Goal: Task Accomplishment & Management: Manage account settings

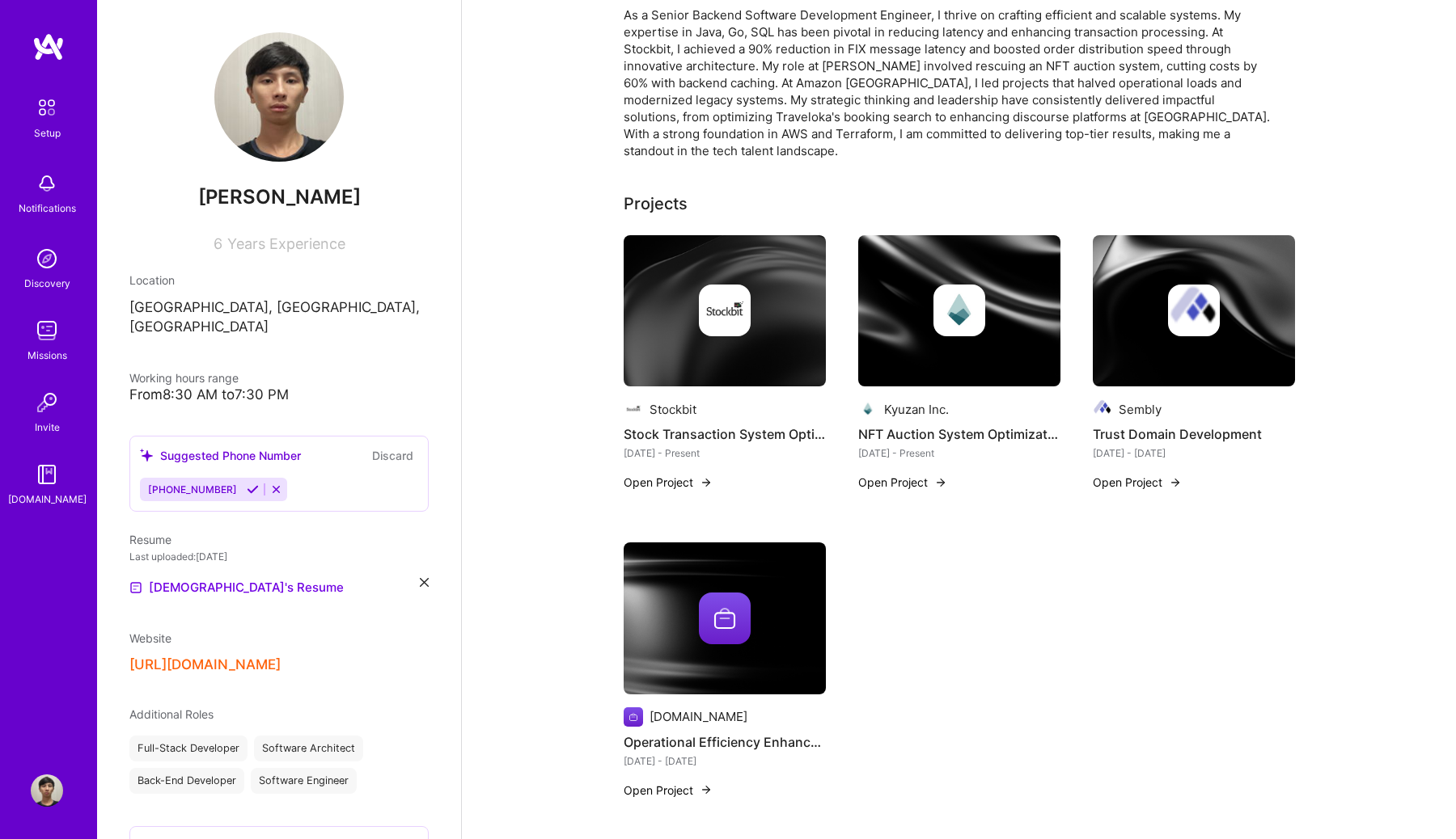
scroll to position [389, 0]
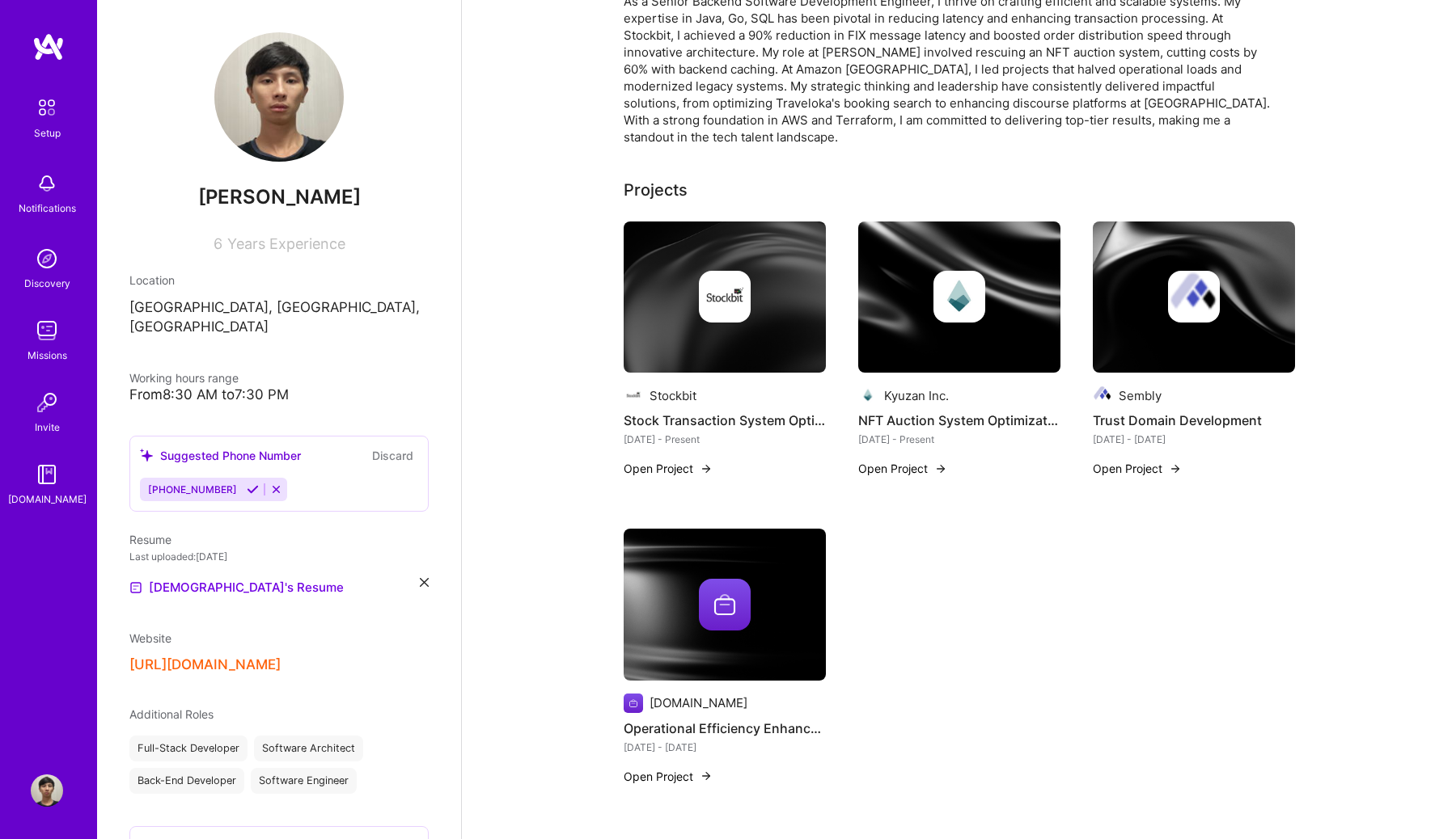
click at [750, 330] on img at bounding box center [725, 298] width 202 height 152
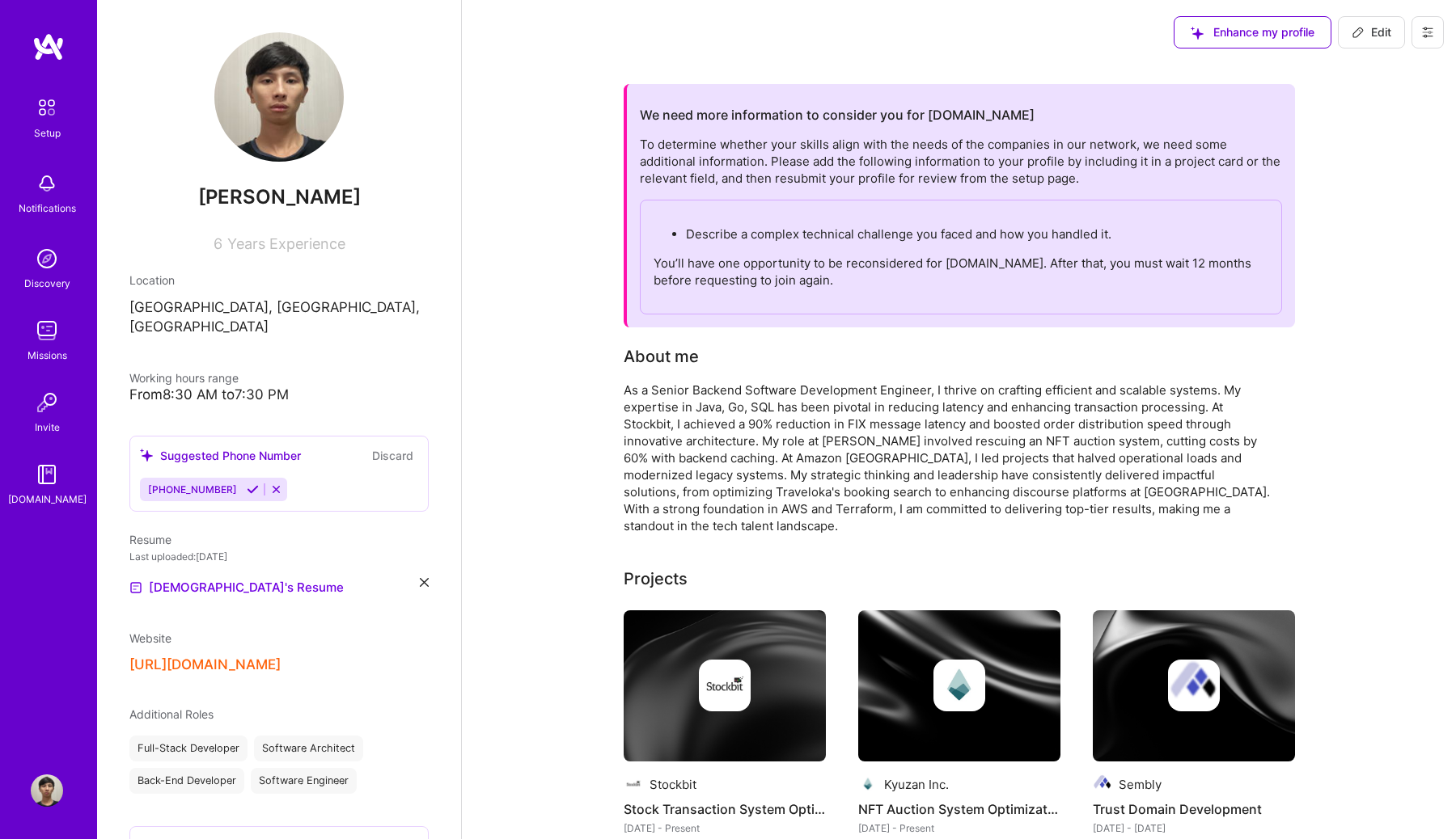
click at [1354, 25] on span "Edit" at bounding box center [1371, 32] width 40 height 16
select select "US"
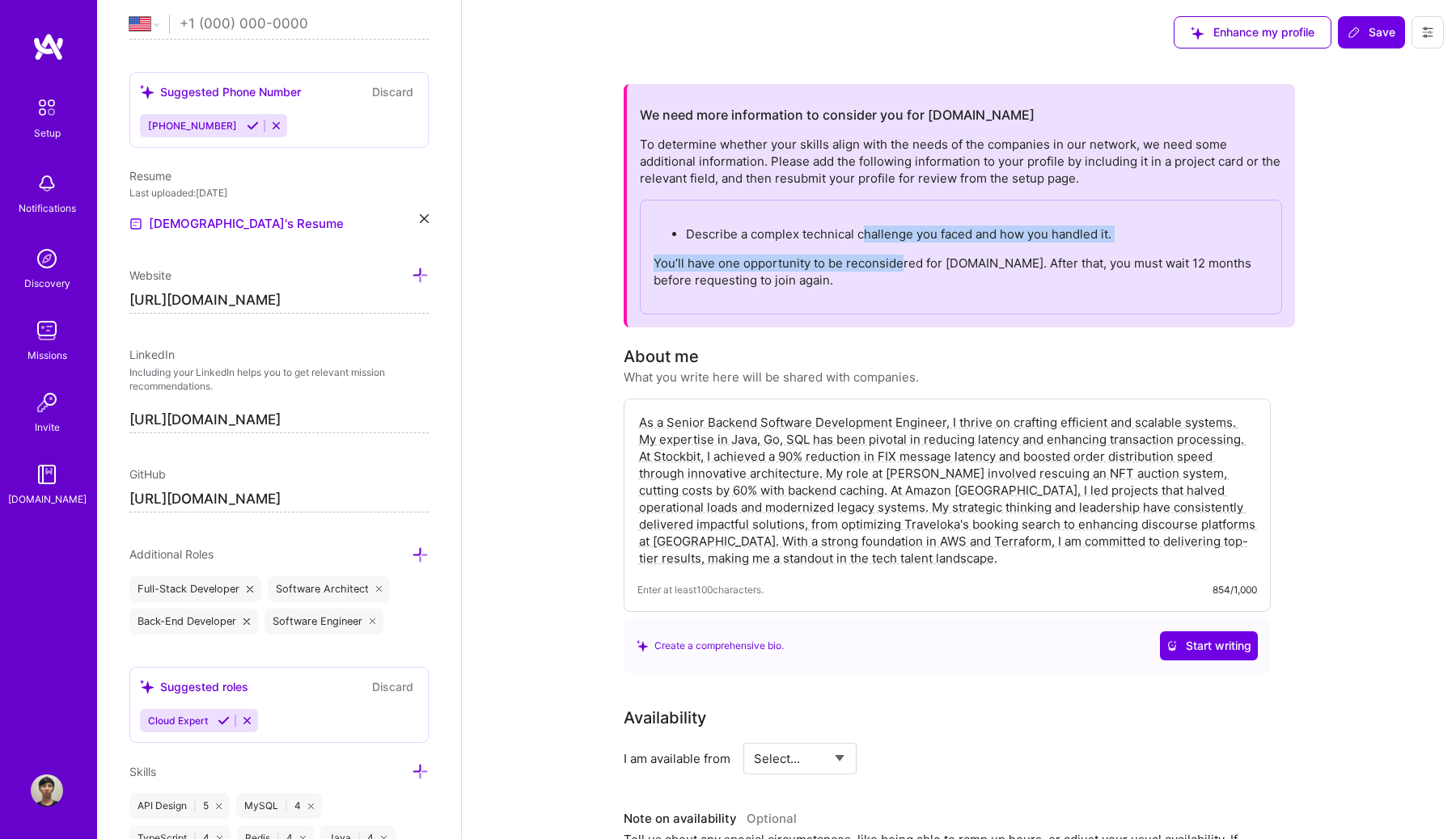
drag, startPoint x: 861, startPoint y: 238, endPoint x: 900, endPoint y: 255, distance: 42.5
click at [901, 256] on div "Describe a complex technical challenge you faced and how you handled it. You’ll…" at bounding box center [961, 257] width 642 height 115
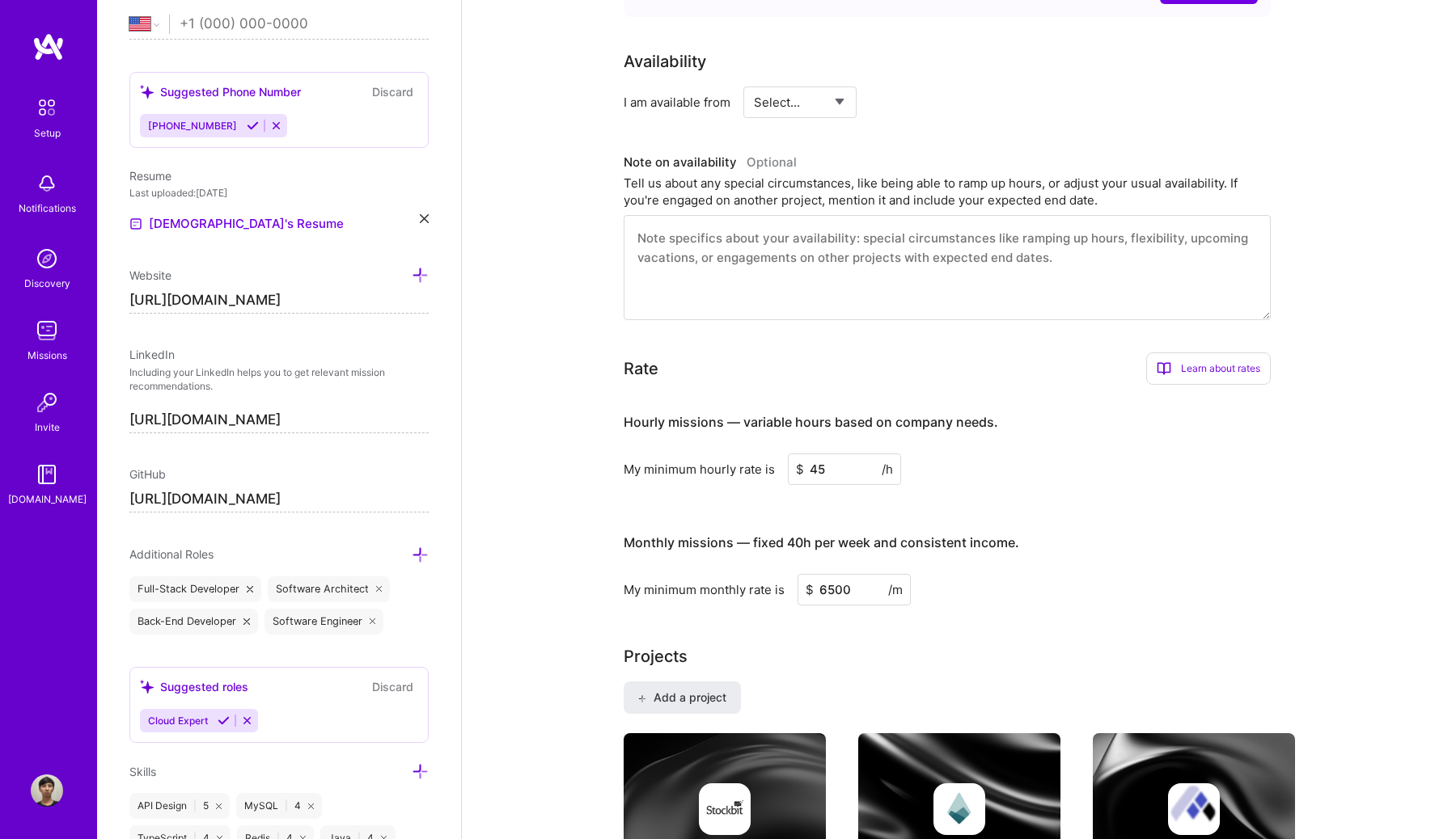
scroll to position [658, 0]
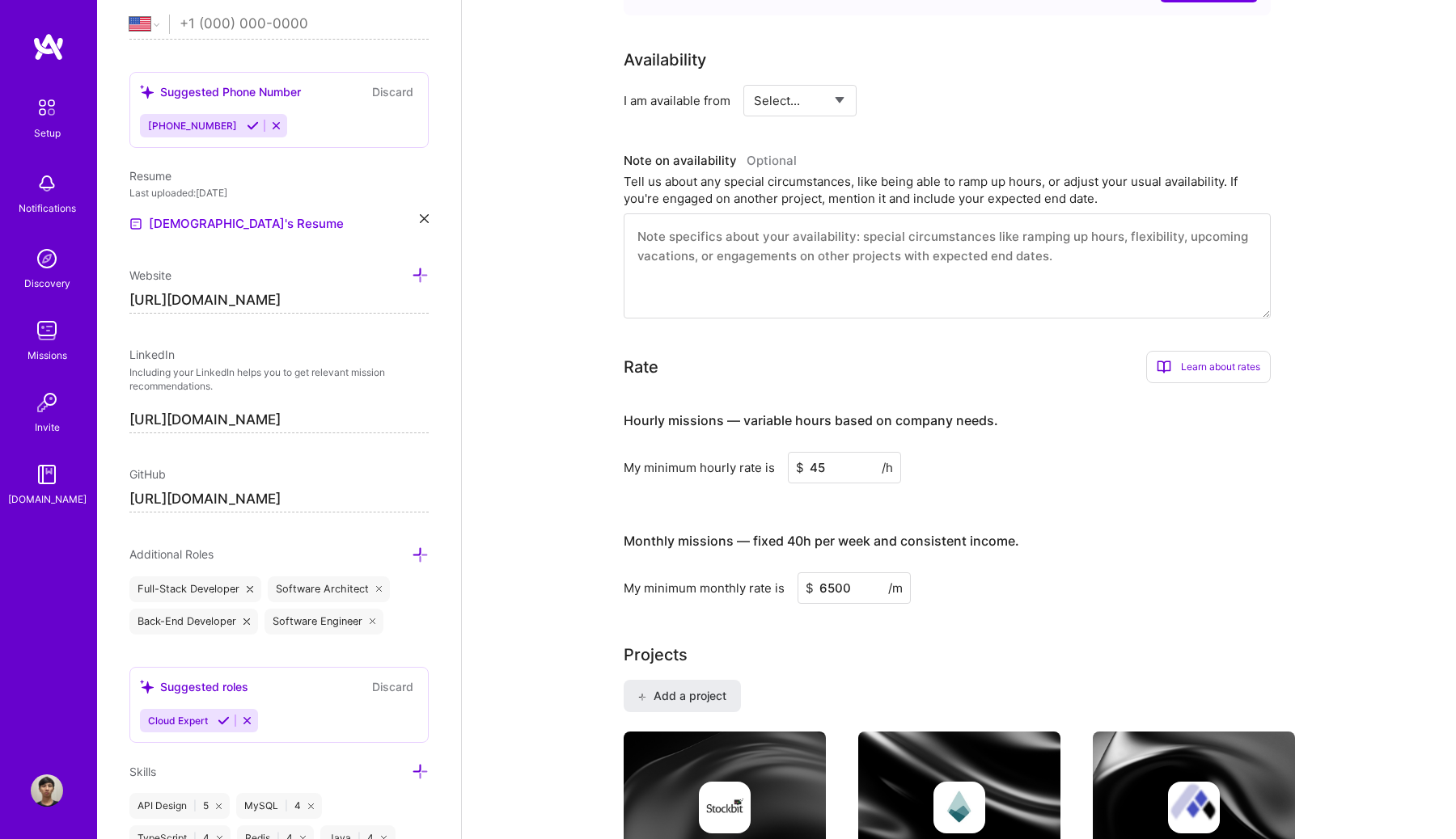
click at [830, 101] on select "Select... Right Now Future Date Not Available" at bounding box center [800, 100] width 93 height 42
select select "Future Date"
click at [1053, 111] on input at bounding box center [1071, 101] width 97 height 32
type input "2"
type input "20"
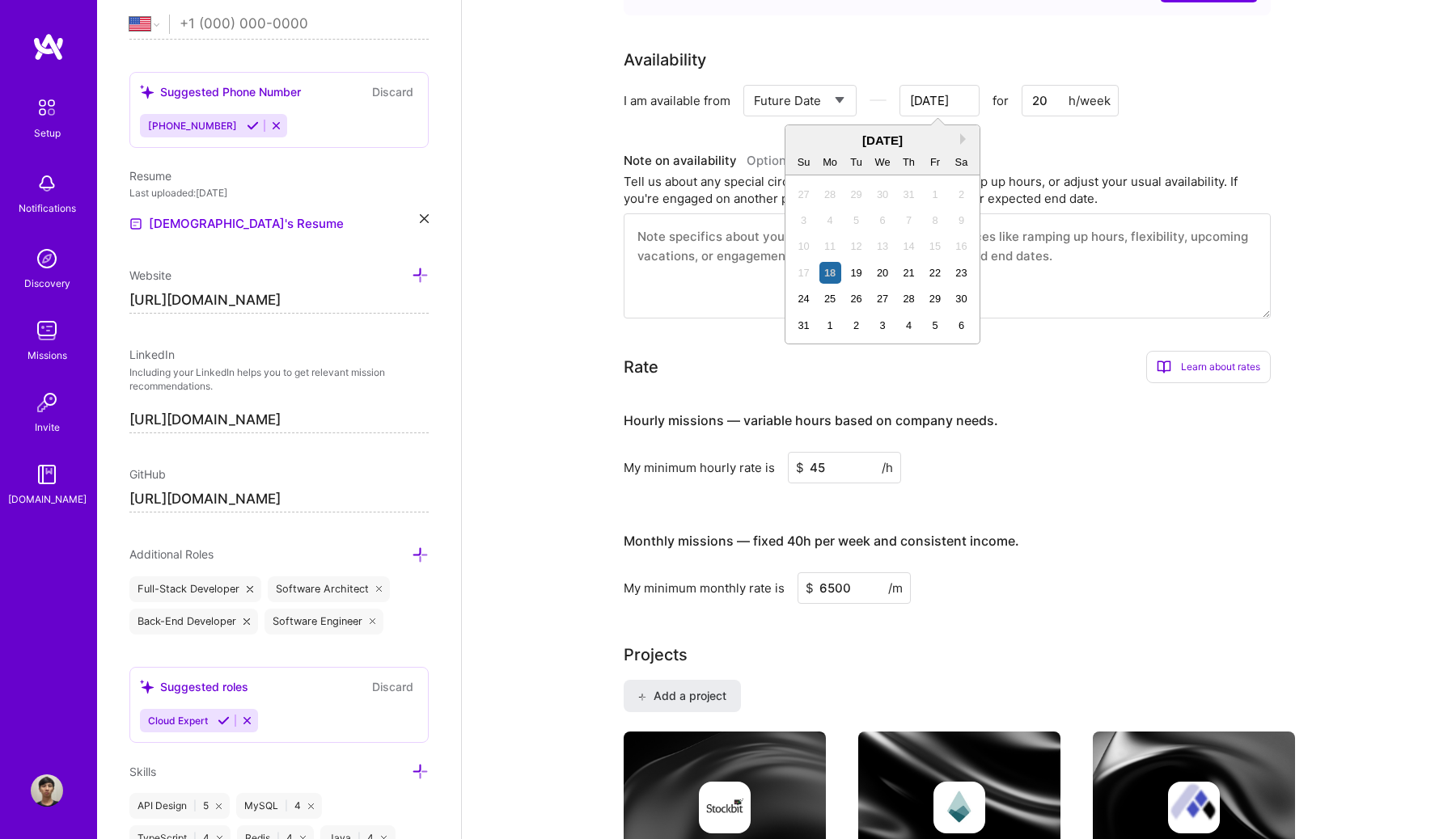
click at [938, 105] on input "[DATE]" at bounding box center [939, 101] width 80 height 32
click at [839, 326] on div "1" at bounding box center [830, 325] width 22 height 22
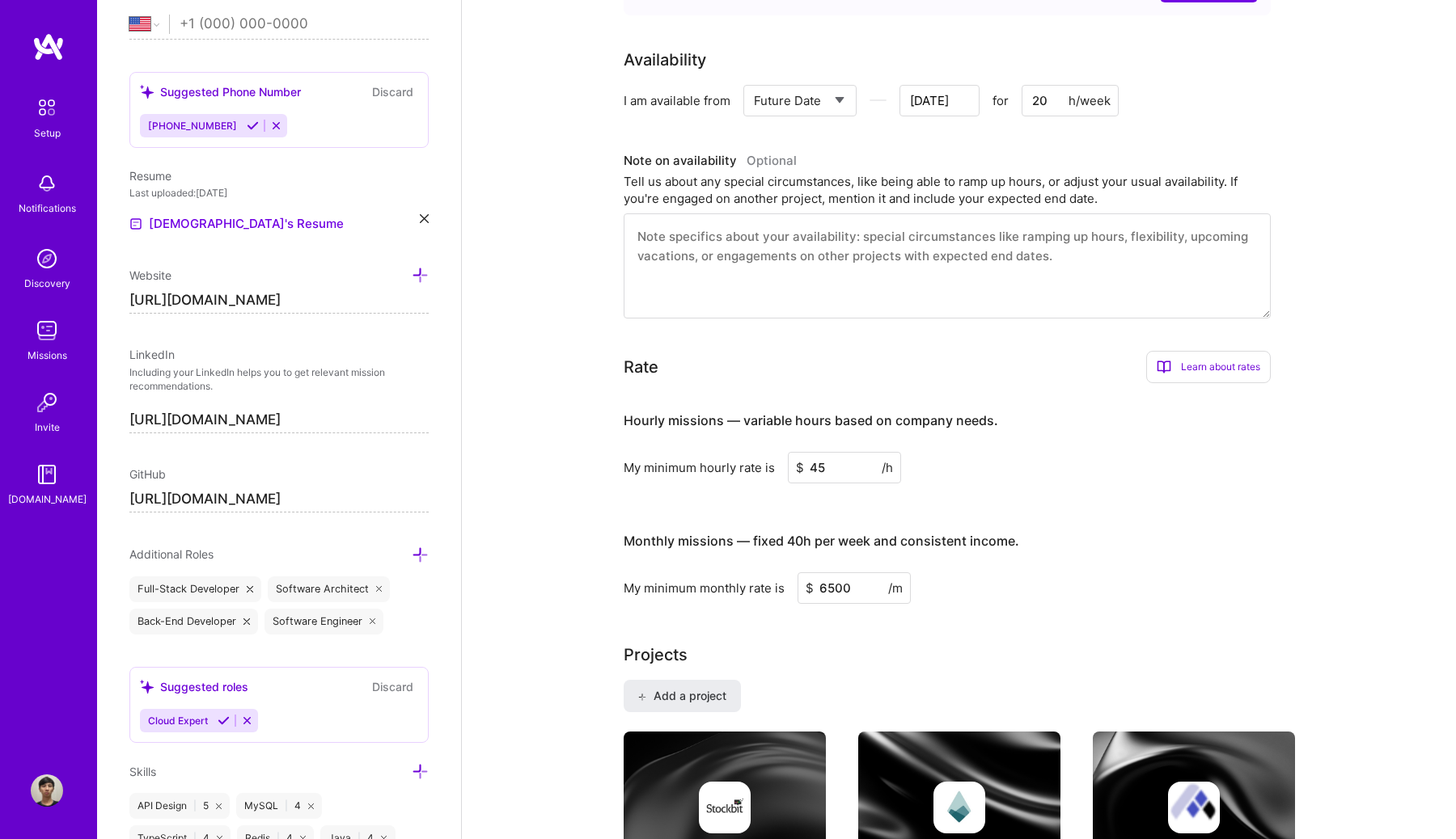
drag, startPoint x: 1054, startPoint y: 100, endPoint x: 993, endPoint y: 100, distance: 61.0
click at [993, 100] on div "Select... Right Now Future Date Not Available [DATE] for 20 h/week" at bounding box center [930, 101] width 375 height 32
type input "[DATE]"
type input "4"
type input "[DATE]"
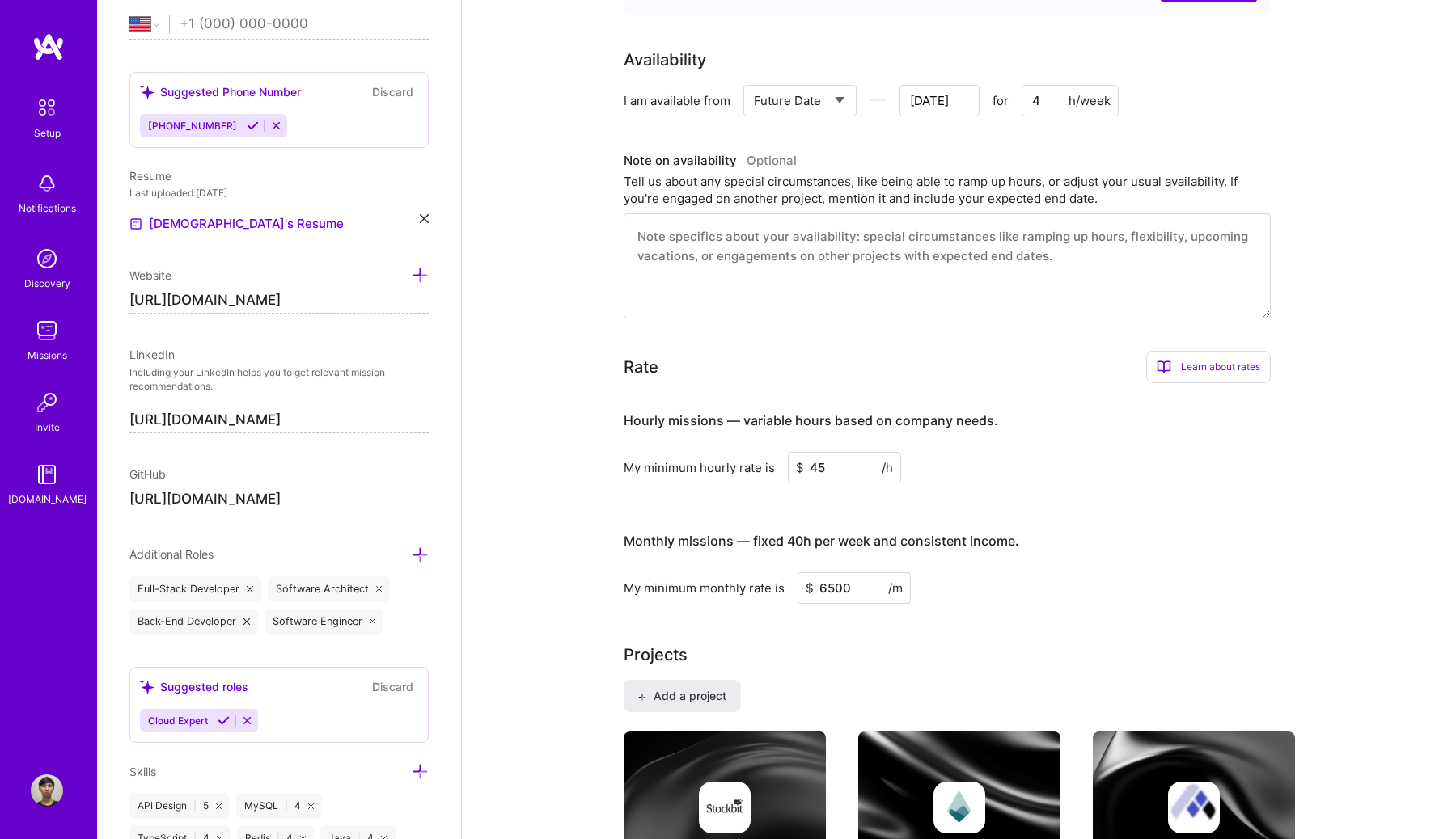
type input "40"
type input "[DATE]"
type input "4"
type input "[DATE]"
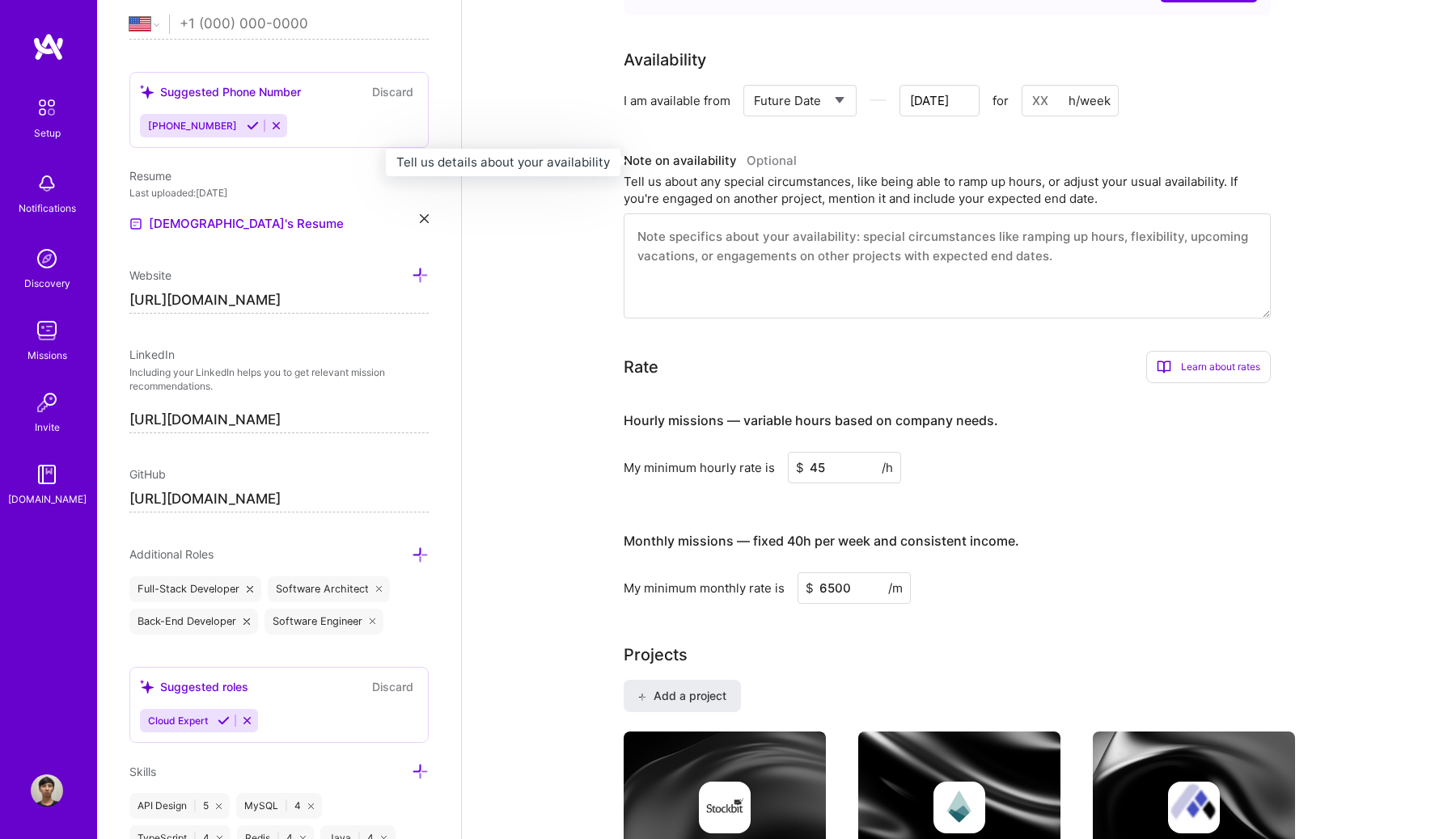
type input "2"
type input "[DATE]"
type input "20"
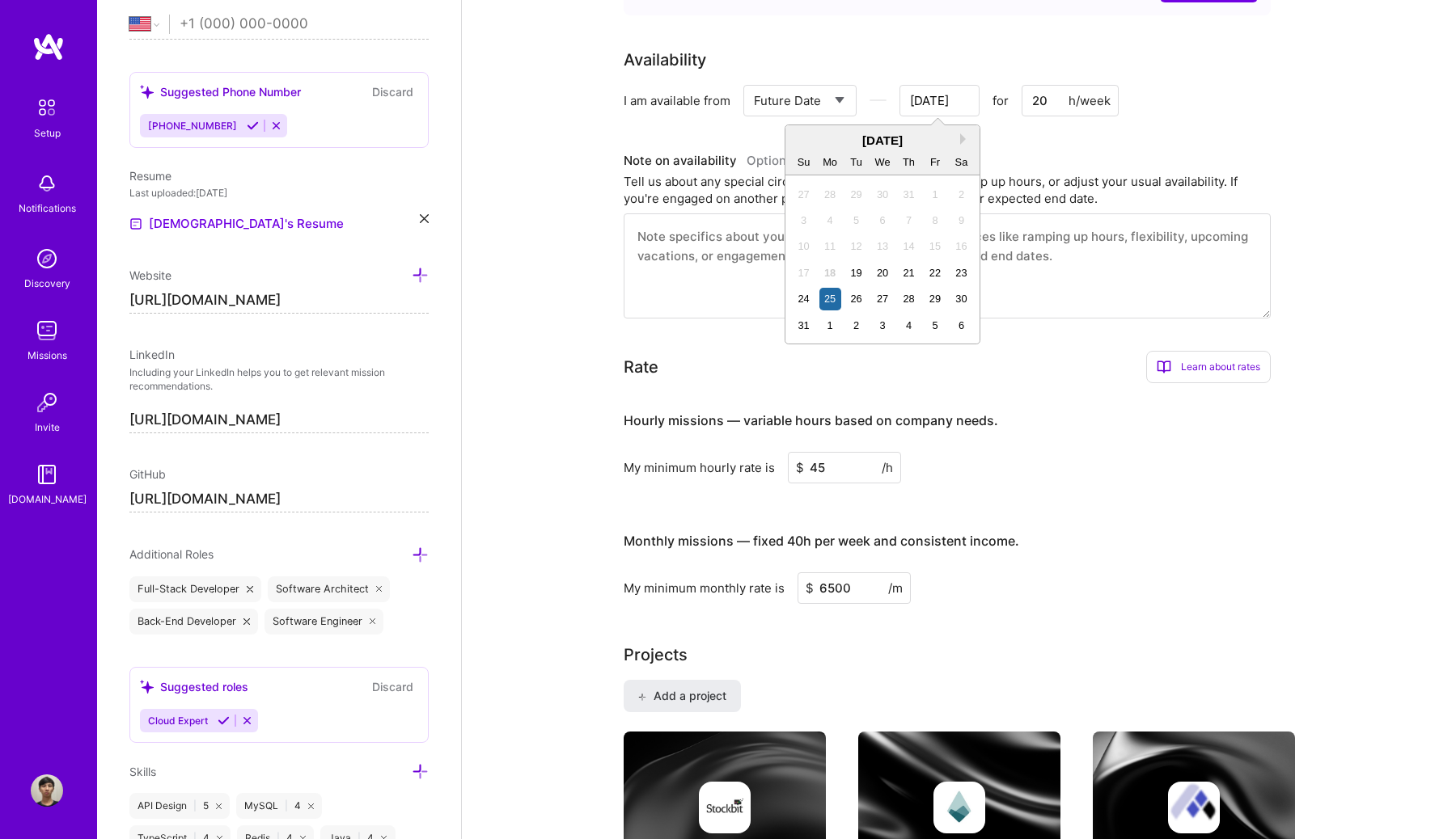
click at [954, 105] on input "[DATE]" at bounding box center [939, 101] width 80 height 32
click at [837, 325] on div "1" at bounding box center [830, 325] width 22 height 22
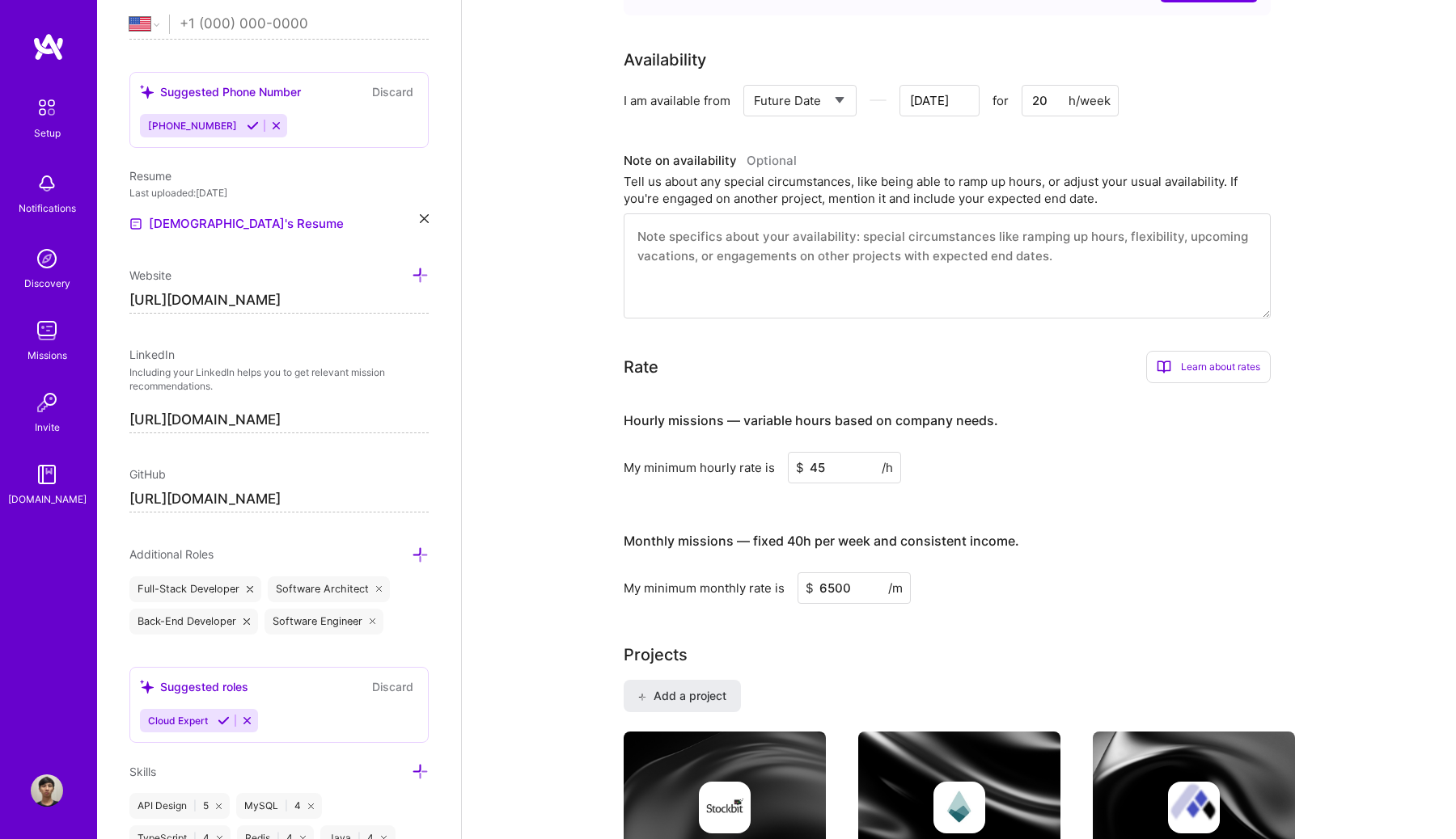
click at [916, 104] on input "[DATE]" at bounding box center [939, 101] width 80 height 32
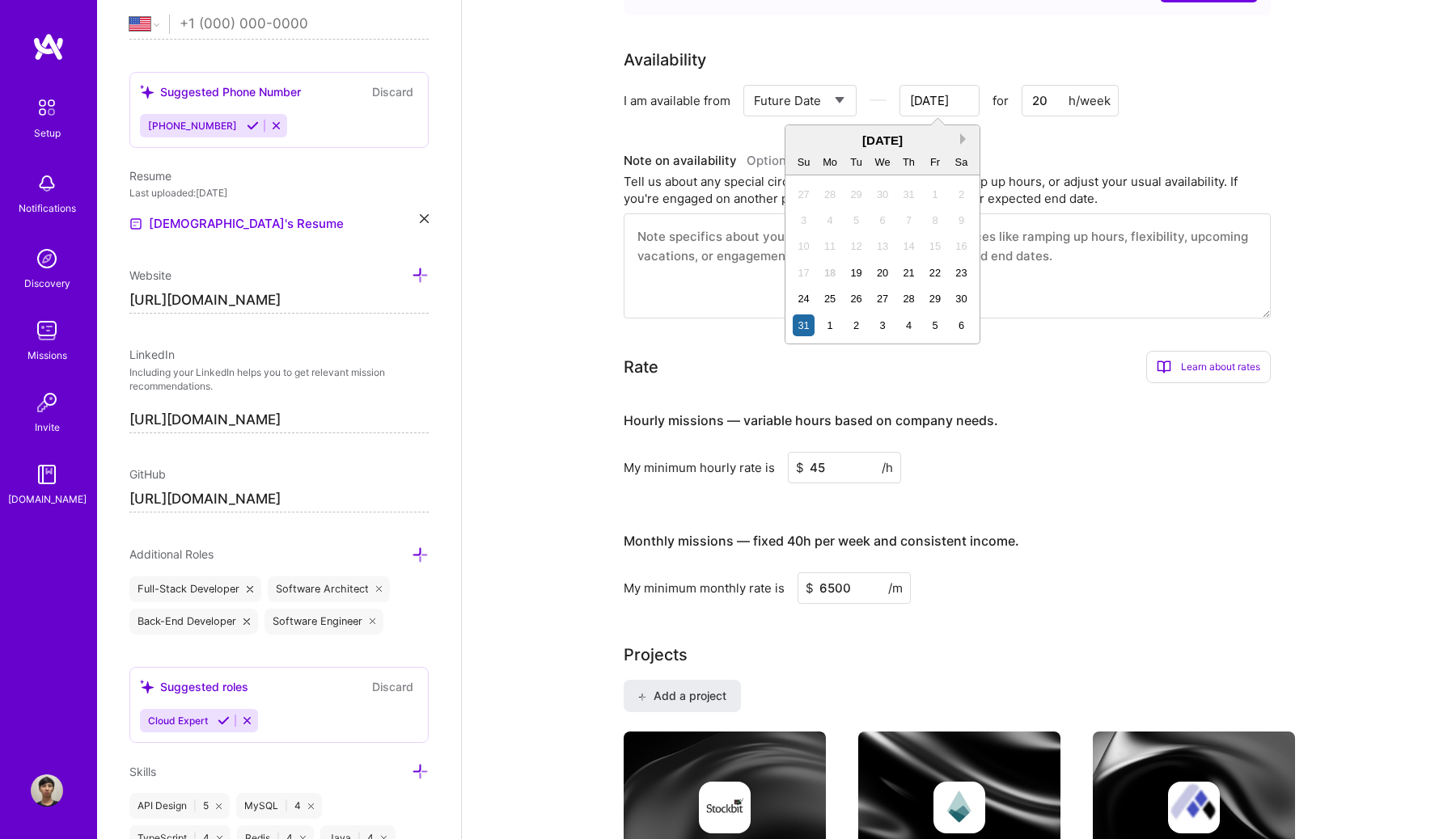
click at [962, 138] on button "Next Month" at bounding box center [965, 139] width 12 height 12
click at [830, 199] on div "1" at bounding box center [830, 194] width 22 height 22
type input "[DATE]"
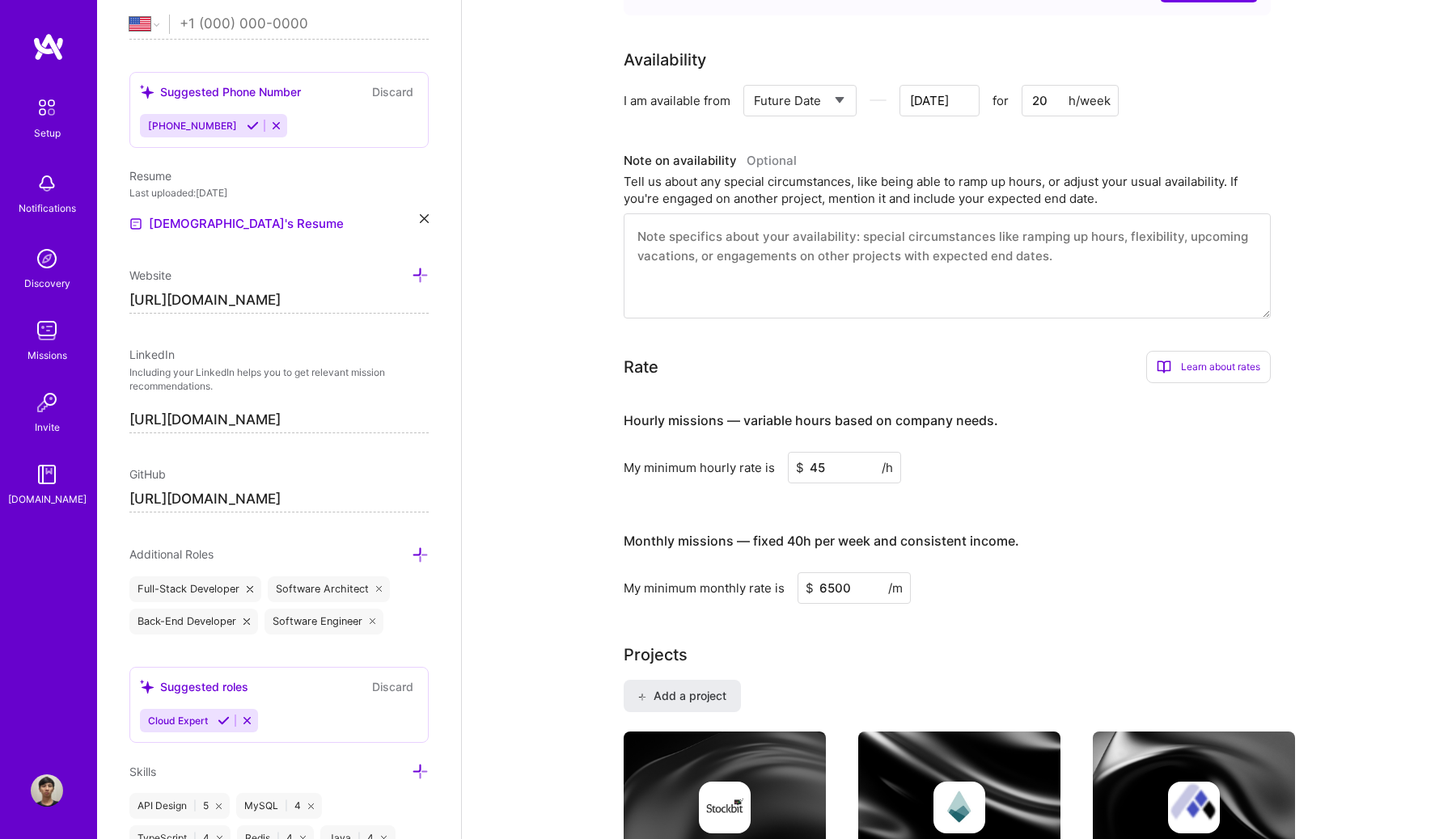
click at [845, 254] on textarea at bounding box center [947, 266] width 647 height 105
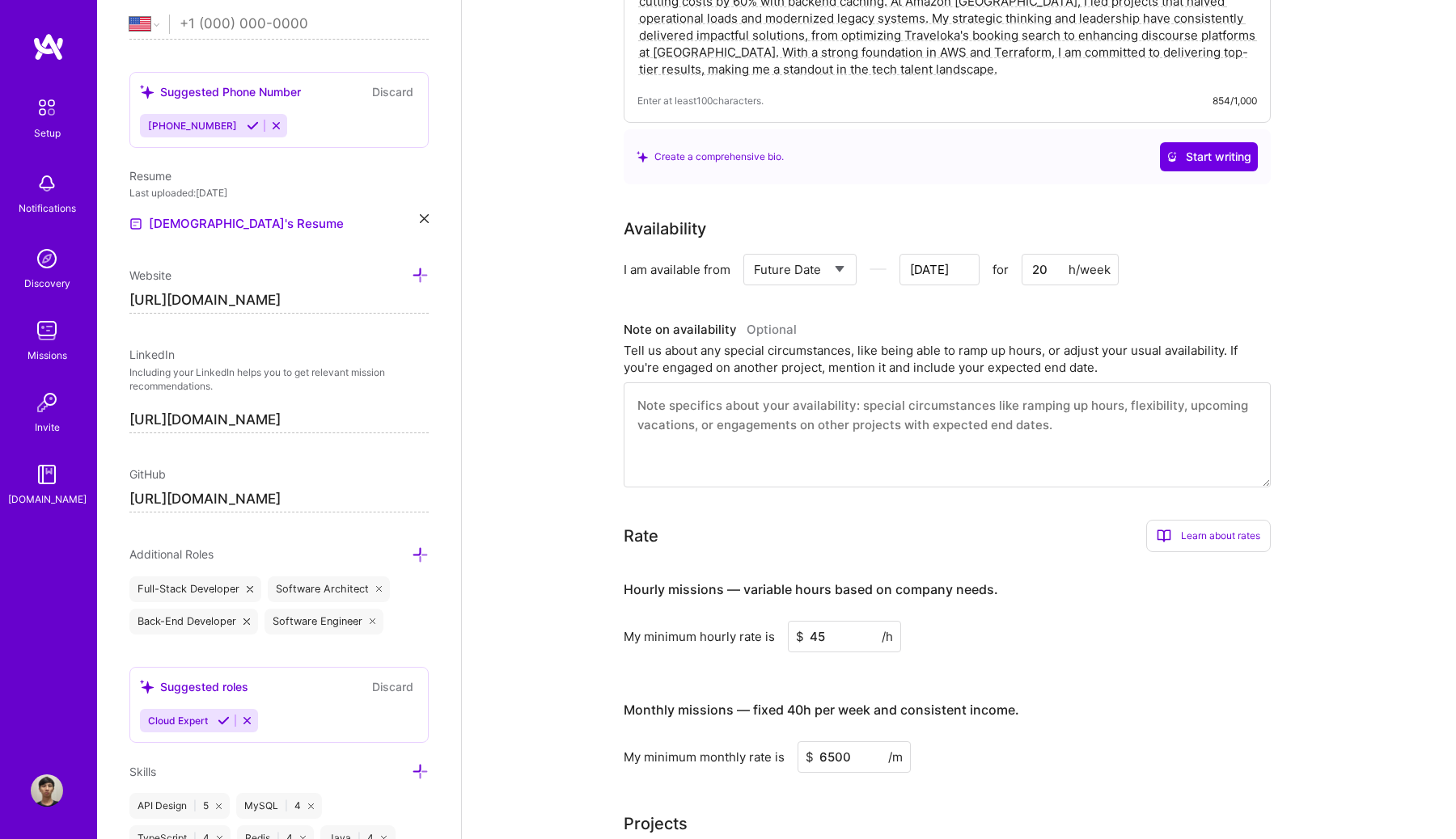
scroll to position [486, 0]
type textarea "I"
type input "[DATE]"
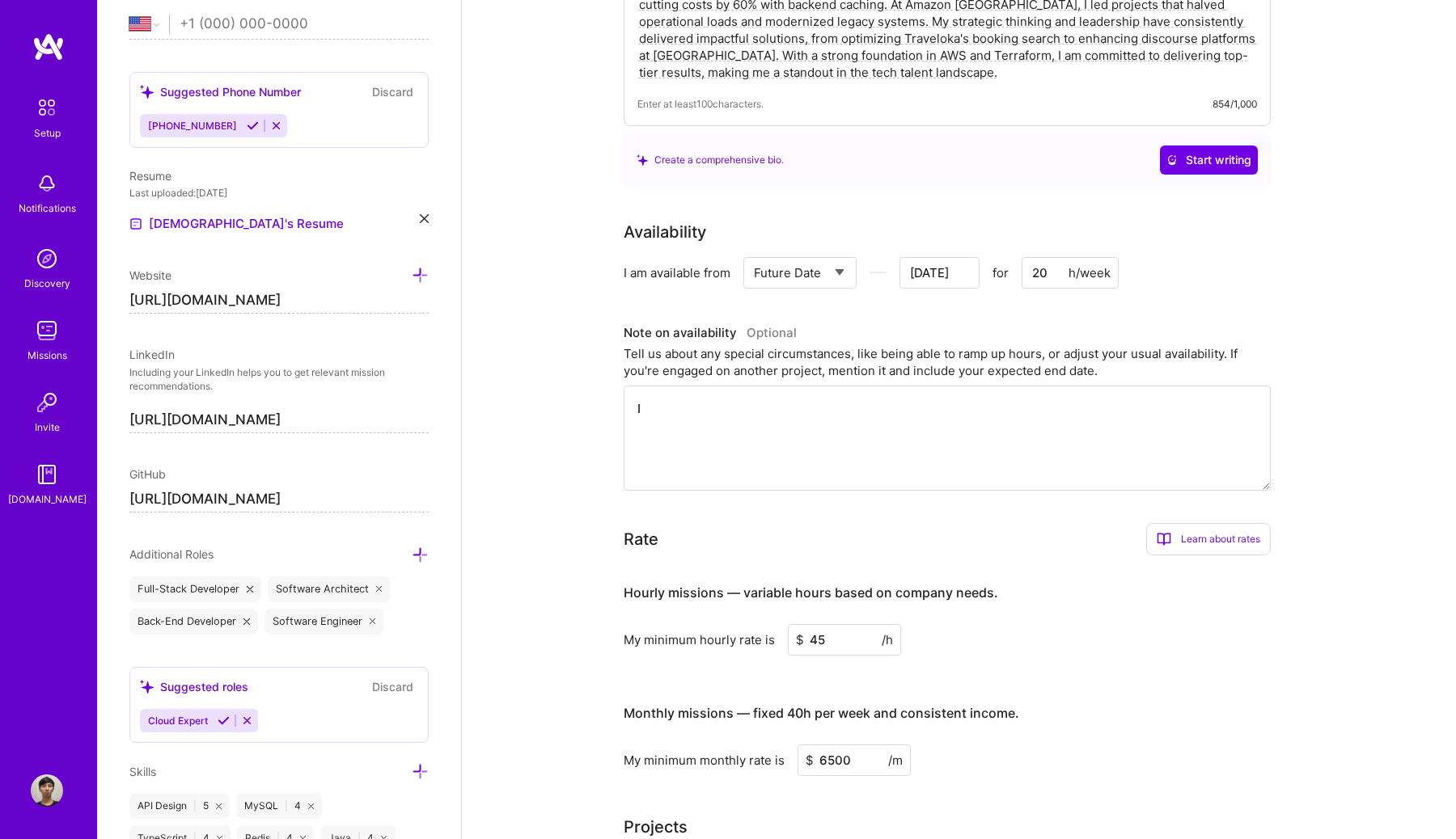
type input "[DATE]"
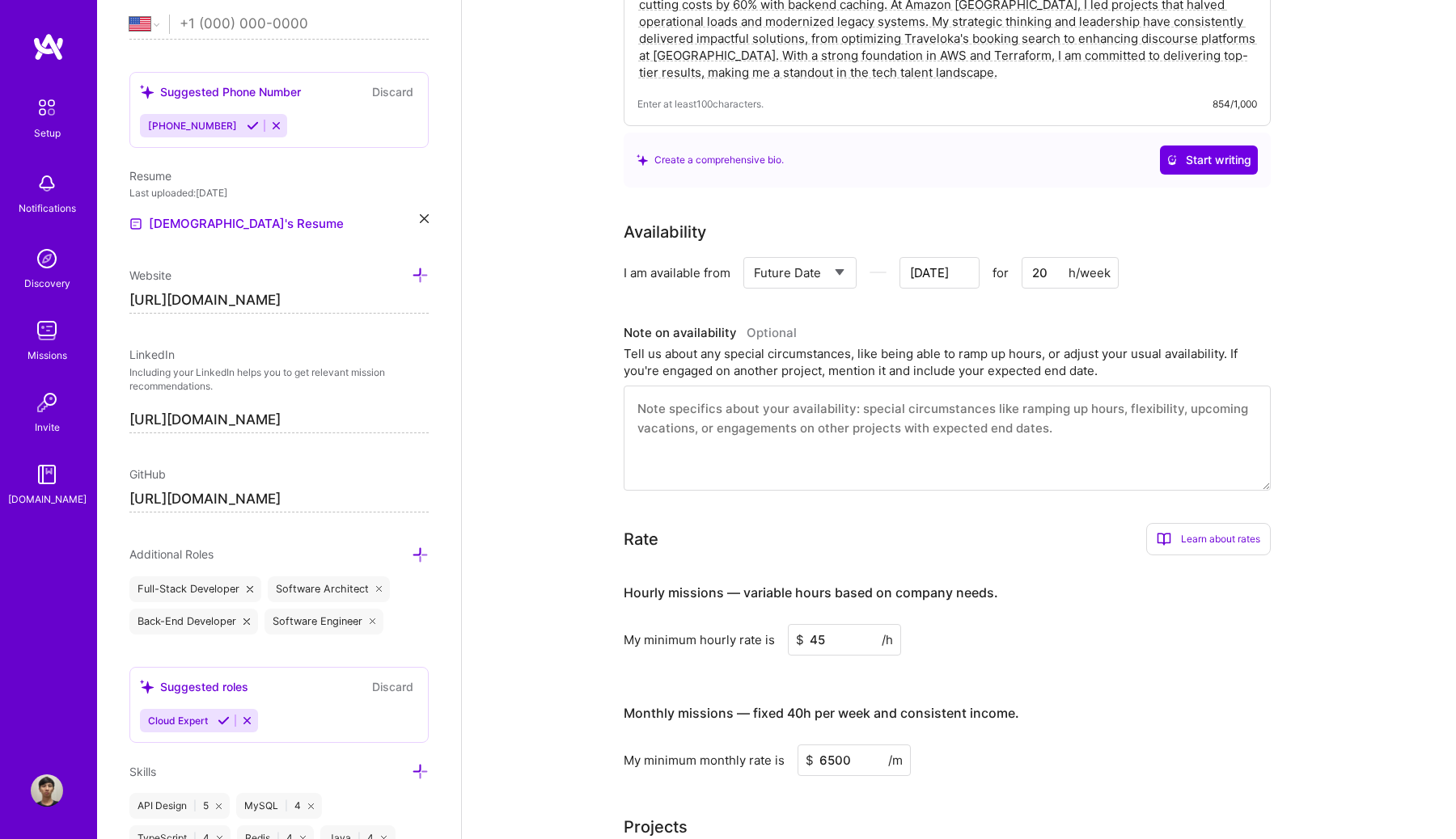
type textarea "E"
type input "[DATE]"
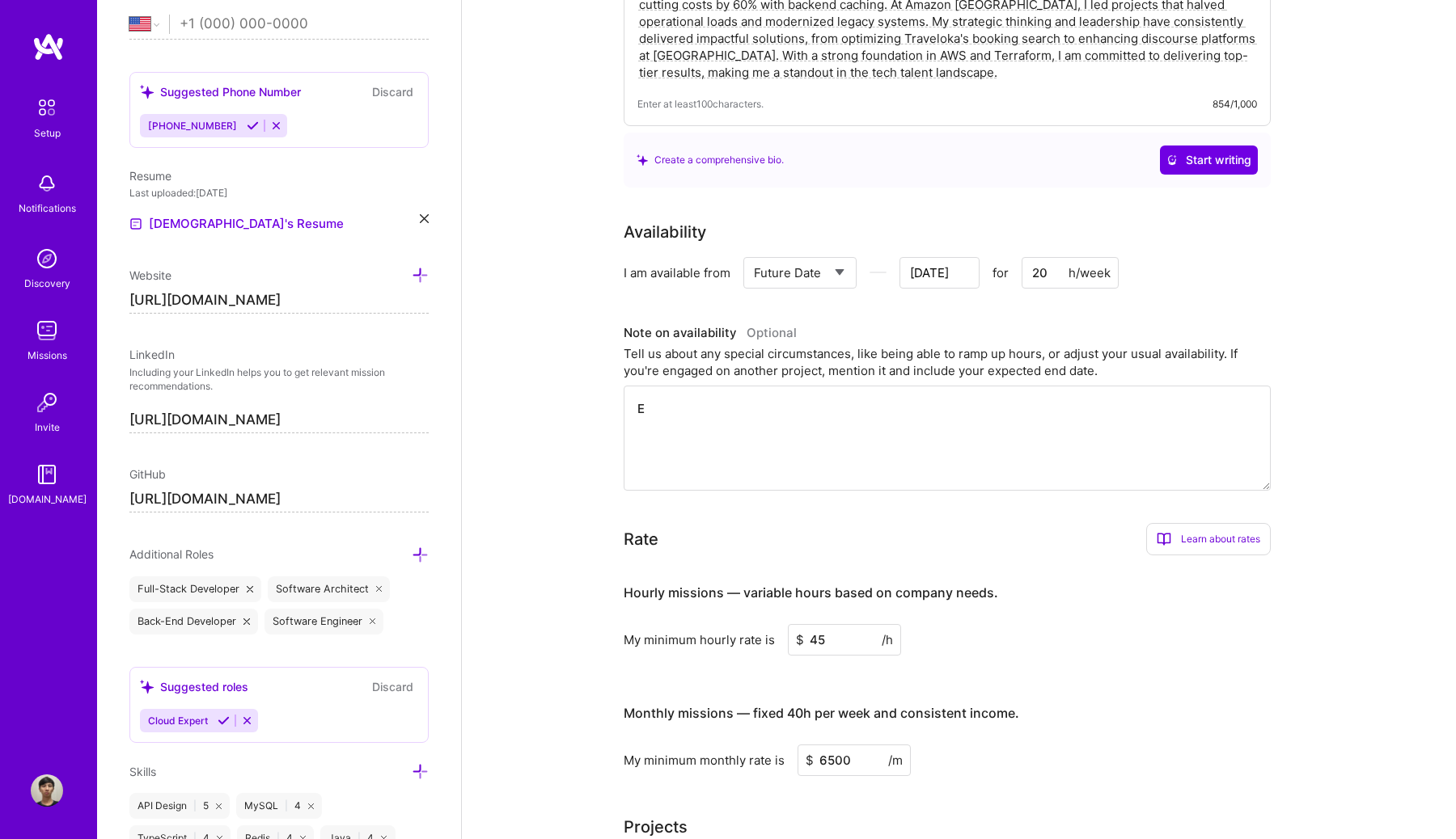
type textarea "Ev"
type input "[DATE]"
type textarea "Eve"
type input "[DATE]"
type textarea "Even"
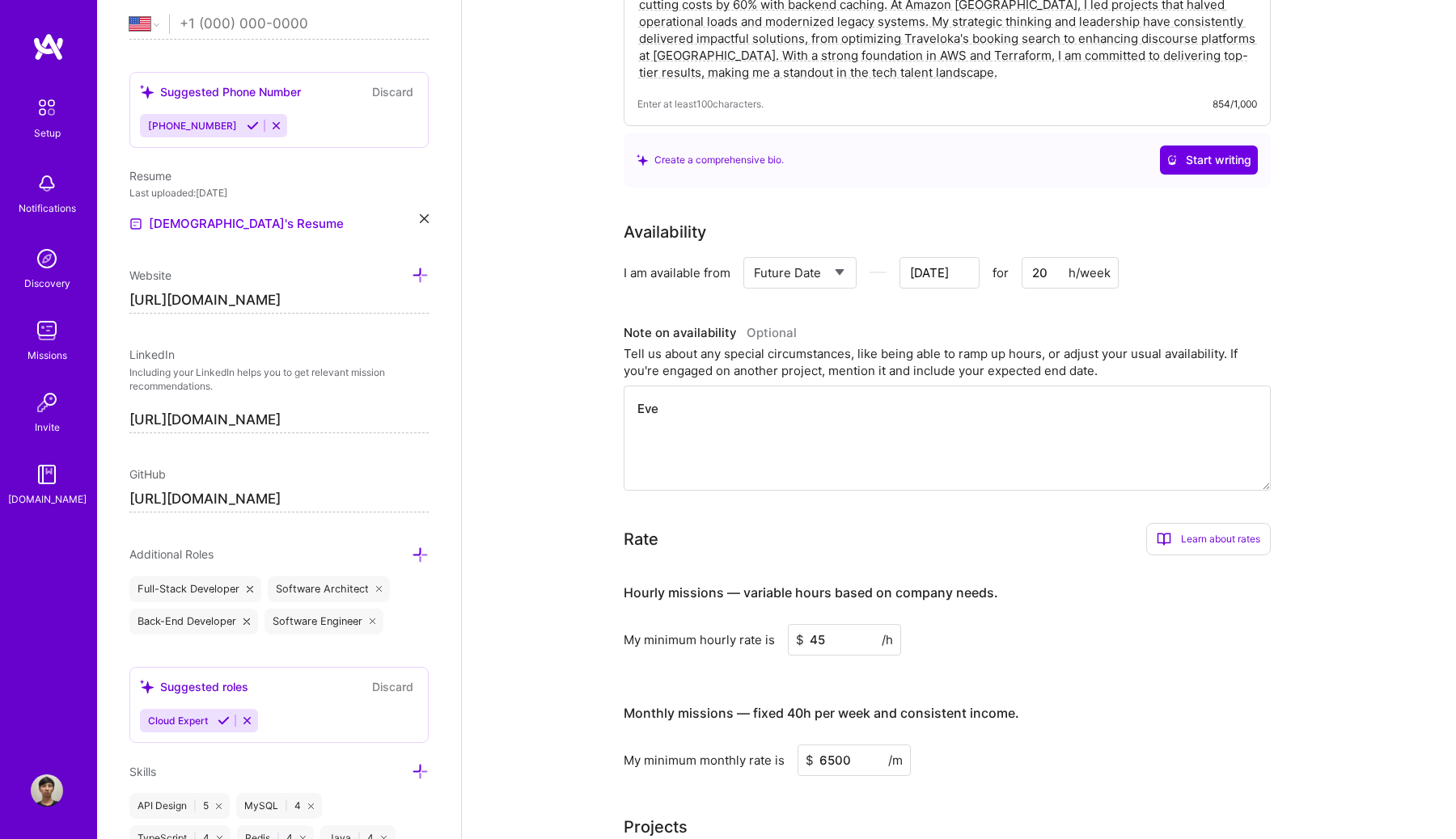
type input "[DATE]"
type textarea "Even"
type input "[DATE]"
type textarea "Even I"
type input "[DATE]"
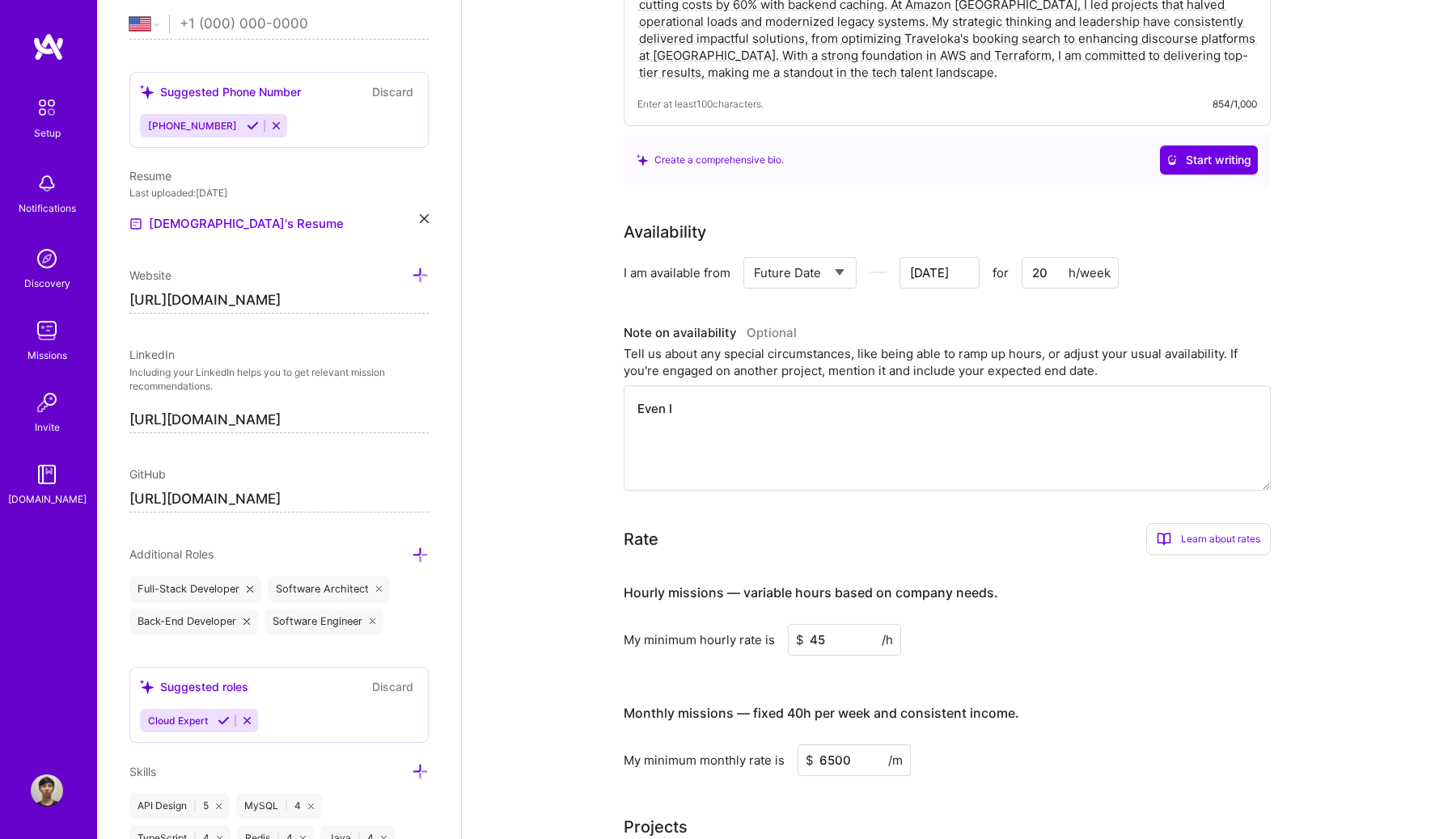
type textarea "Even I"
type input "[DATE]"
type textarea "Even I"
type input "[DATE]"
type textarea "Even"
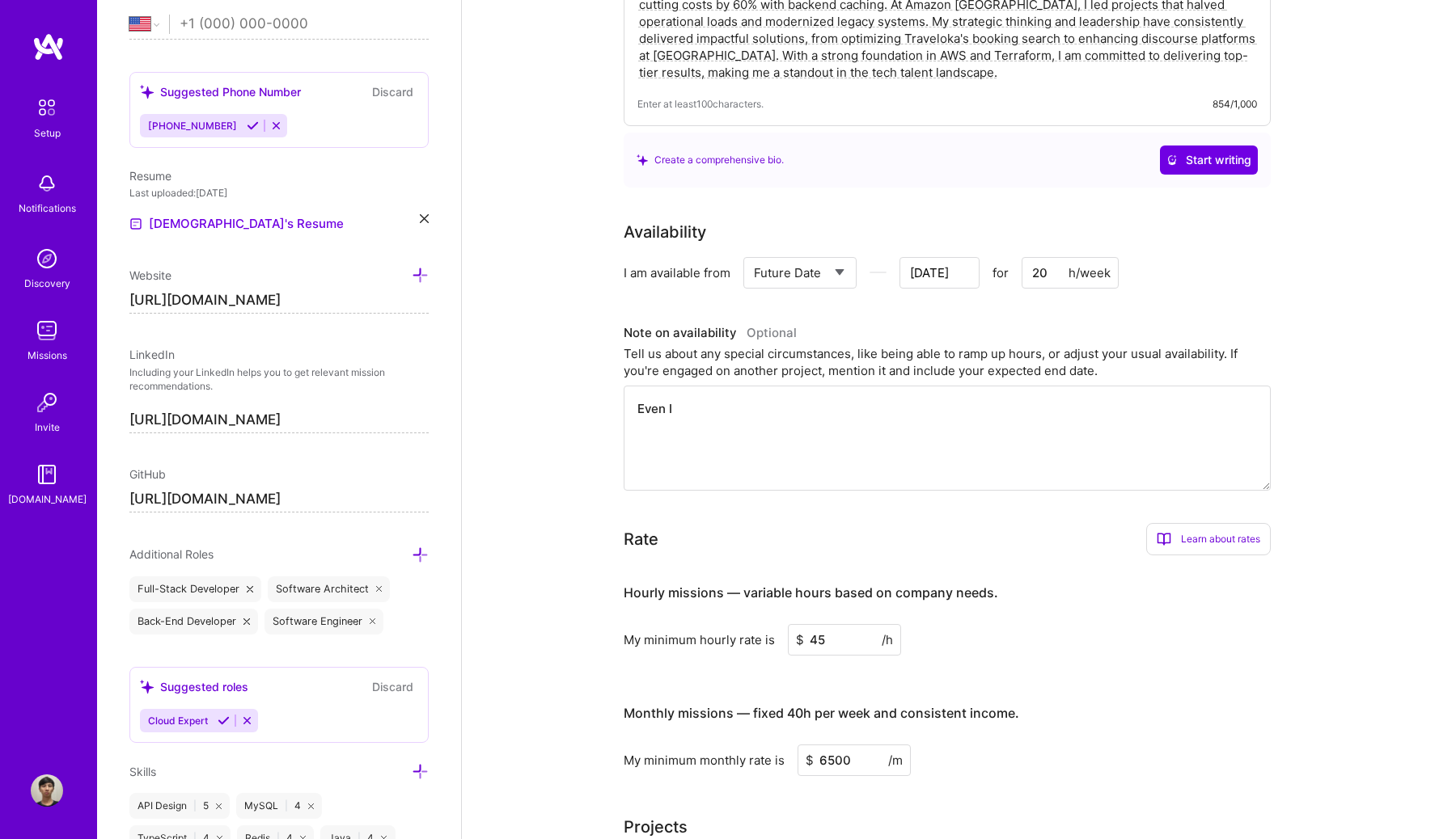
type input "[DATE]"
type textarea "Even I"
type input "[DATE]"
type textarea "Even I"
type input "[DATE]"
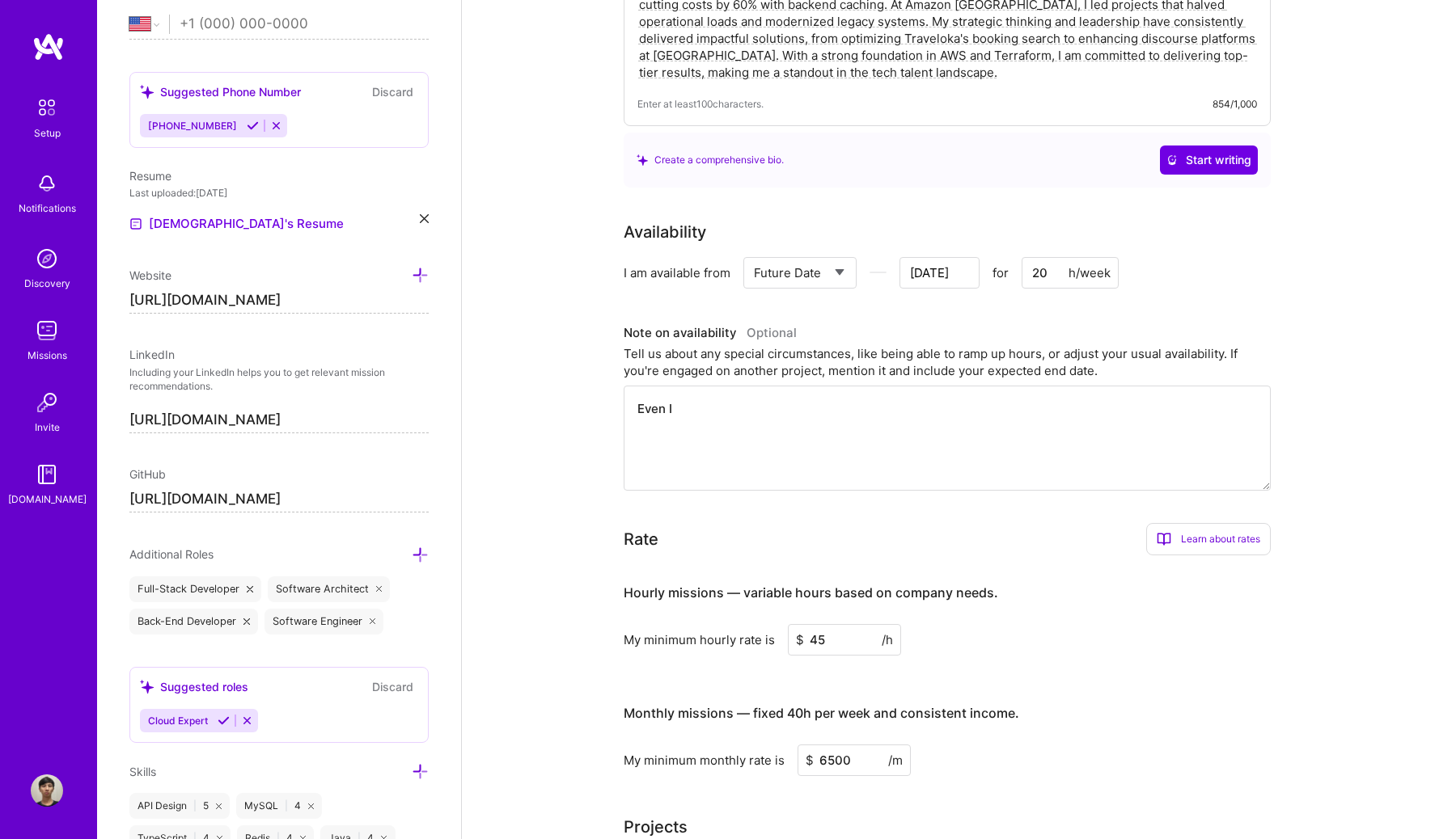
type textarea "Even I l"
type input "[DATE]"
type textarea "Even I li"
type input "[DATE]"
type textarea "Even I liv"
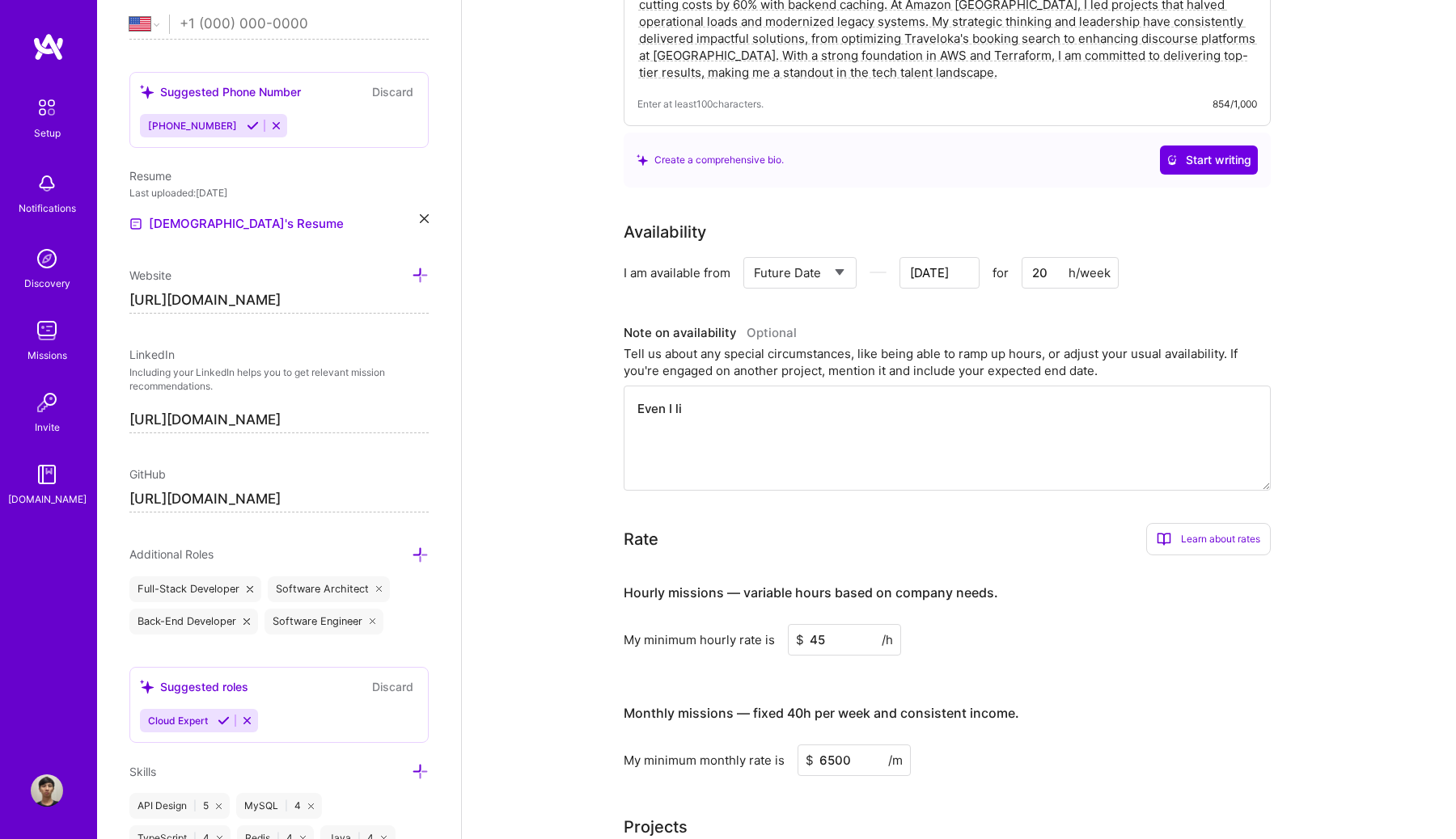
type input "[DATE]"
type textarea "Even I live"
type input "[DATE]"
type textarea "Even I lived"
type input "[DATE]"
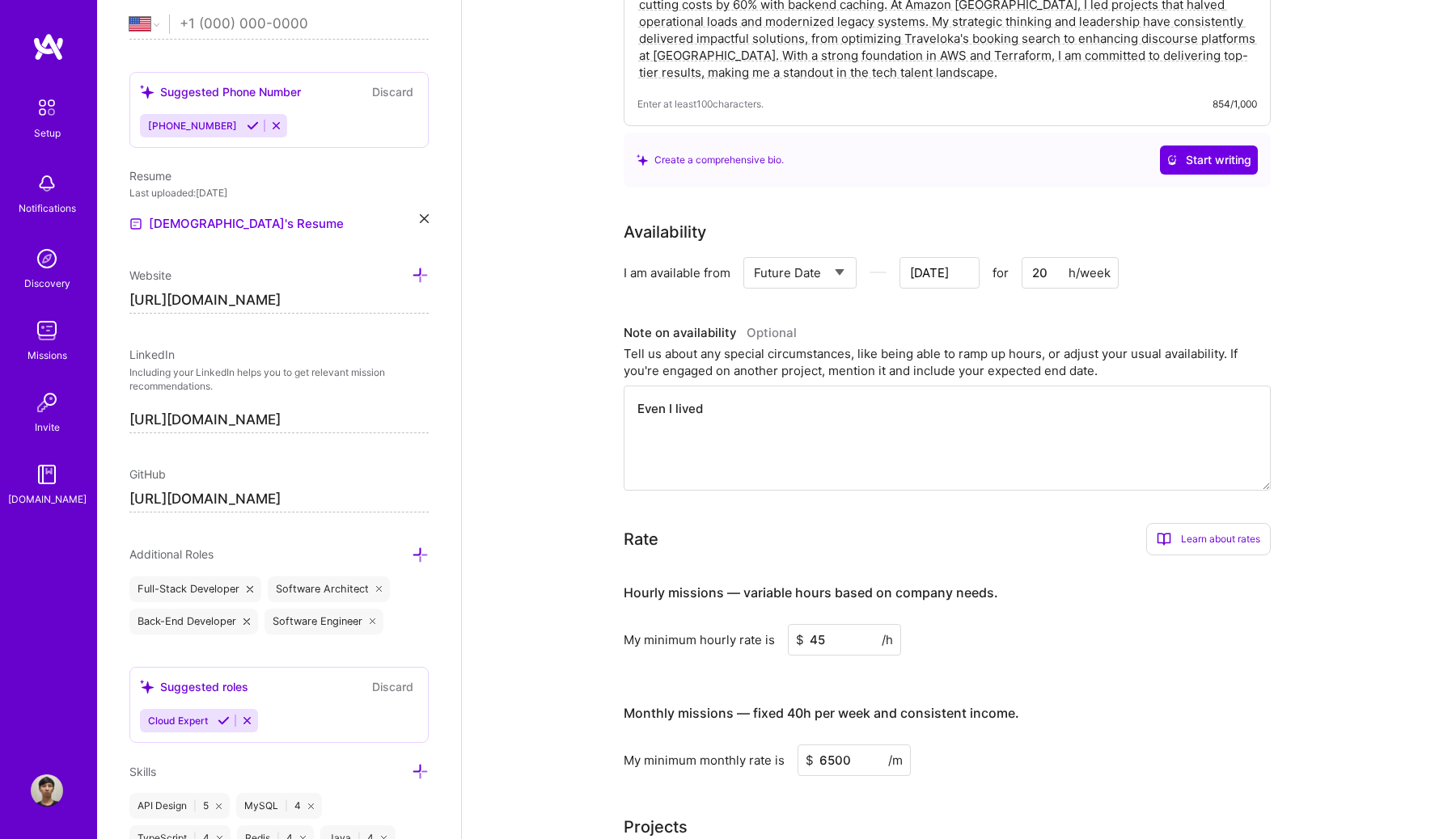
type textarea "Even I lived"
type input "[DATE]"
type textarea "Even I lived i"
type input "[DATE]"
type textarea "Even I lived in"
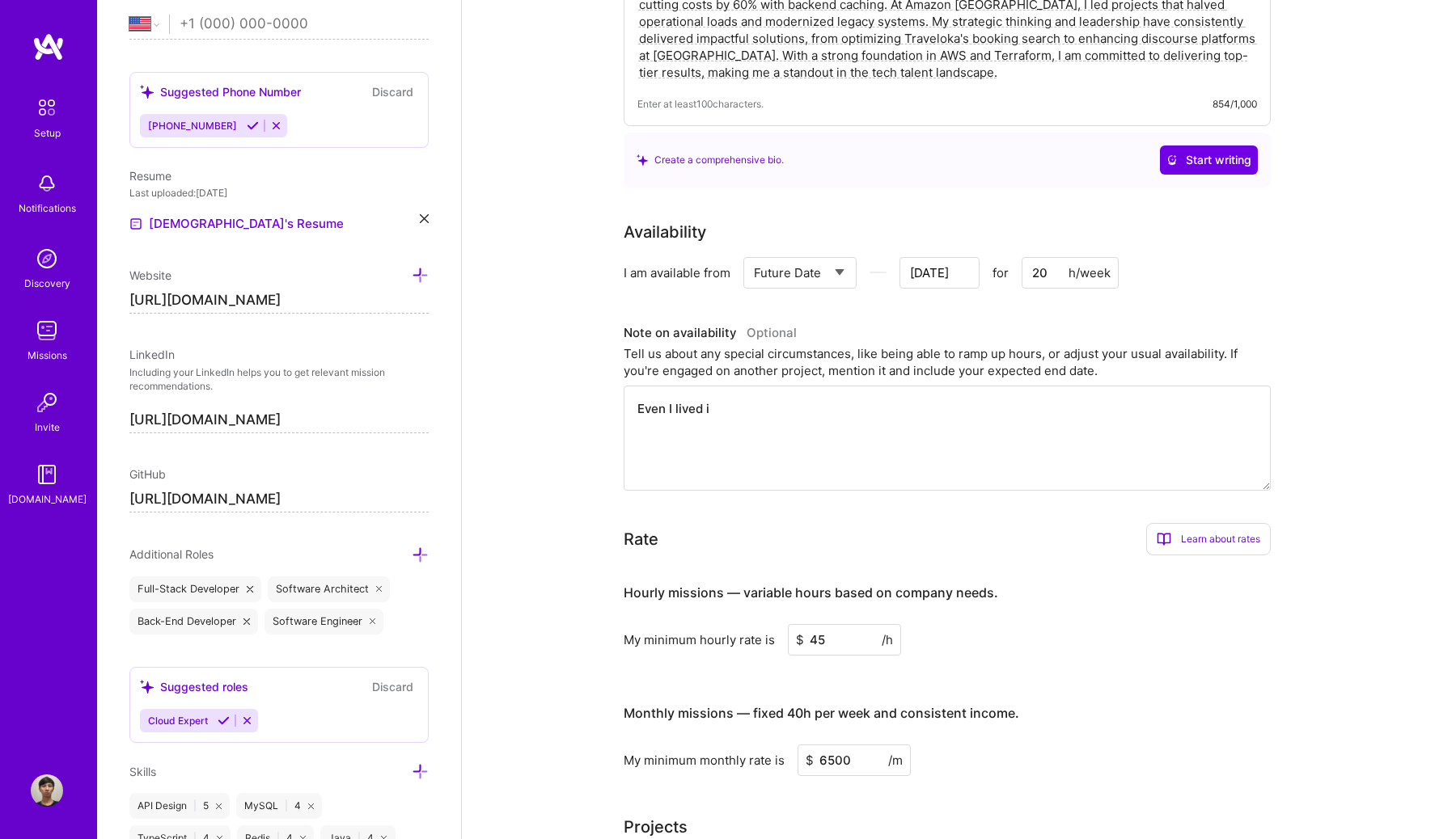
type input "[DATE]"
type textarea "Even I lived in"
type input "[DATE]"
type textarea "Even I lived in I"
type input "[DATE]"
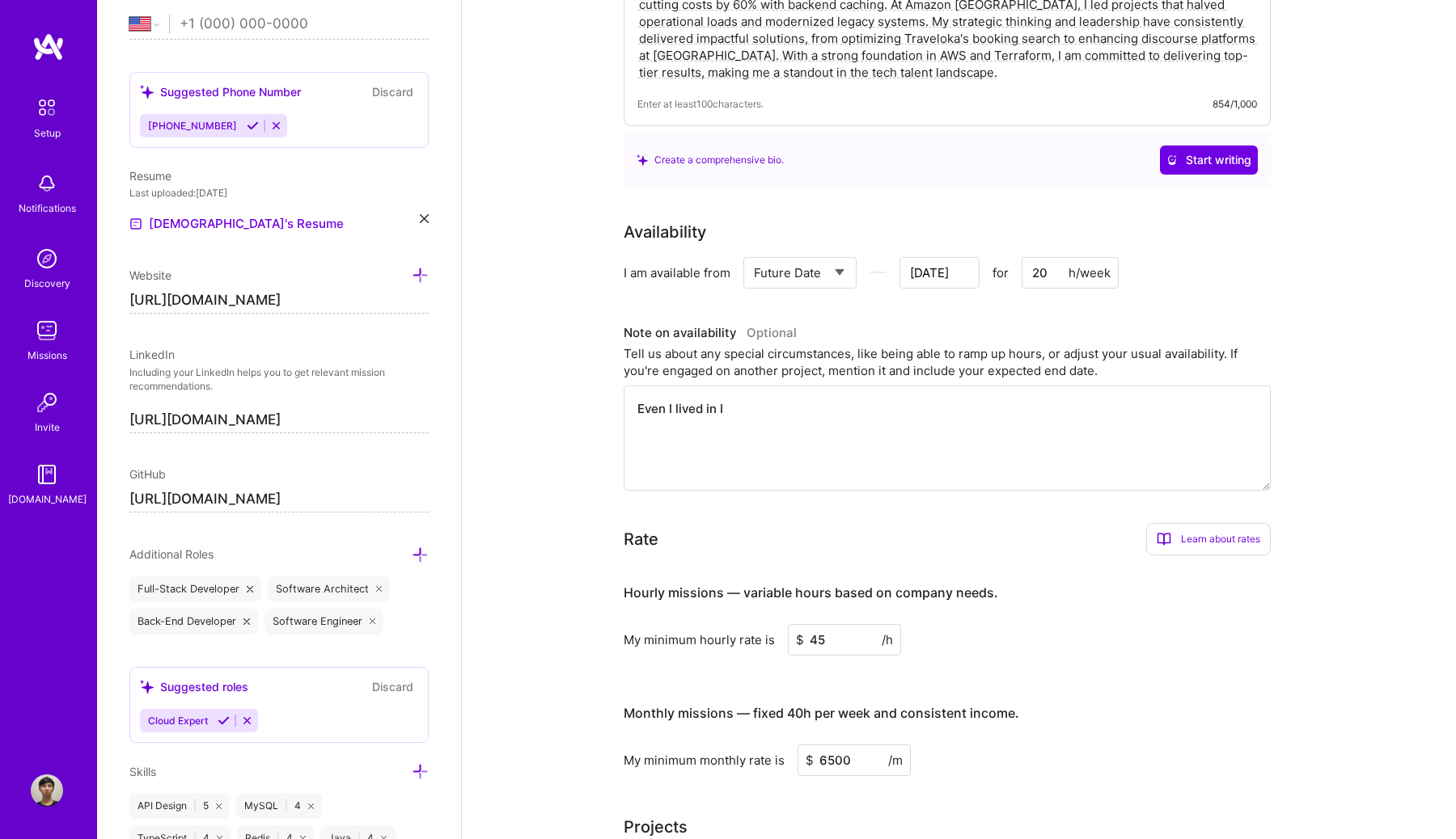
type textarea "Even I lived in In"
type input "[DATE]"
type textarea "Even I lived in [GEOGRAPHIC_DATA]"
type input "[DATE]"
type textarea "Even I lived in [GEOGRAPHIC_DATA]"
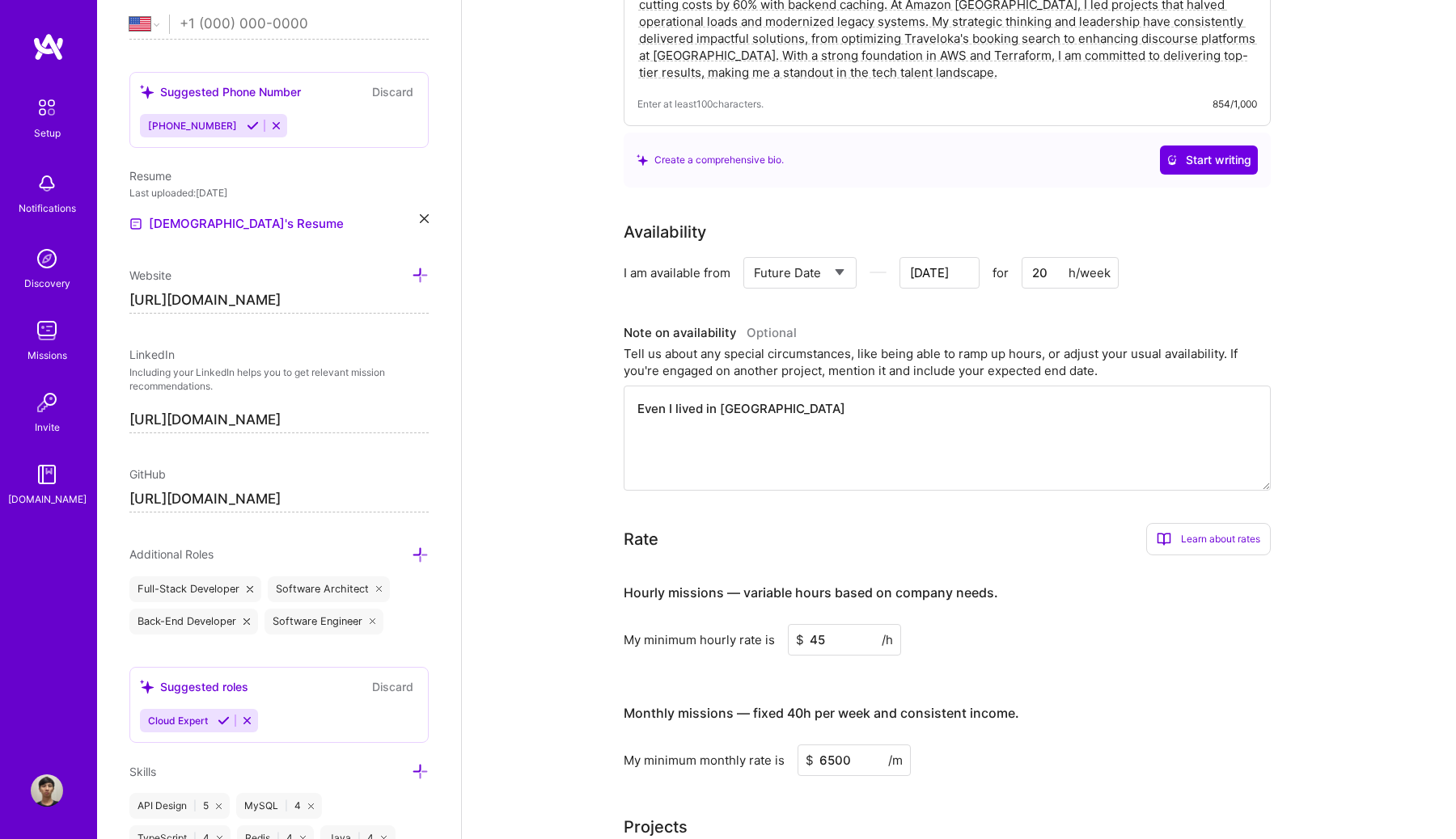
type input "[DATE]"
type textarea "Even I lived in [GEOGRAPHIC_DATA]"
type input "[DATE]"
type textarea "Even I lived in [GEOGRAPHIC_DATA]"
type input "[DATE]"
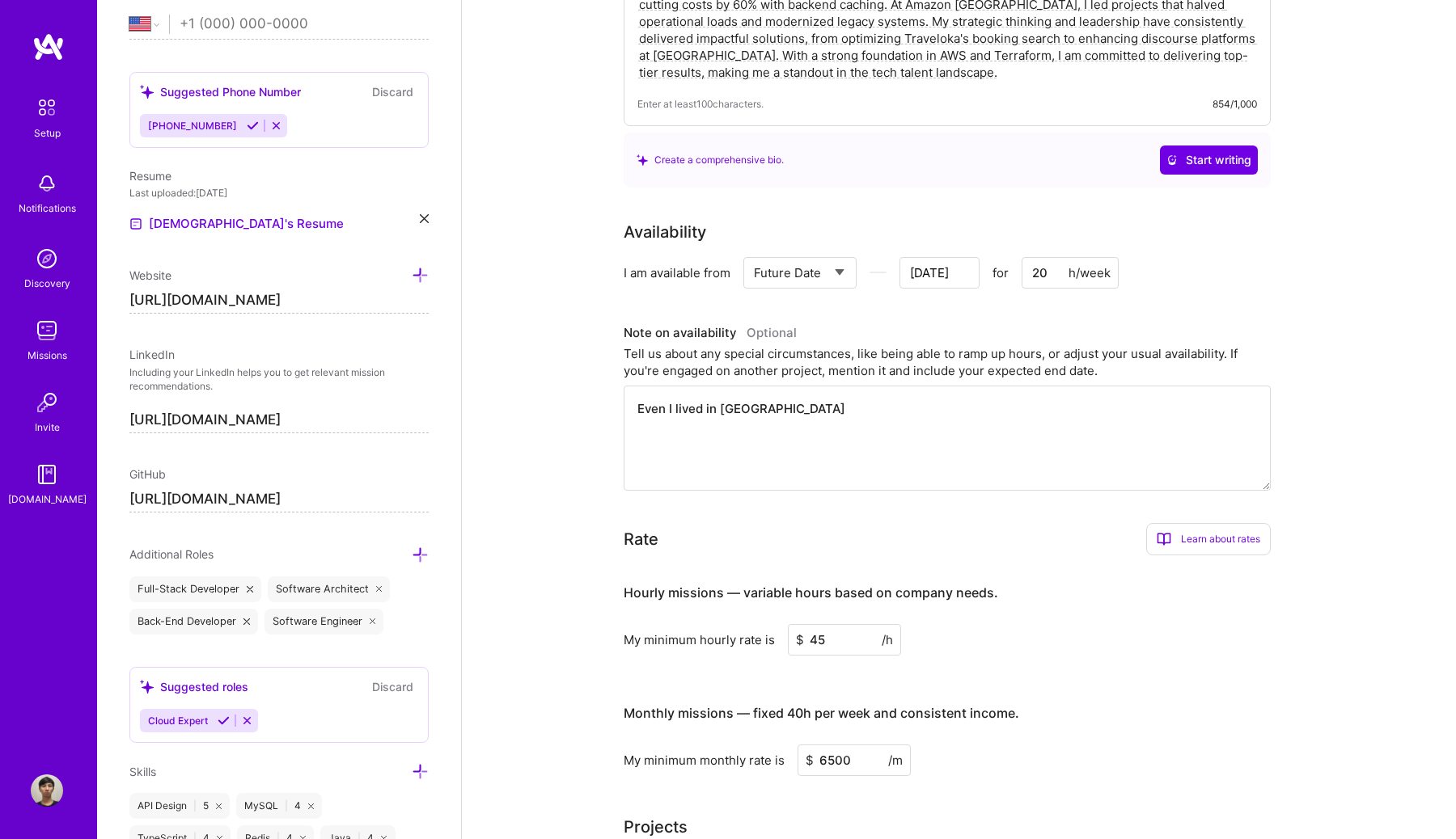
type textarea "Even I lived in [GEOGRAPHIC_DATA]"
type input "[DATE]"
type textarea "Even I lived in [GEOGRAPHIC_DATA]"
type input "[DATE]"
type textarea "Even I lived in [GEOGRAPHIC_DATA]"
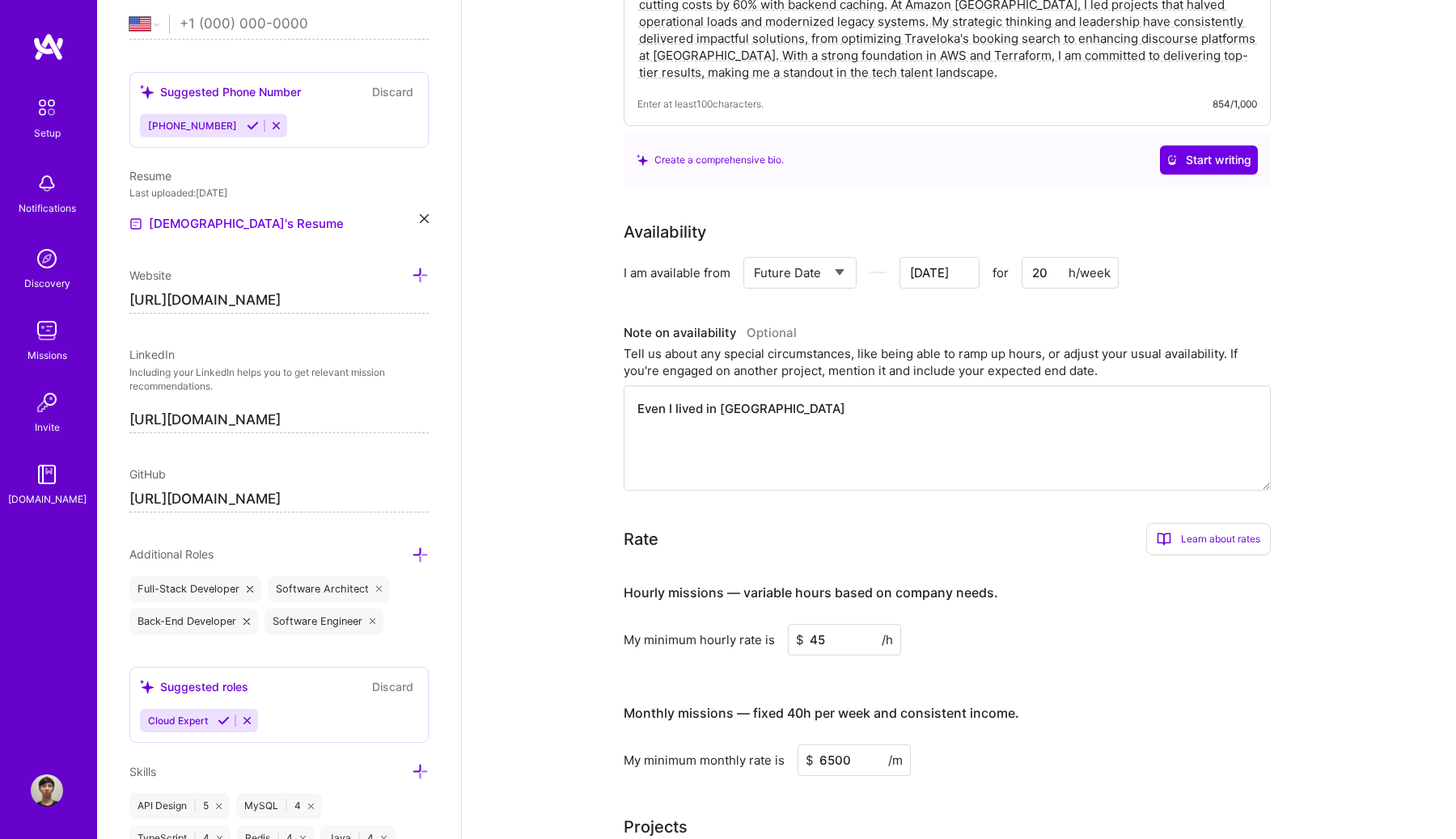
type input "[DATE]"
type textarea "Even I lived in [GEOGRAPHIC_DATA]"
type input "[DATE]"
type textarea "Even I lived in [GEOGRAPHIC_DATA]."
type input "[DATE]"
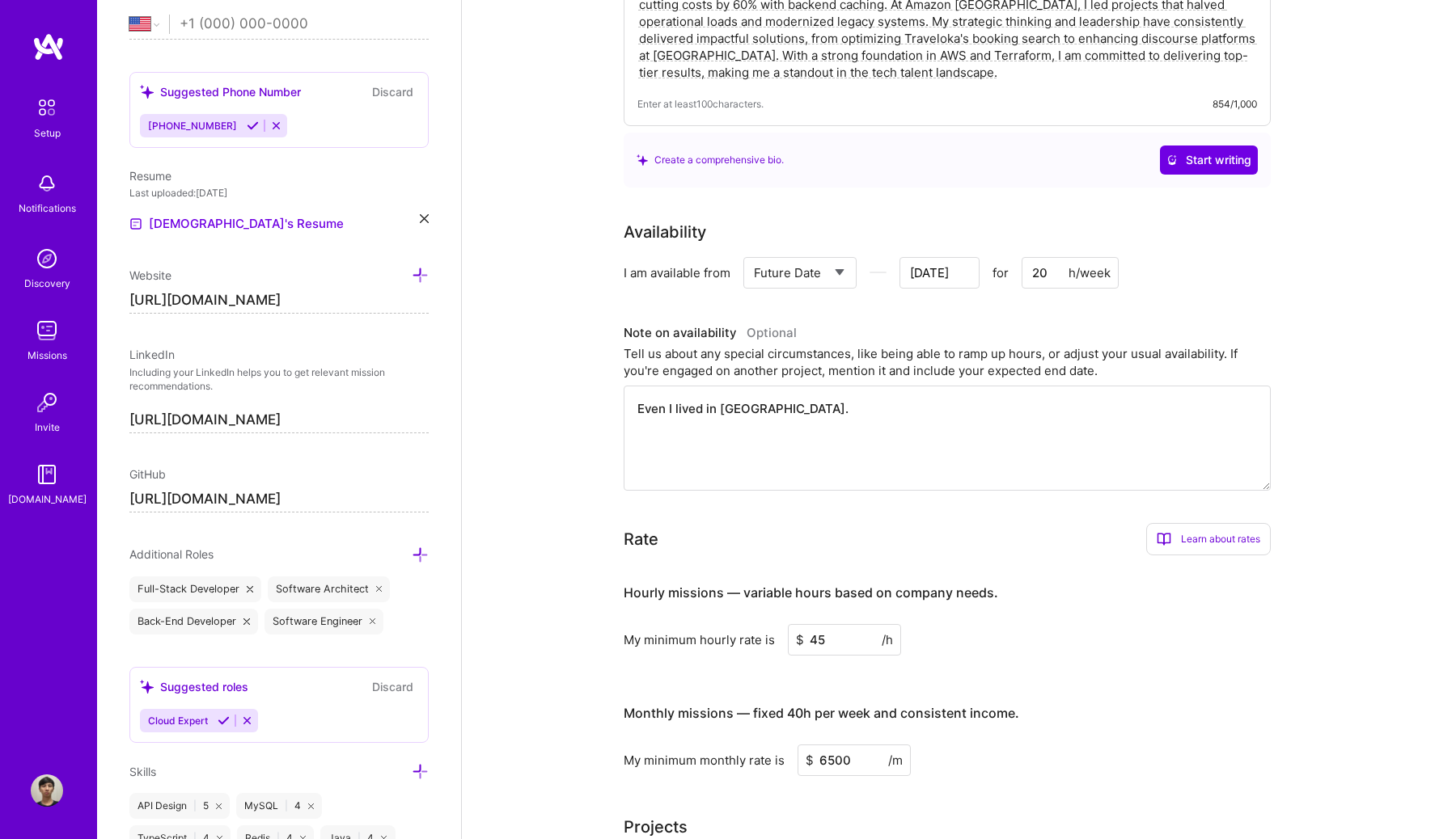
type textarea "Even I lived in [GEOGRAPHIC_DATA]."
type input "[DATE]"
type textarea "Even I lived in [GEOGRAPHIC_DATA]. I"
type input "[DATE]"
type textarea "Even I lived in [GEOGRAPHIC_DATA]. I"
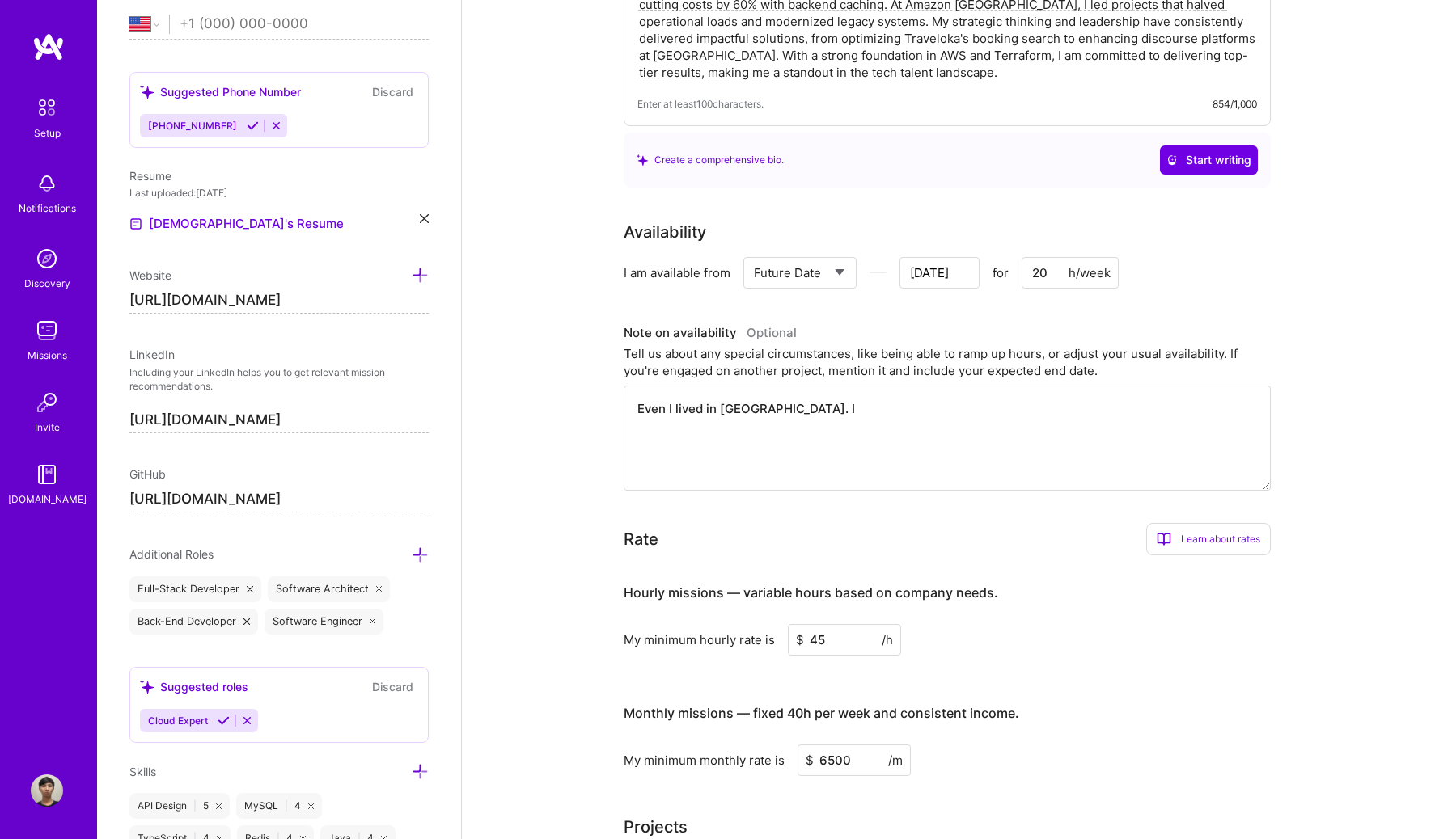
type input "[DATE]"
type textarea "Even I lived in [GEOGRAPHIC_DATA]. I"
click at [930, 270] on input "[DATE]" at bounding box center [939, 273] width 80 height 32
click at [962, 67] on button "Next Month" at bounding box center [965, 66] width 12 height 12
click at [960, 63] on button "Next Month" at bounding box center [965, 66] width 12 height 12
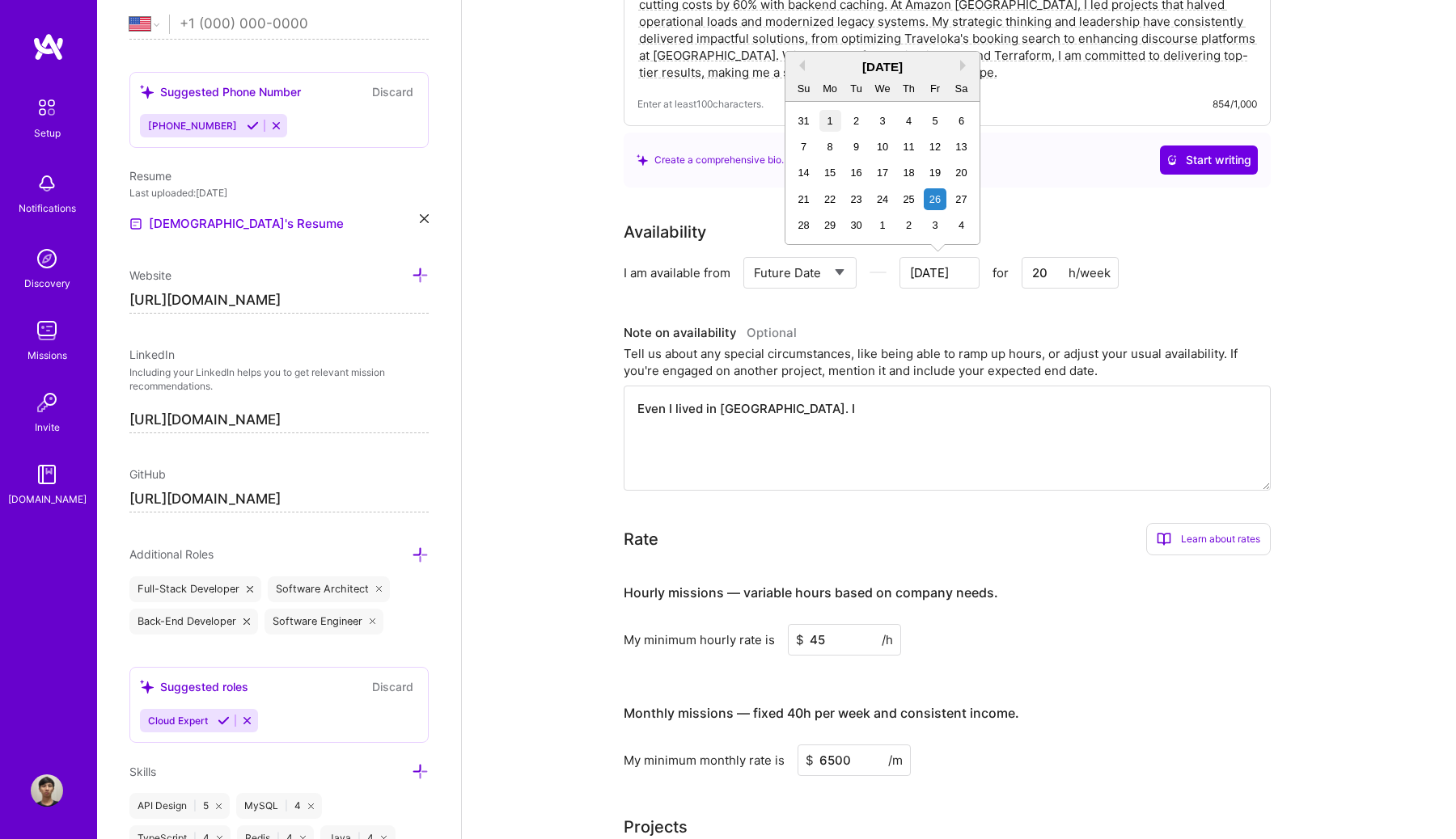
click at [834, 121] on div "1" at bounding box center [830, 120] width 22 height 22
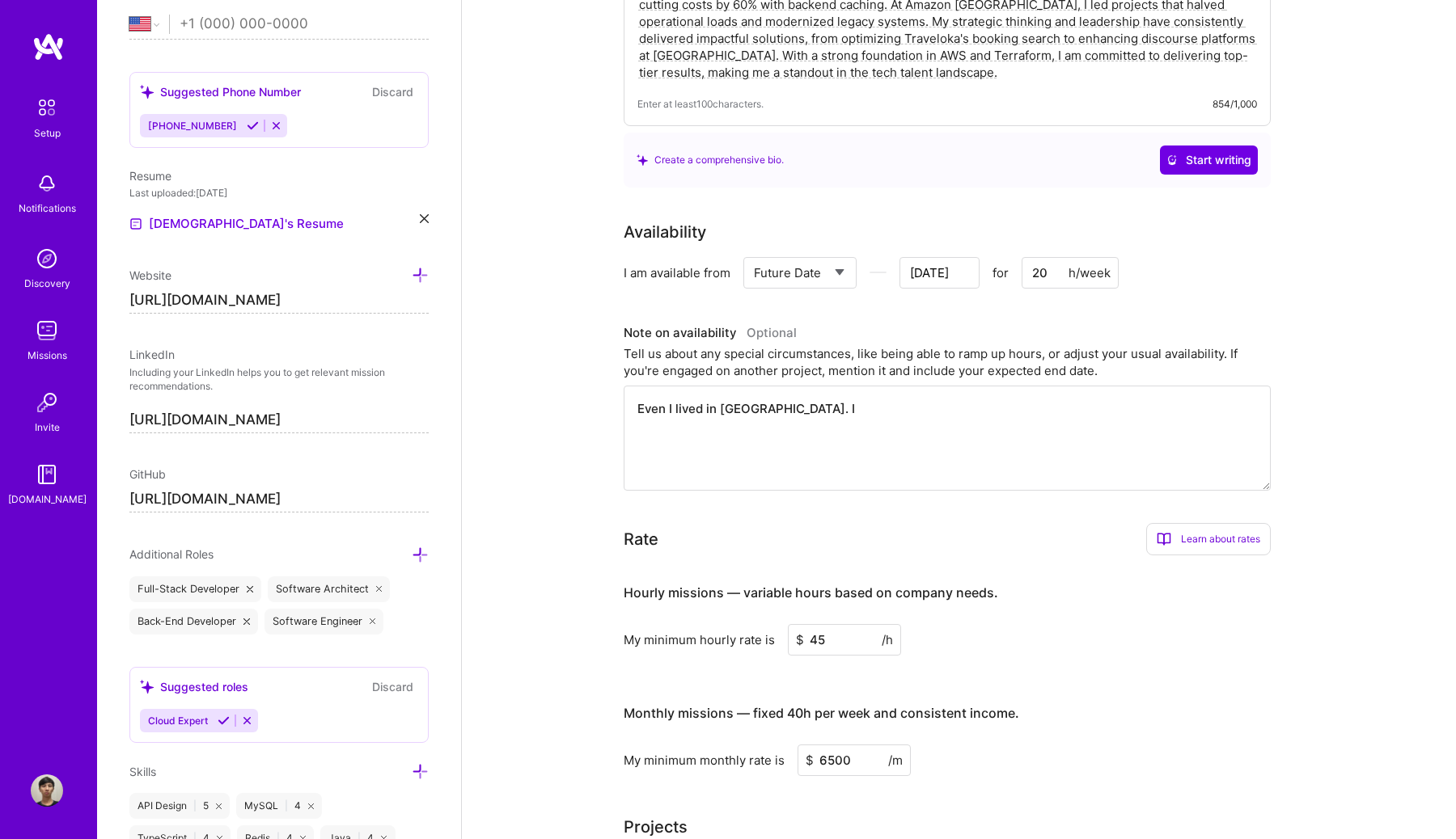
click at [934, 262] on input "[DATE]" at bounding box center [939, 273] width 80 height 32
click at [836, 225] on div "1" at bounding box center [830, 225] width 22 height 22
type input "[DATE]"
click at [834, 414] on textarea "Even I lived in [GEOGRAPHIC_DATA]. I" at bounding box center [947, 438] width 647 height 105
type textarea "Even I lived in [GEOGRAPHIC_DATA]. I s"
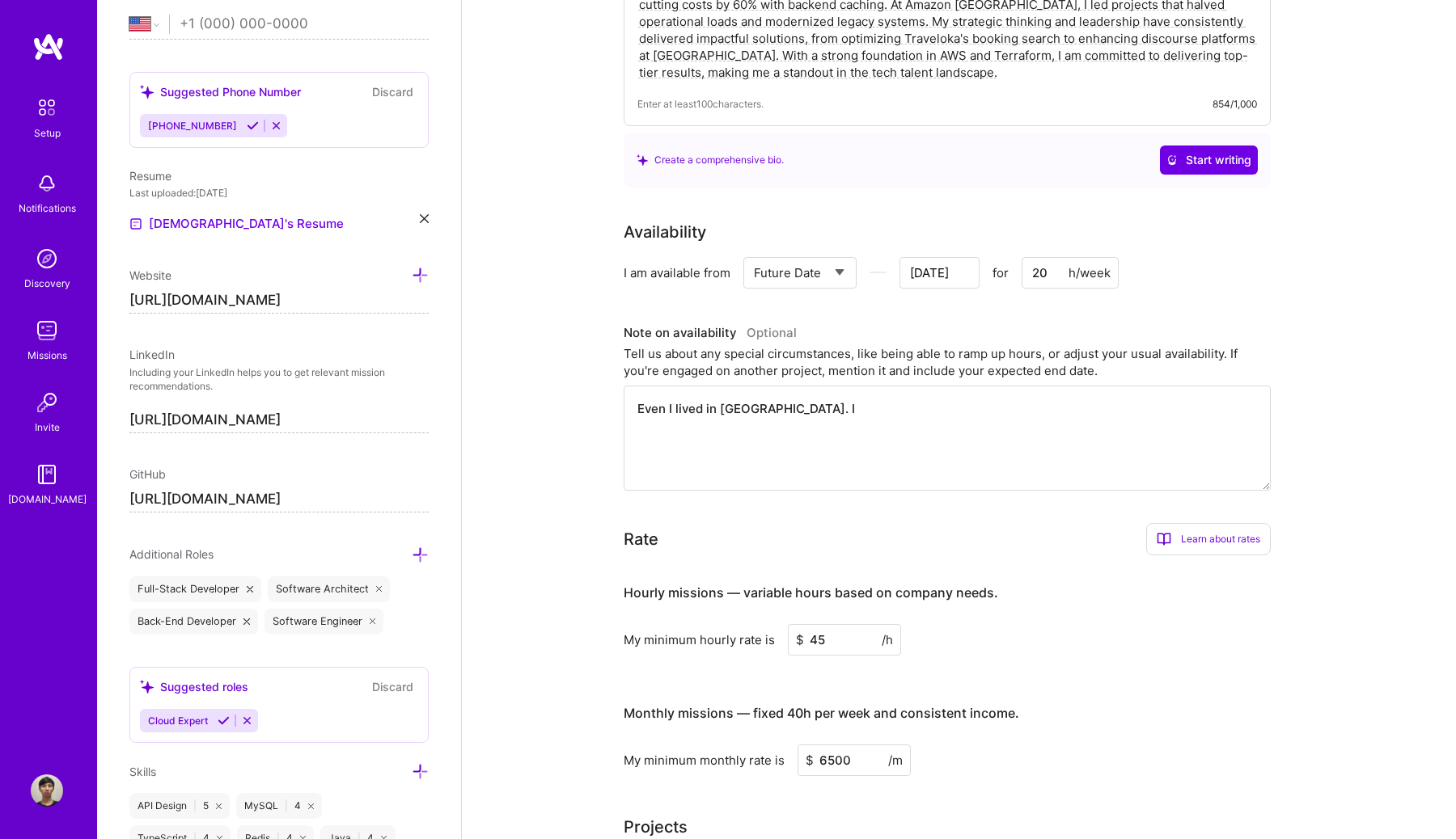
type input "[DATE]"
type textarea "Even I lived in [GEOGRAPHIC_DATA]. I sa"
type input "[DATE]"
type textarea "Even I lived in [GEOGRAPHIC_DATA]. I [GEOGRAPHIC_DATA]"
type input "[DATE]"
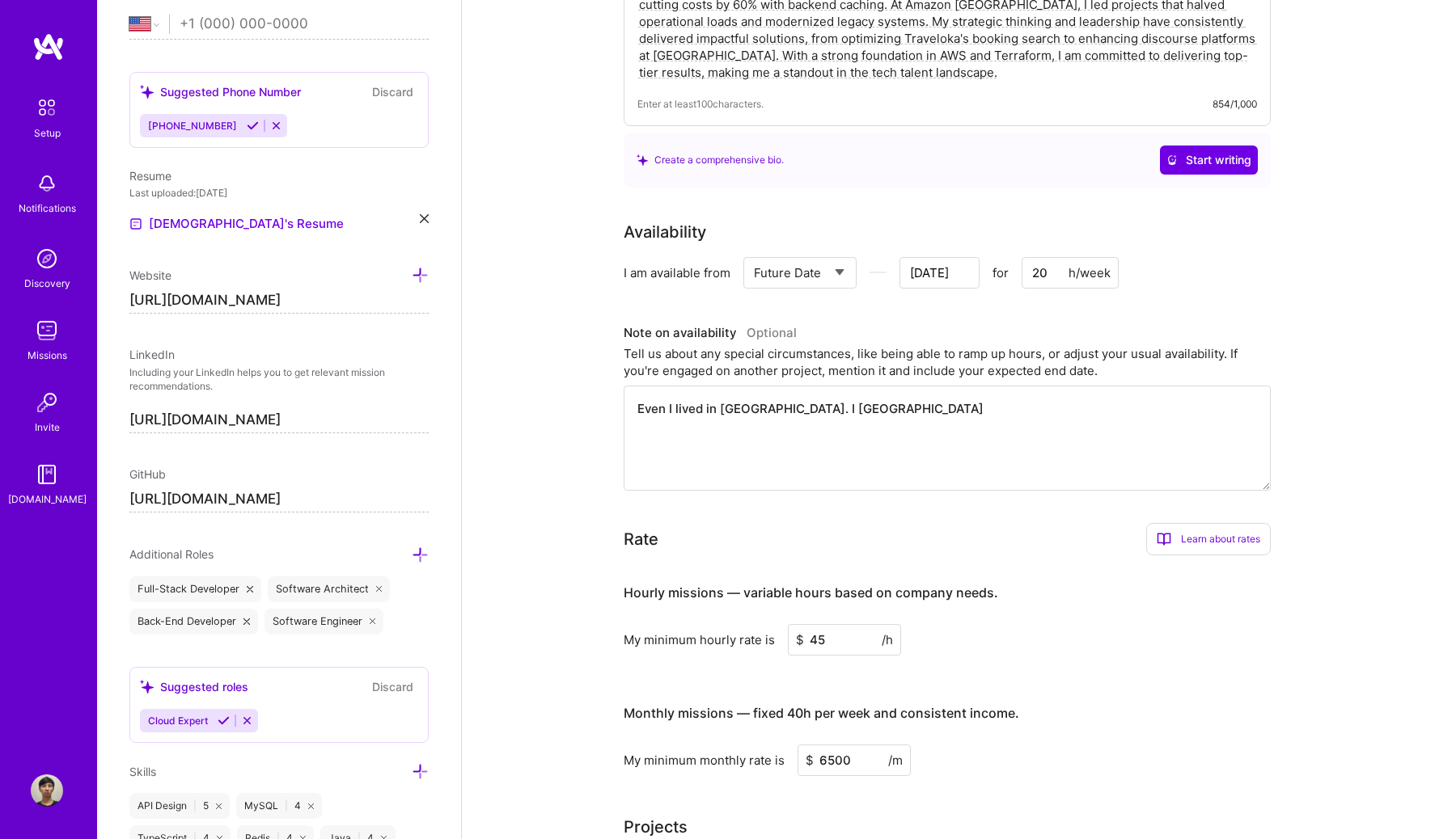
type textarea "Even I lived in [GEOGRAPHIC_DATA]. I sadf"
type input "[DATE]"
type textarea "Even I lived in [GEOGRAPHIC_DATA]. I sadff"
type input "[DATE]"
type textarea "Even I lived in [GEOGRAPHIC_DATA]. I sadffa"
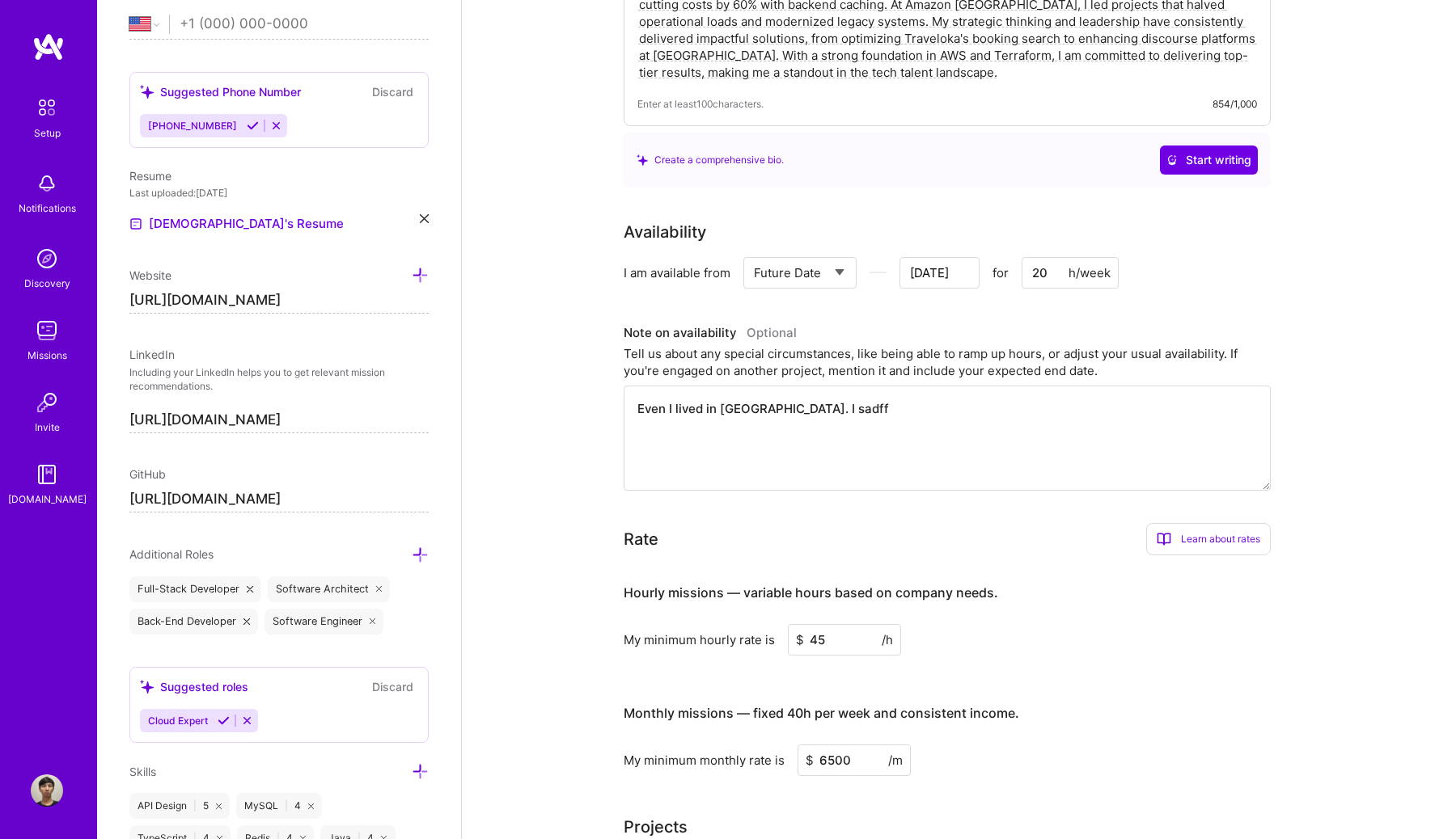
type input "[DATE]"
type textarea "Even I lived in [GEOGRAPHIC_DATA]. I sadffas"
type input "[DATE]"
type textarea "Even I lived in [GEOGRAPHIC_DATA]. I sadffasd"
type input "[DATE]"
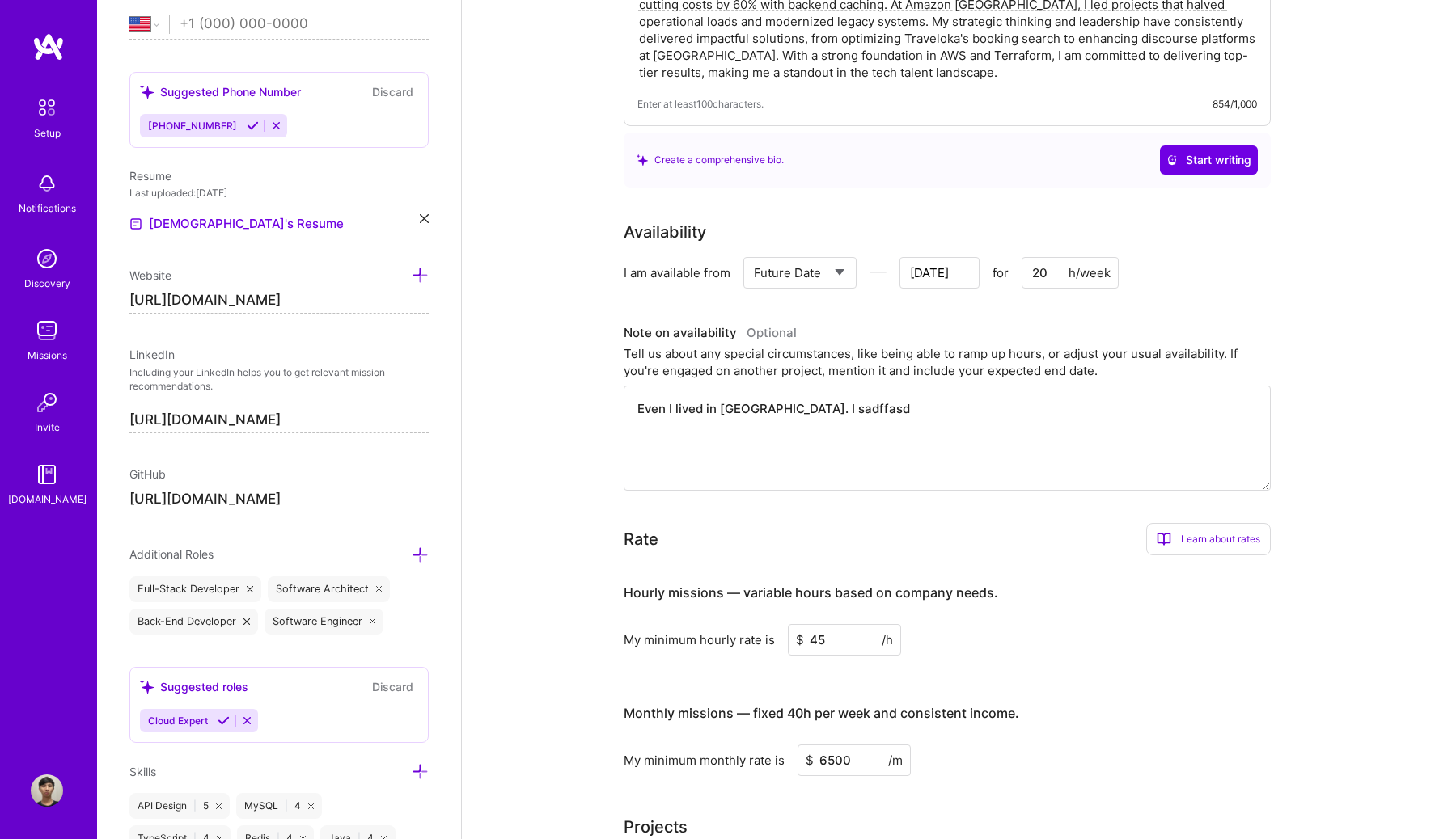
type textarea "Even I lived in [GEOGRAPHIC_DATA]. I sadffasdf"
type input "[DATE]"
type textarea "Even I lived in [GEOGRAPHIC_DATA]. I sadffasdfa"
type input "[DATE]"
type textarea "Even I lived in [GEOGRAPHIC_DATA]. I sadffasdfas"
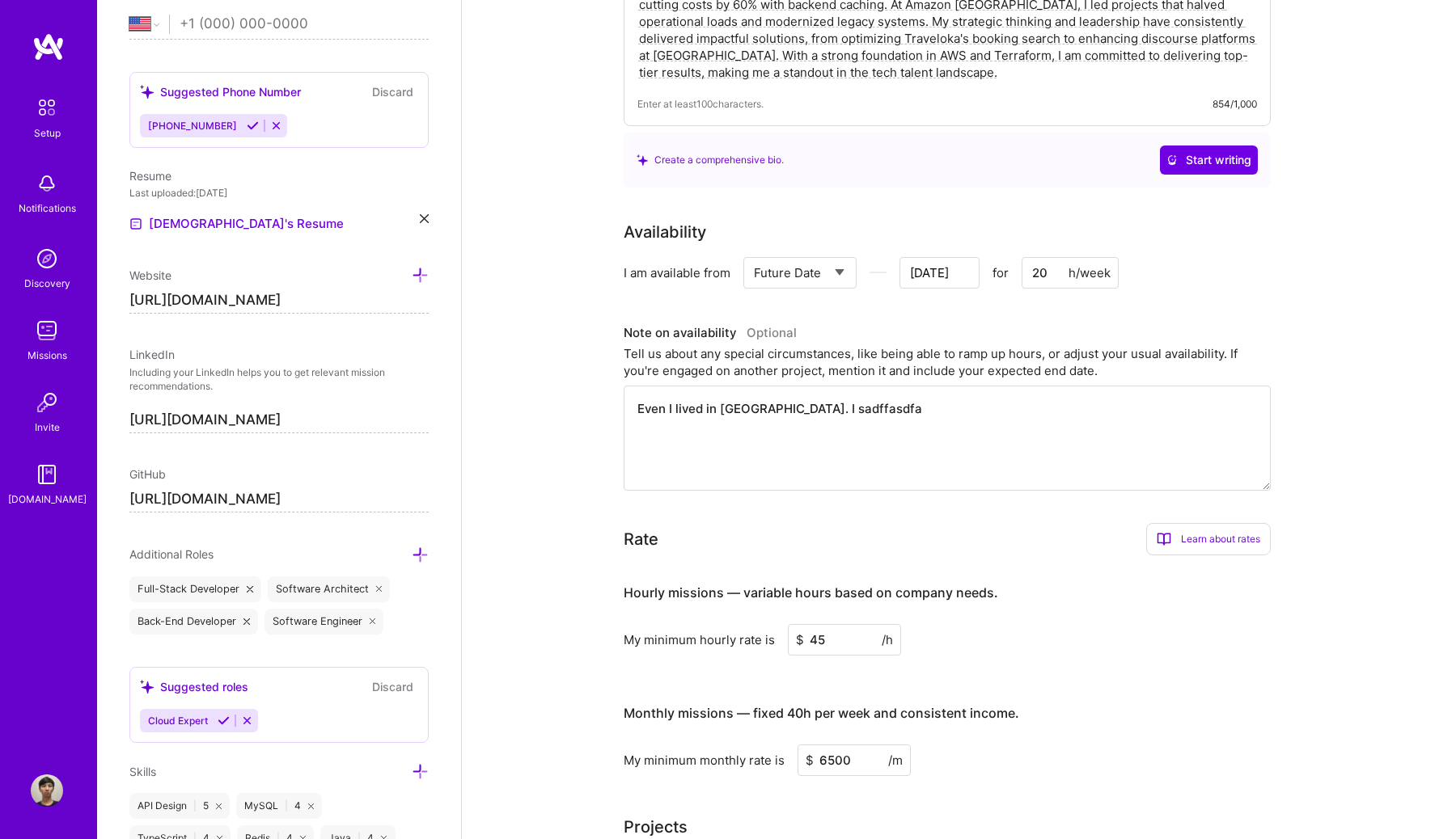
type input "[DATE]"
type textarea "Even I lived in [GEOGRAPHIC_DATA]. I sadffasdfasd"
type input "[DATE]"
type textarea "Even I lived in [GEOGRAPHIC_DATA]. I sadffasdfasdf"
type input "[DATE]"
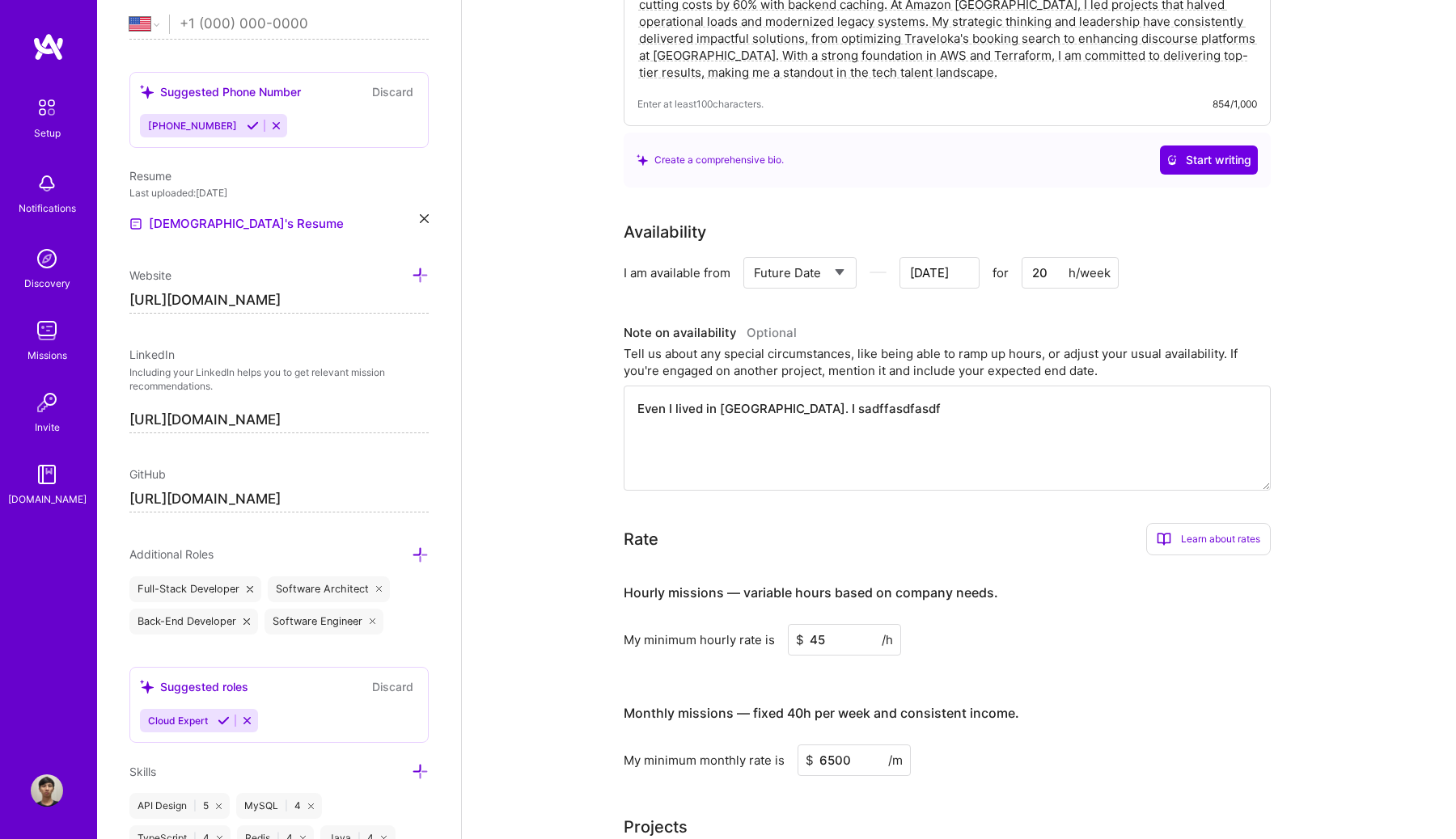
type textarea "Even I lived in [GEOGRAPHIC_DATA]. I sadffasdfasdfa"
type input "[DATE]"
type textarea "Even I lived in [GEOGRAPHIC_DATA]. I sadffasdfasdfas"
type input "[DATE]"
type textarea "Even I lived in [GEOGRAPHIC_DATA]. I sadffasdfasdfasf"
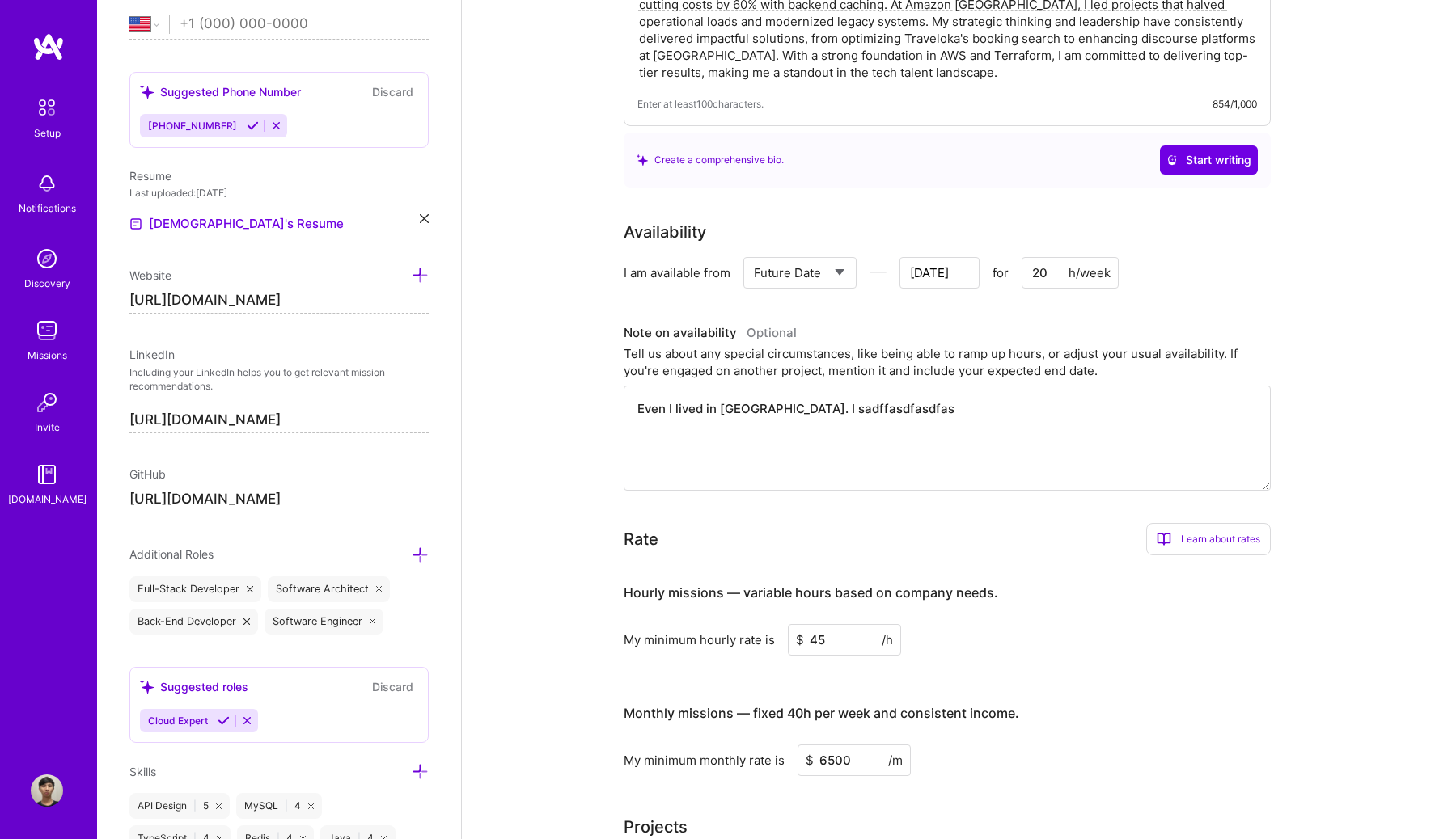
type input "[DATE]"
type textarea "Even I lived in [GEOGRAPHIC_DATA]. I sadffasdfasdfasfa"
type input "[DATE]"
type textarea "Even I lived in [GEOGRAPHIC_DATA]. I sadffasdfasdfasfas"
type input "[DATE]"
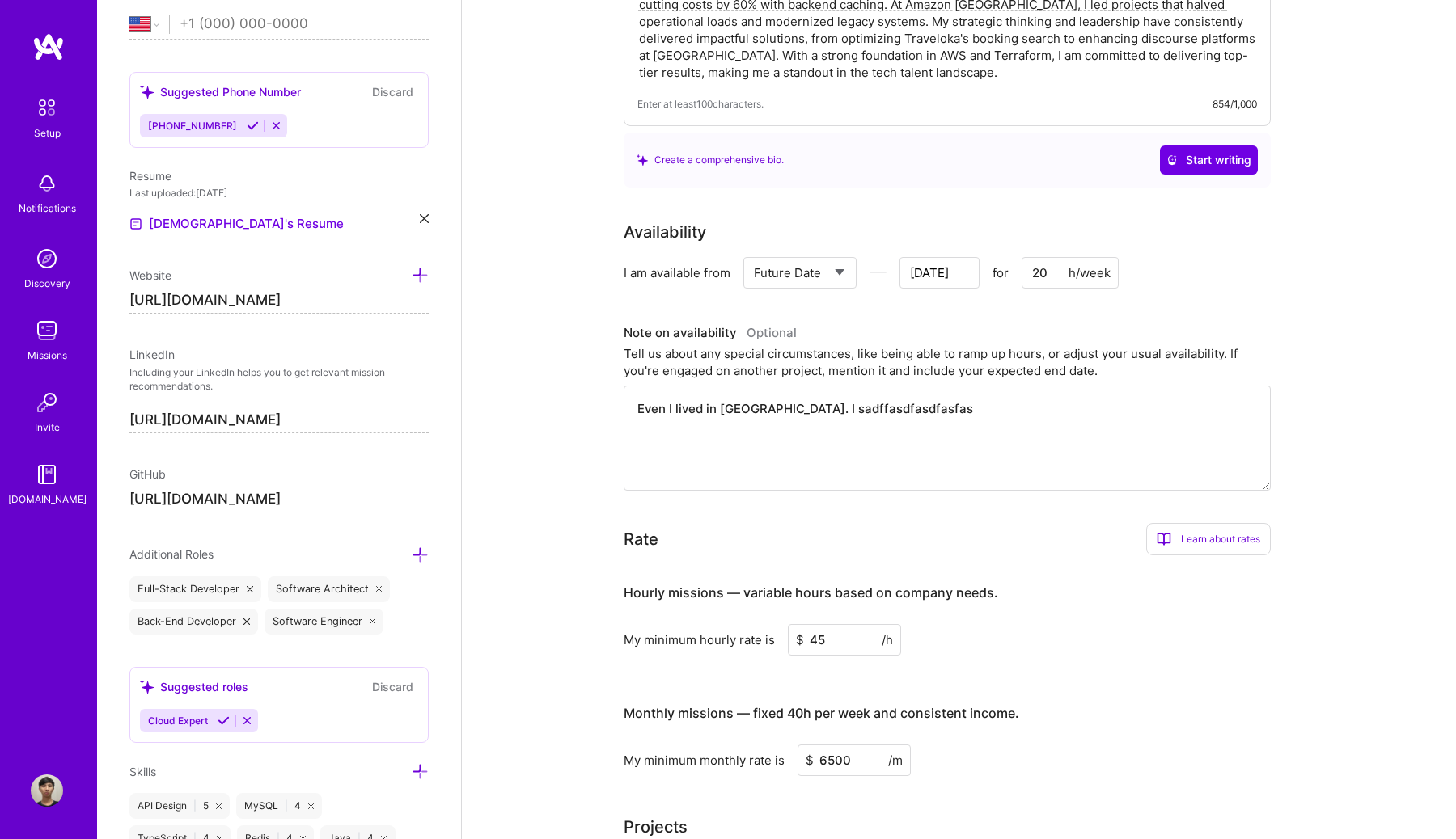
type textarea "Even I lived in [GEOGRAPHIC_DATA]. I sadffasdfasdfasfasf"
type input "[DATE]"
type textarea "Even I lived in [GEOGRAPHIC_DATA]. I sadffasdfasdfasfasfa"
type input "[DATE]"
type textarea "Even I lived in [GEOGRAPHIC_DATA]. I sadffasdfasdfasfasfad"
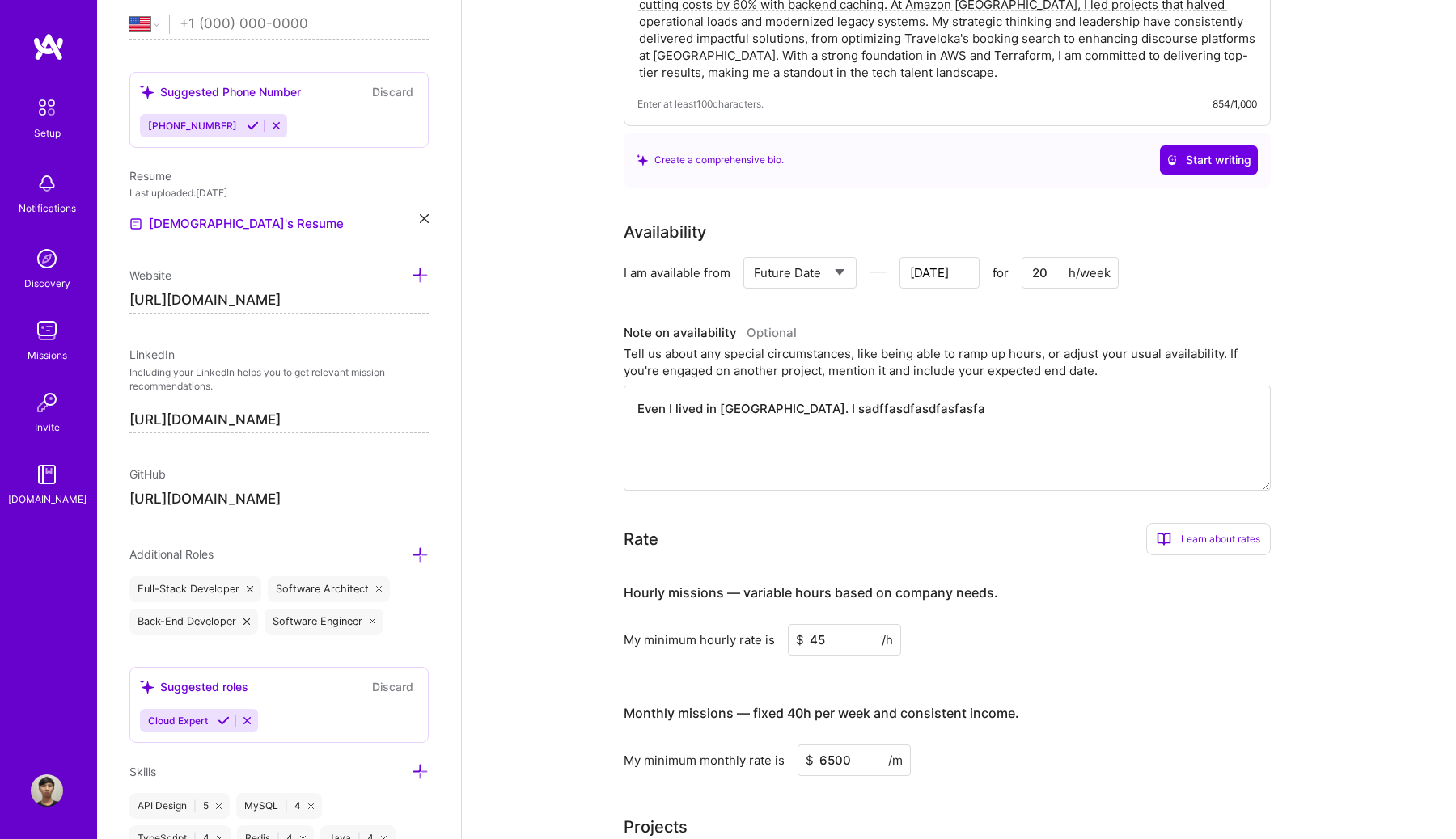
type input "[DATE]"
type textarea "Even I lived in [GEOGRAPHIC_DATA]. I sadffasdfasdfasfasfadf"
type input "[DATE]"
type textarea "Even I lived in [GEOGRAPHIC_DATA]. I sadffasdfasdfasfasfadfa"
type input "[DATE]"
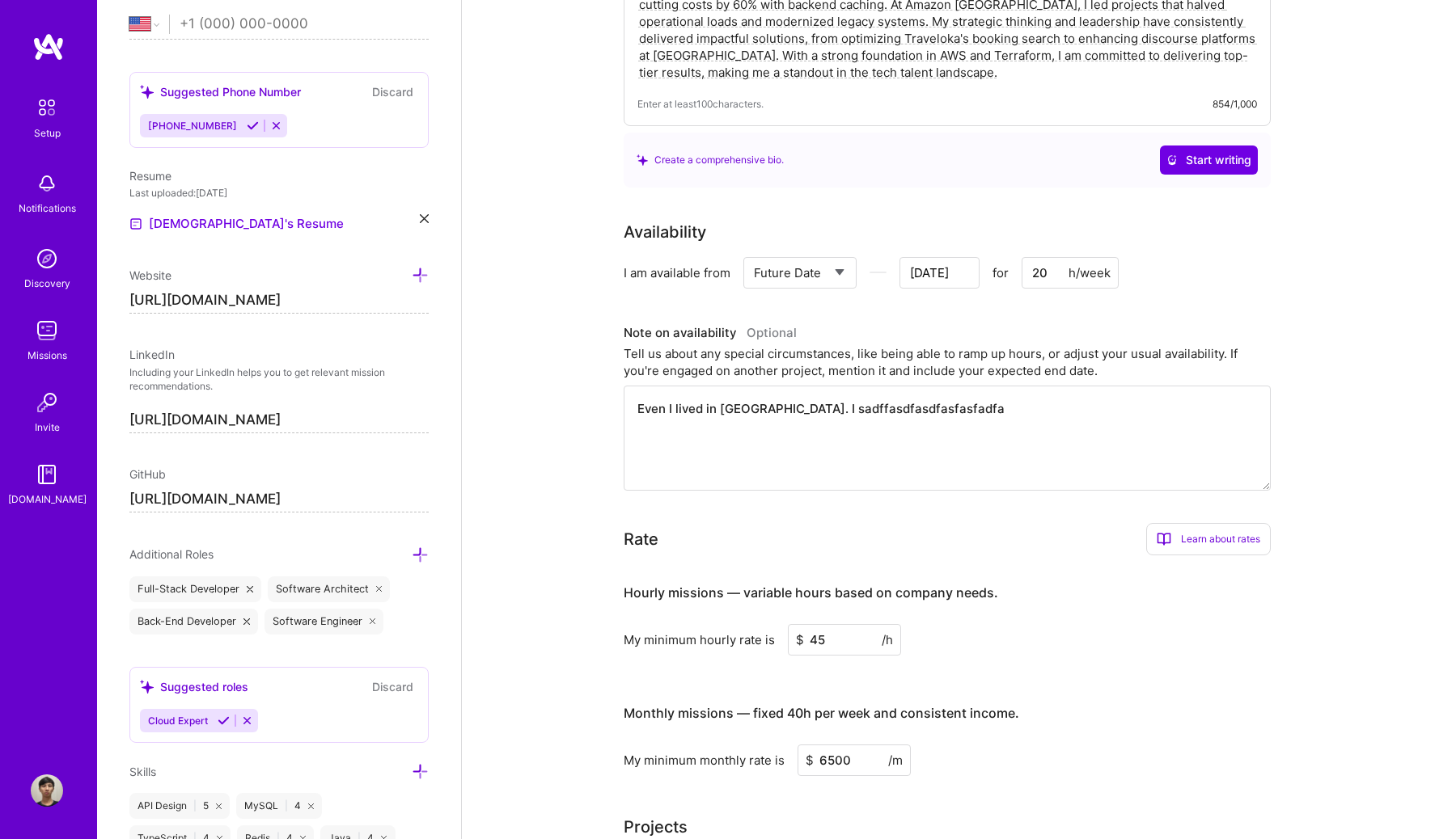
type textarea "Even I lived in [GEOGRAPHIC_DATA]. I p"
type input "[DATE]"
type textarea "Even I lived in [GEOGRAPHIC_DATA]. I pr"
type input "[DATE]"
type textarea "Even I lived in [GEOGRAPHIC_DATA]. I pre"
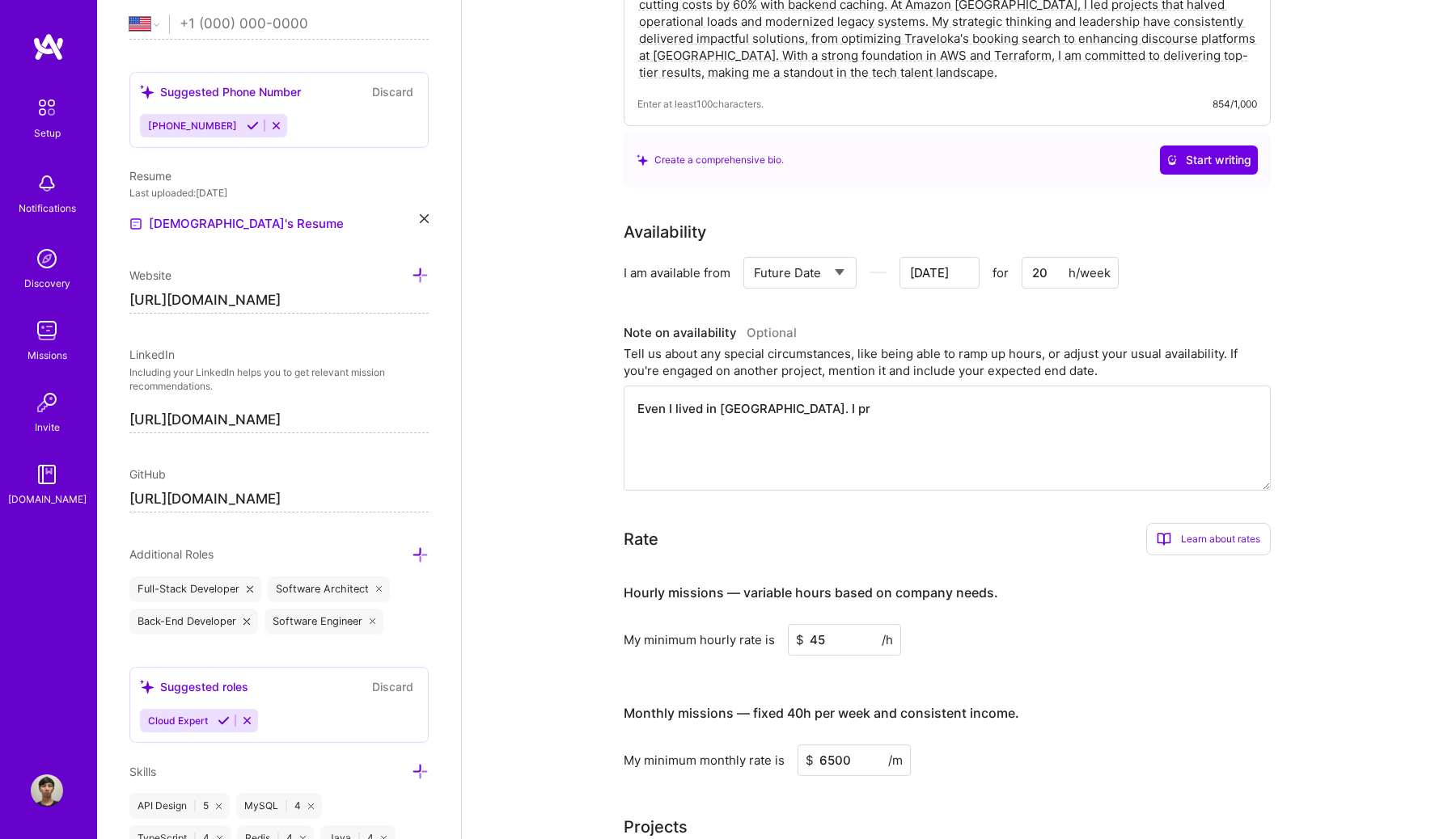
type input "[DATE]"
type textarea "Even I lived in [GEOGRAPHIC_DATA]. I pr"
type input "[DATE]"
type textarea "Even I lived in [GEOGRAPHIC_DATA]. I p"
type input "[DATE]"
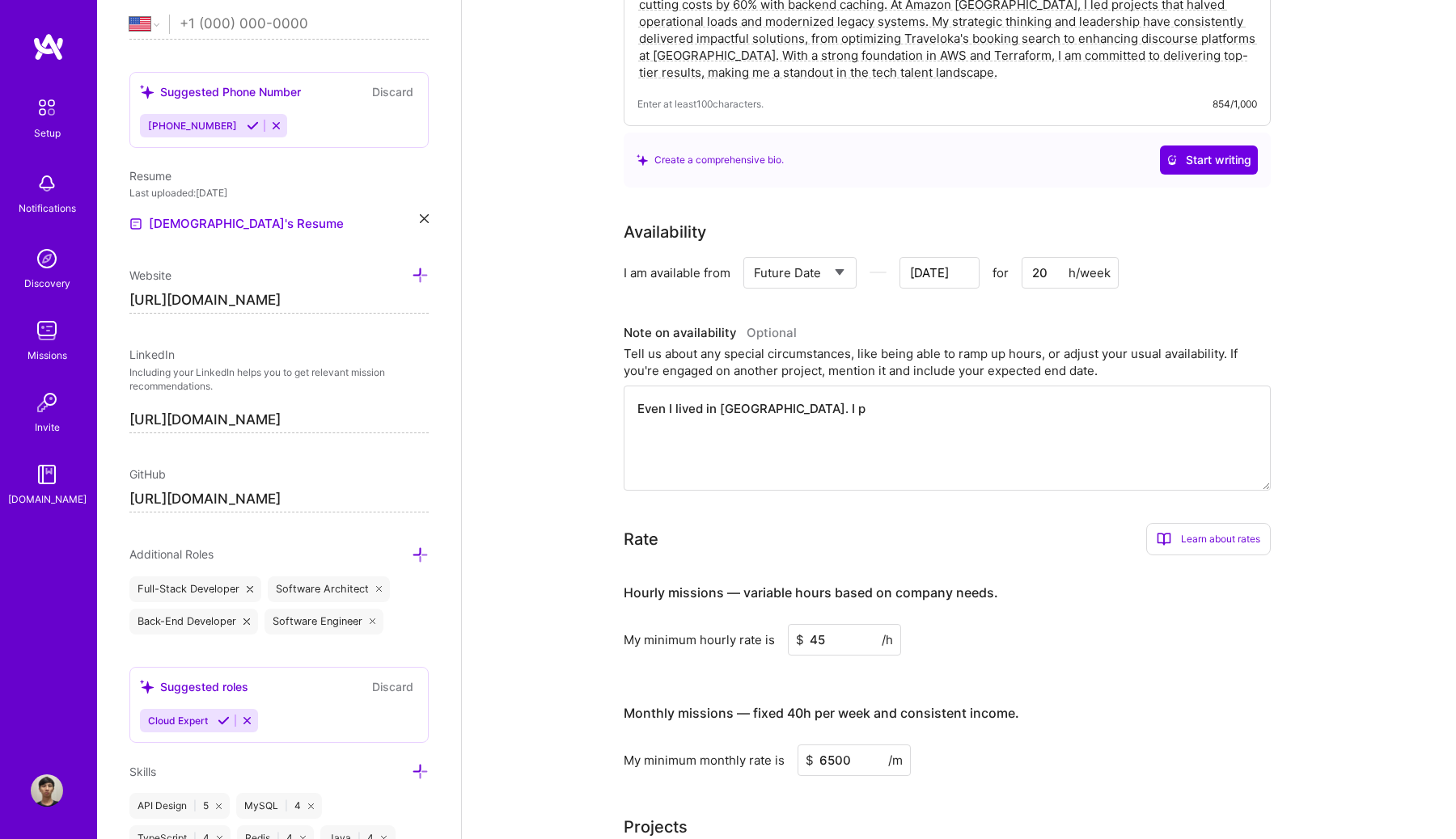
type textarea "Even I lived in [GEOGRAPHIC_DATA]. I"
type input "[DATE]"
type textarea "Even I lived in [GEOGRAPHIC_DATA]. I a"
type input "[DATE]"
type textarea "Even I lived in [GEOGRAPHIC_DATA]. I am"
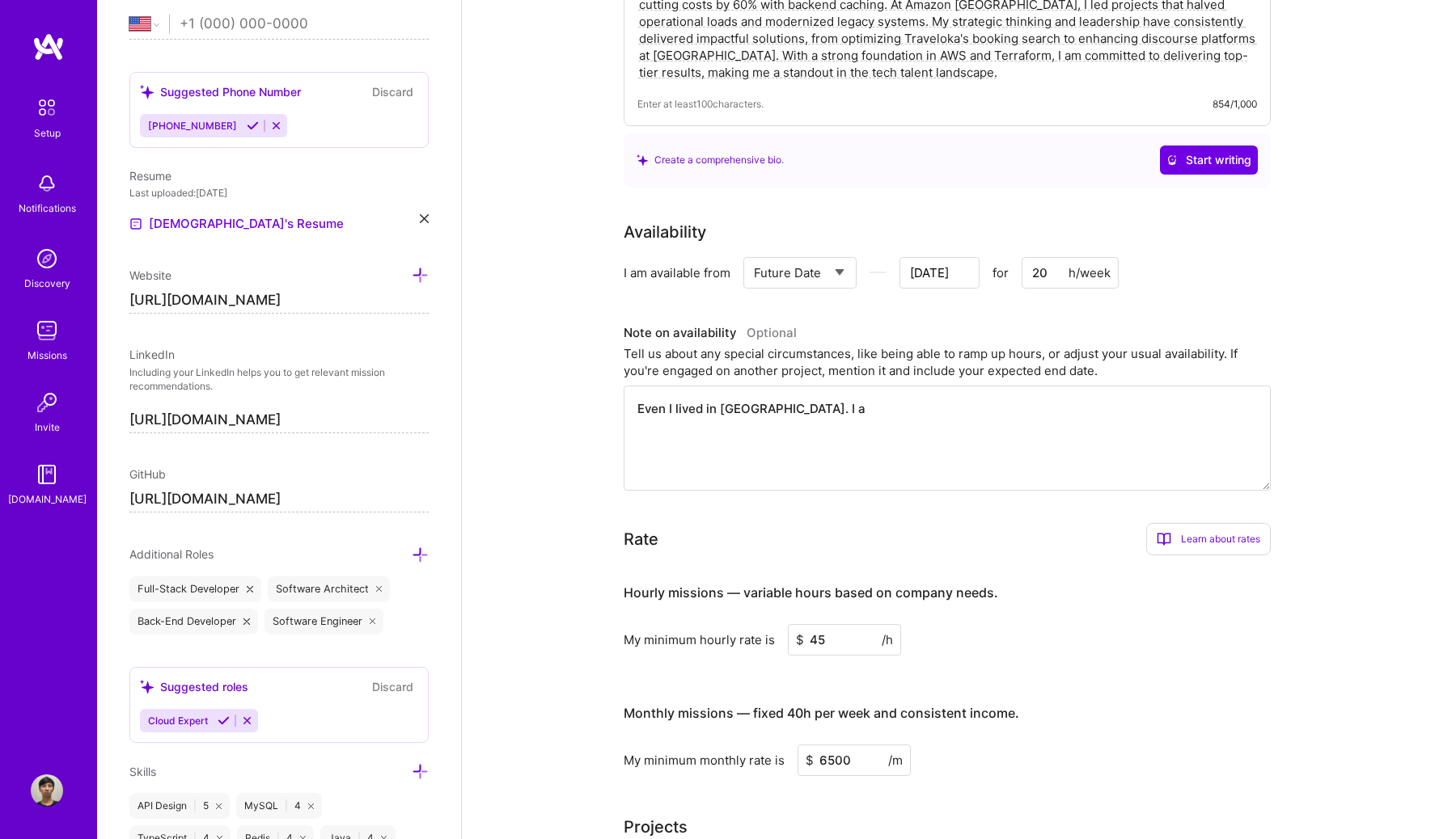
type input "[DATE]"
type textarea "Even I lived in [GEOGRAPHIC_DATA]. I am"
type input "[DATE]"
type textarea "Even I lived in [GEOGRAPHIC_DATA]. I am t"
type input "[DATE]"
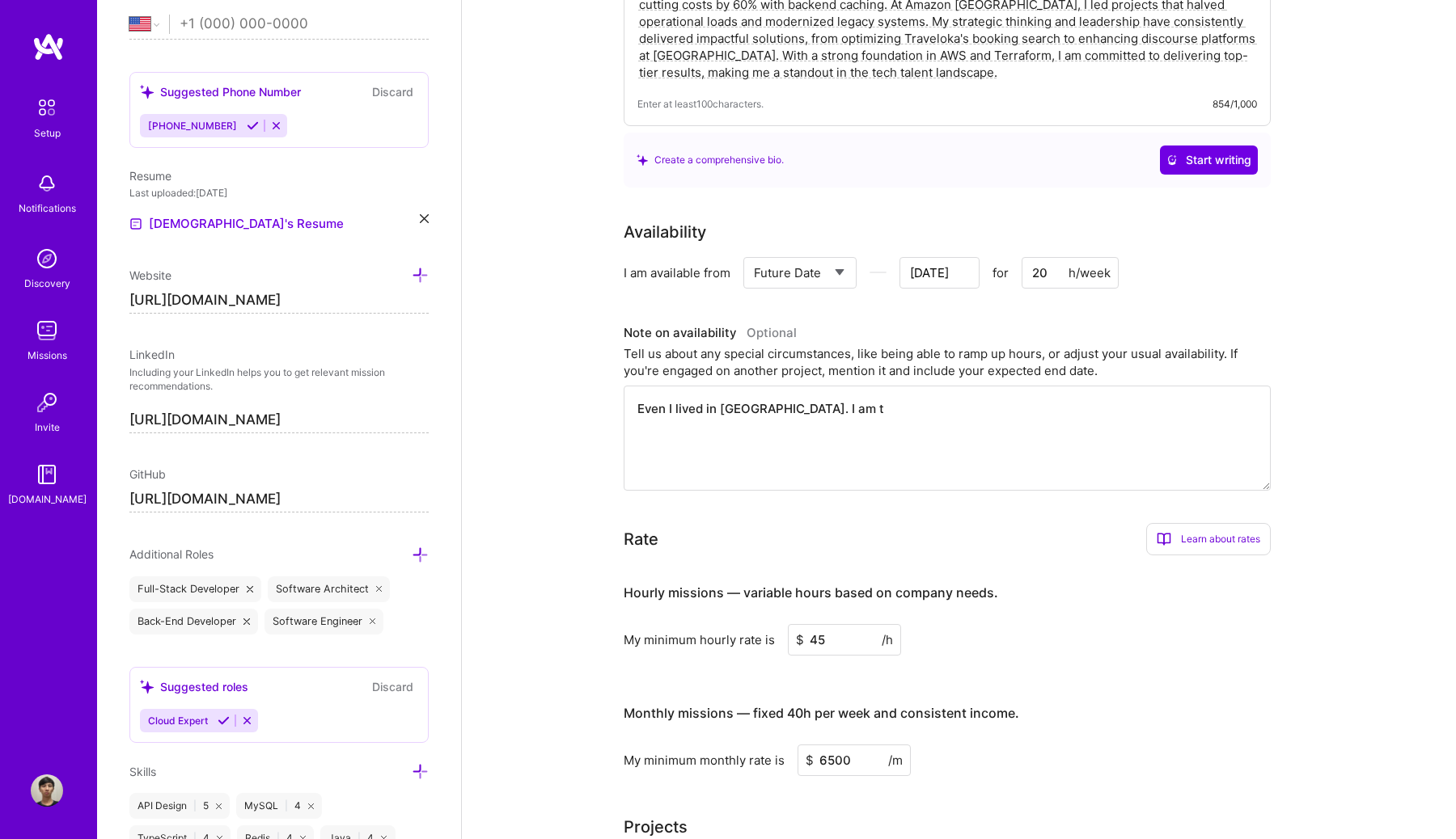
type textarea "Even I lived in [GEOGRAPHIC_DATA]. I am"
type input "[DATE]"
type textarea "Even I lived in [GEOGRAPHIC_DATA]. I am a"
type input "[DATE]"
type textarea "Even I lived in [GEOGRAPHIC_DATA]. I am av"
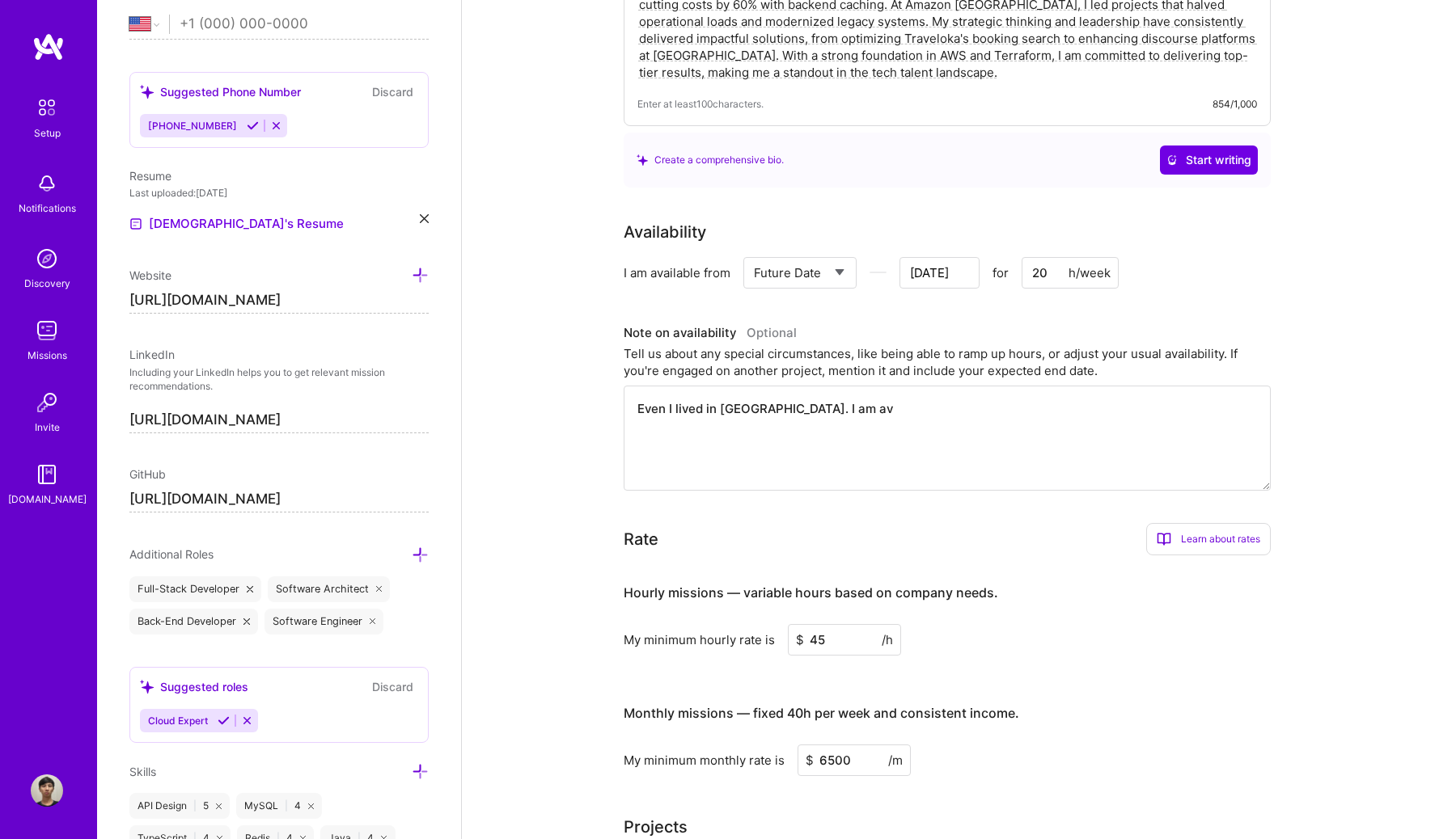
type input "[DATE]"
type textarea "Even I lived in [GEOGRAPHIC_DATA]. I am ava"
type input "[DATE]"
type textarea "Even I lived in [GEOGRAPHIC_DATA]. I am avai"
type input "[DATE]"
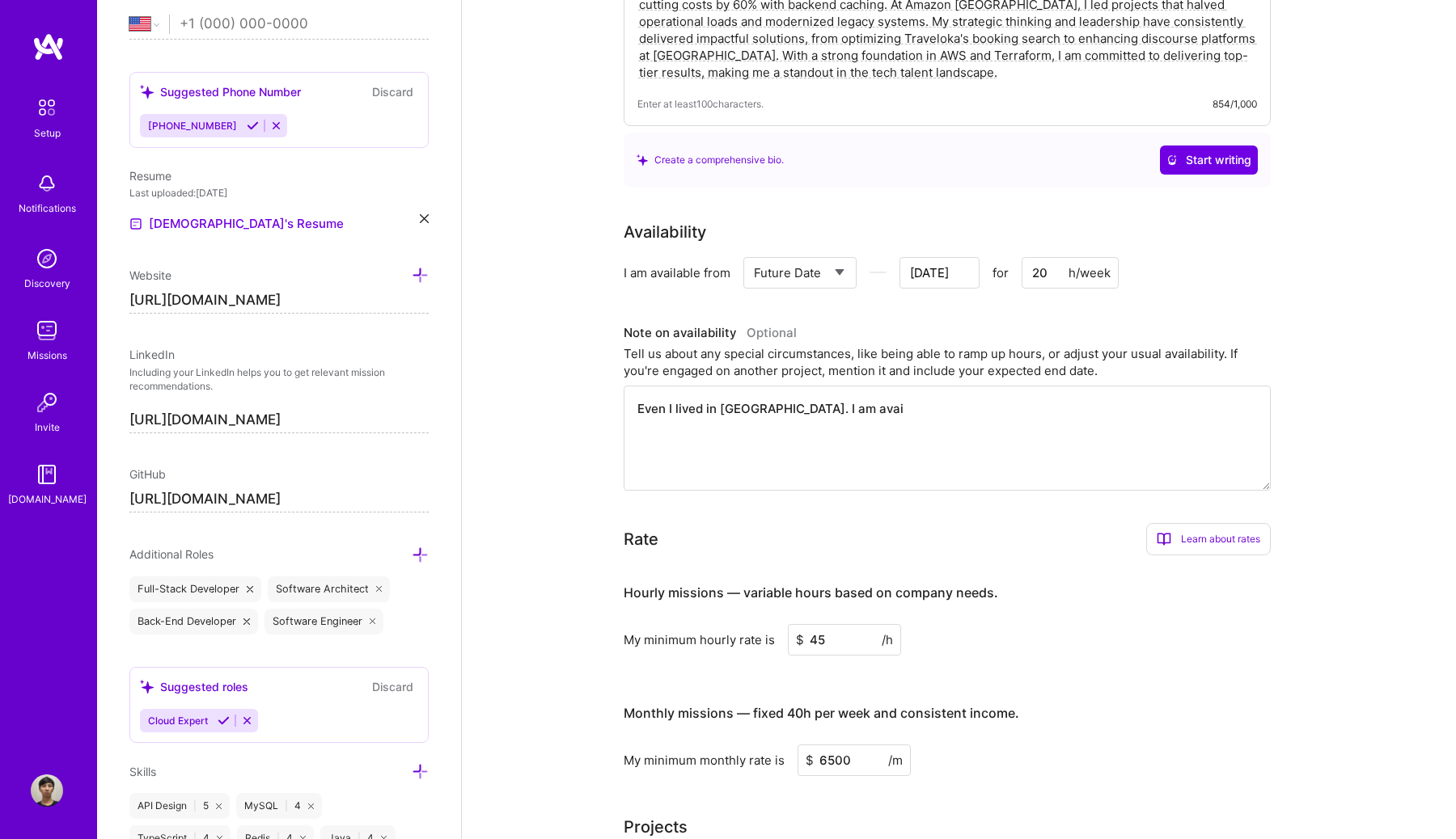
type textarea "Even I lived in [GEOGRAPHIC_DATA]. I am avail"
type input "[DATE]"
type textarea "Even I lived in [GEOGRAPHIC_DATA]. I am availa"
type input "[DATE]"
type textarea "Even I lived in [GEOGRAPHIC_DATA]. I am availab"
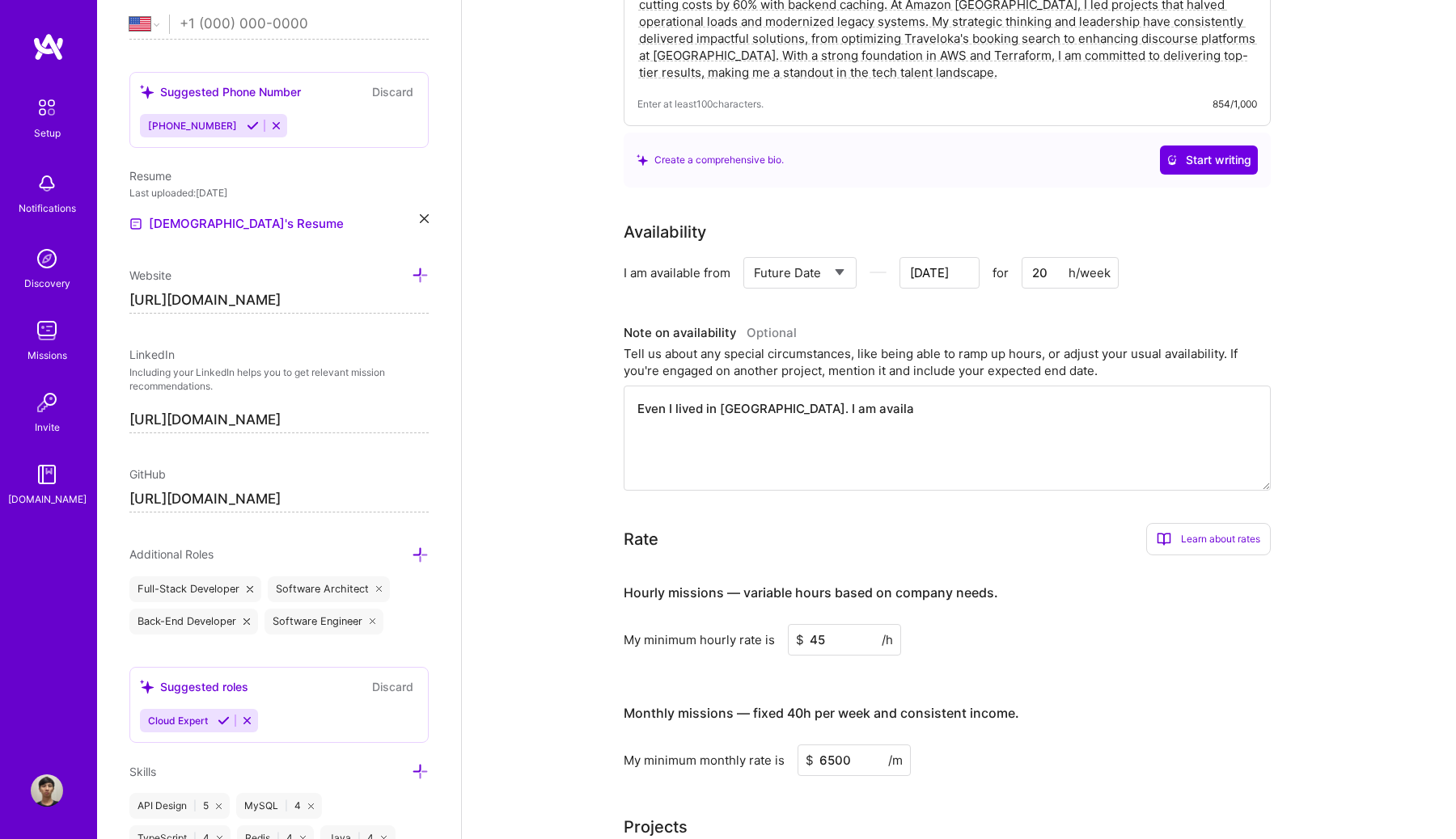
type input "[DATE]"
type textarea "Even I lived in [GEOGRAPHIC_DATA]. I am availabl"
type input "[DATE]"
type textarea "Even I lived in [GEOGRAPHIC_DATA]. I am available"
type input "[DATE]"
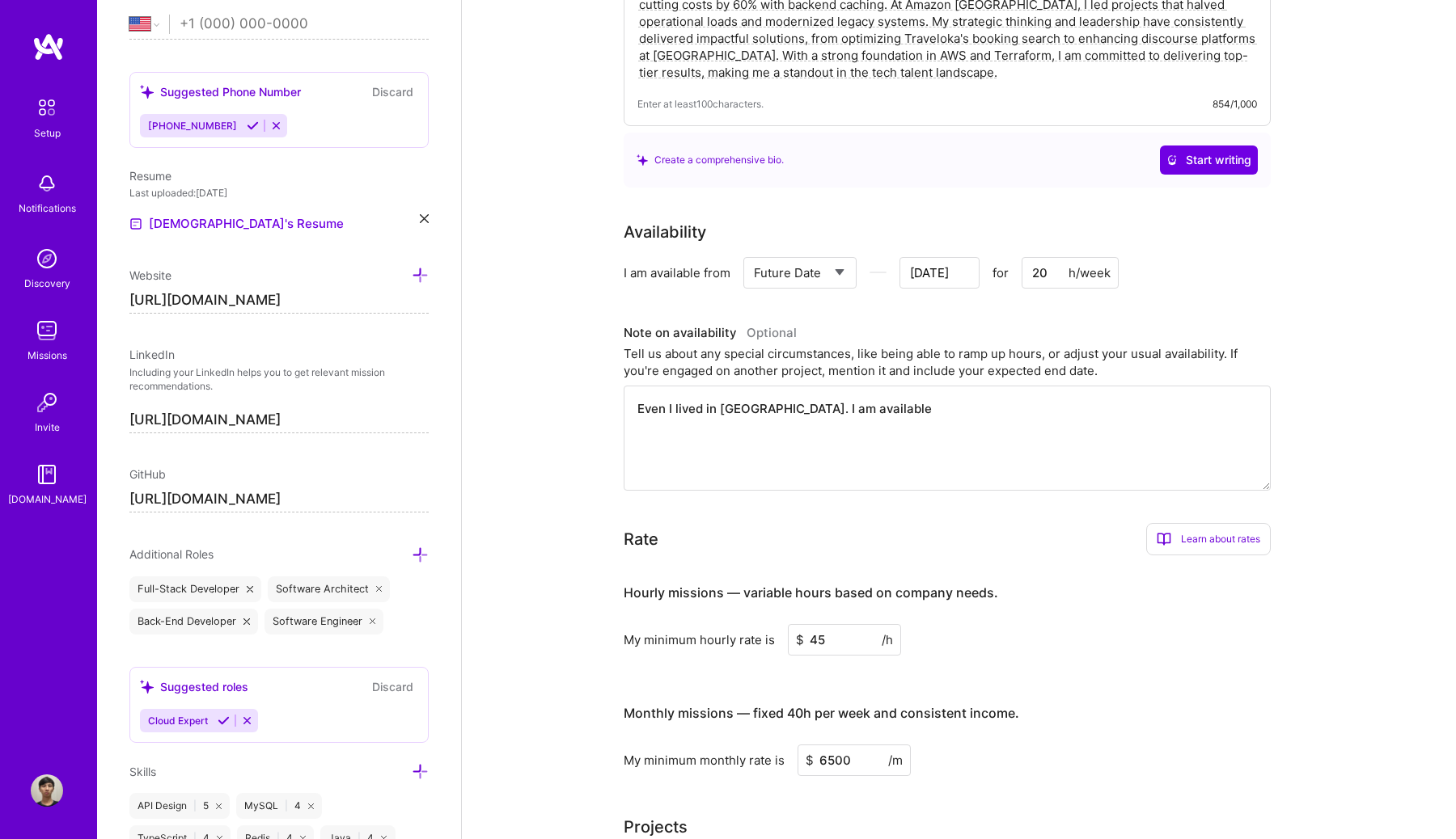
type textarea "Even I lived in [GEOGRAPHIC_DATA]. I am available"
type input "[DATE]"
type textarea "Even I lived in [GEOGRAPHIC_DATA]. I am available p"
type input "[DATE]"
type textarea "Even I lived in [GEOGRAPHIC_DATA]. I am available po"
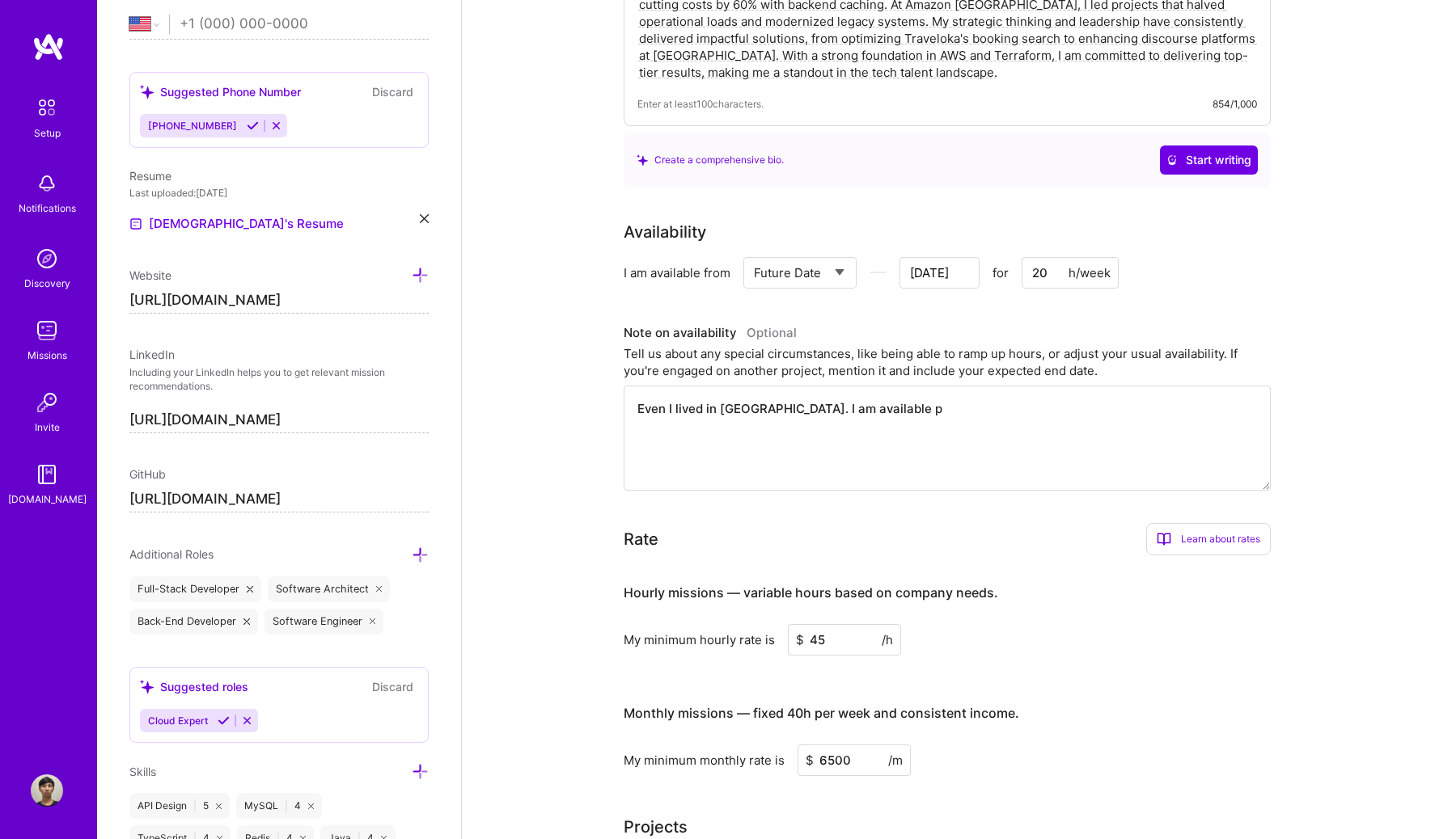
type input "[DATE]"
type textarea "Even I lived in [GEOGRAPHIC_DATA]. I am available pos"
type input "[DATE]"
type textarea "Even I lived in [GEOGRAPHIC_DATA]. I am available post"
type input "[DATE]"
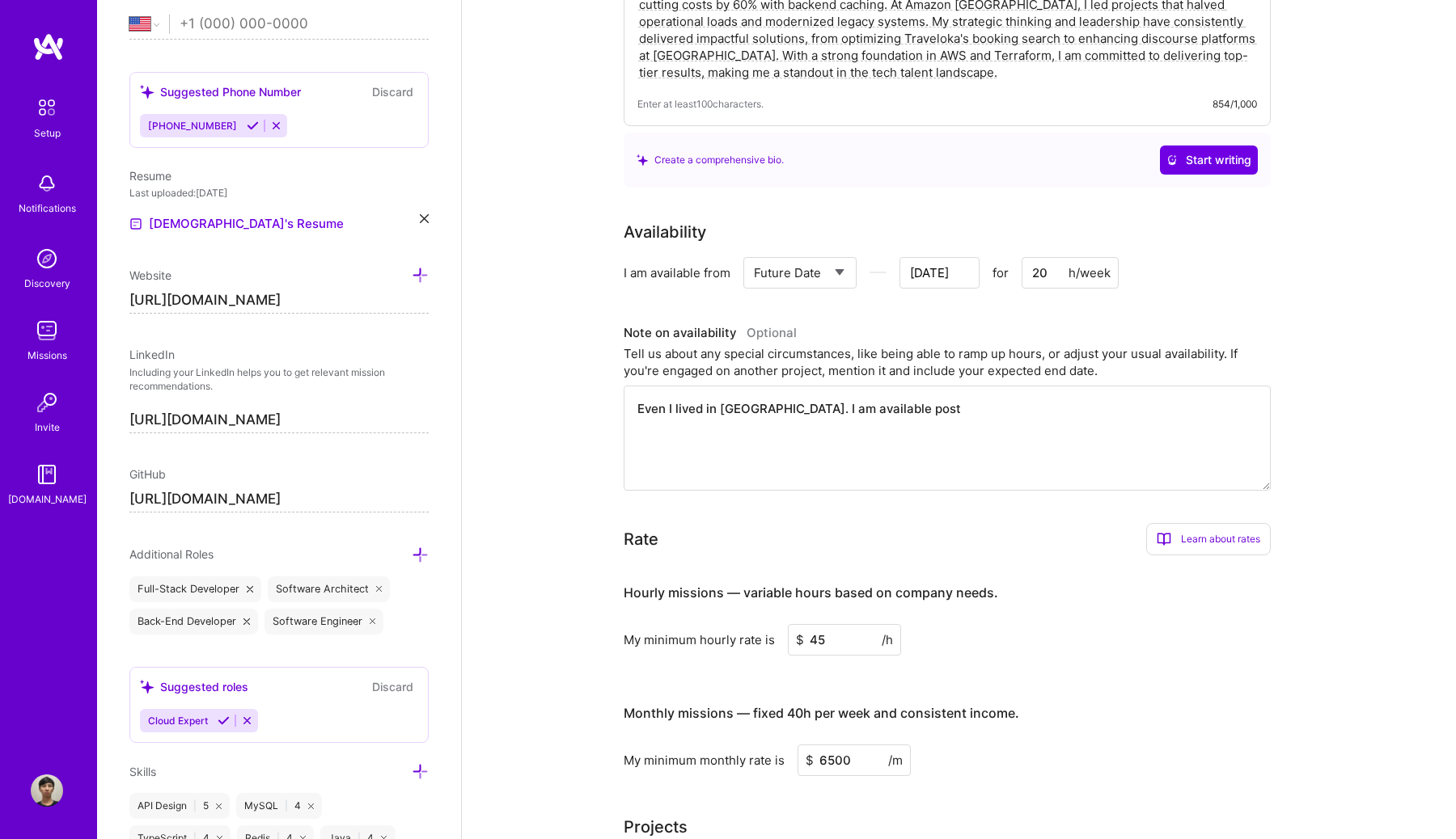
type textarea "Even I lived in [GEOGRAPHIC_DATA]. I am available post"
type input "[DATE]"
type textarea "Even I lived in [GEOGRAPHIC_DATA]. I am available post 1"
type input "[DATE]"
type textarea "Even I lived in [GEOGRAPHIC_DATA]. I am available post"
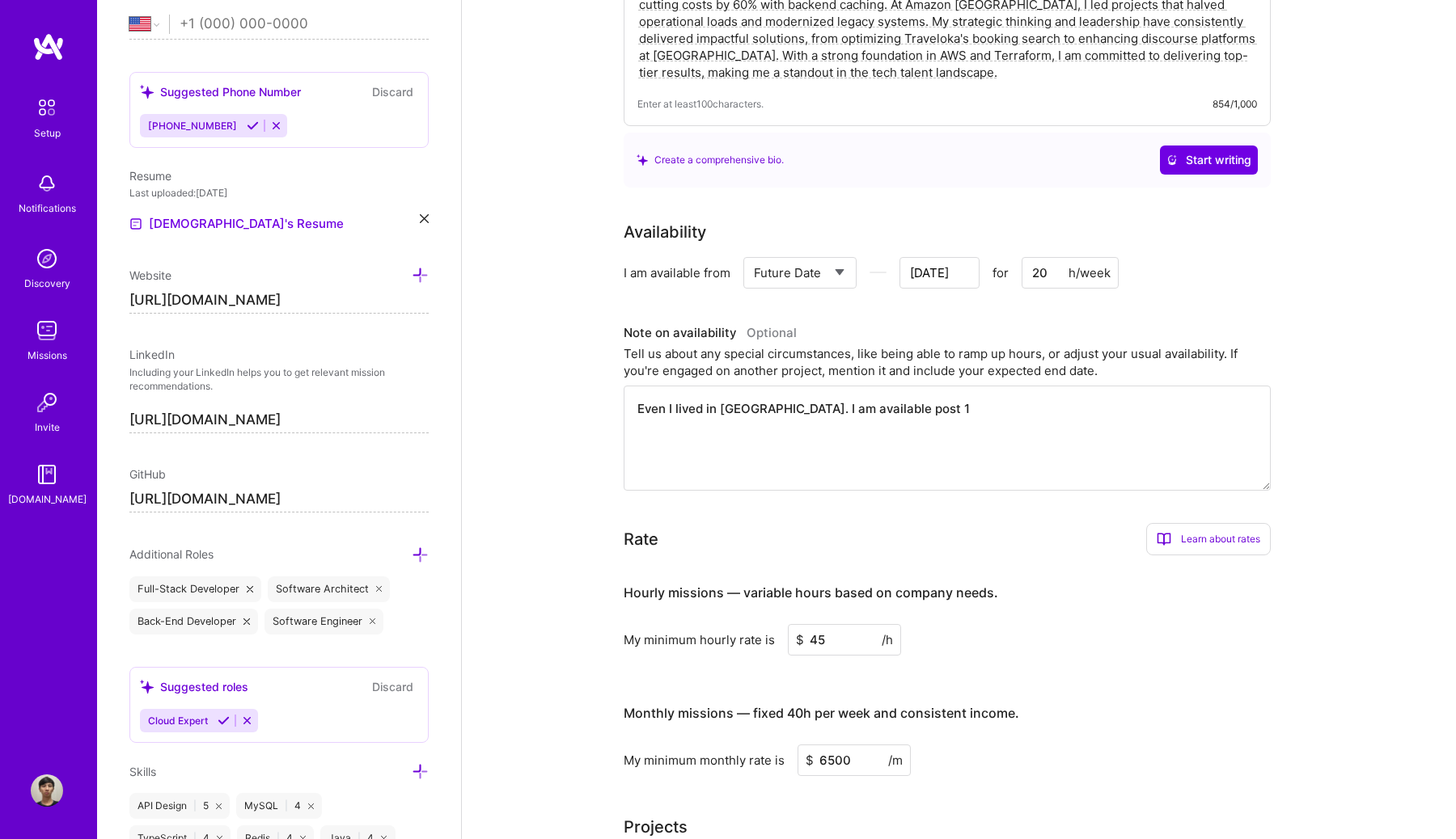
type input "[DATE]"
type textarea "Even I lived in [GEOGRAPHIC_DATA]. I am available post"
type input "[DATE]"
type textarea "Even I lived in [GEOGRAPHIC_DATA]. I am available pos"
type input "[DATE]"
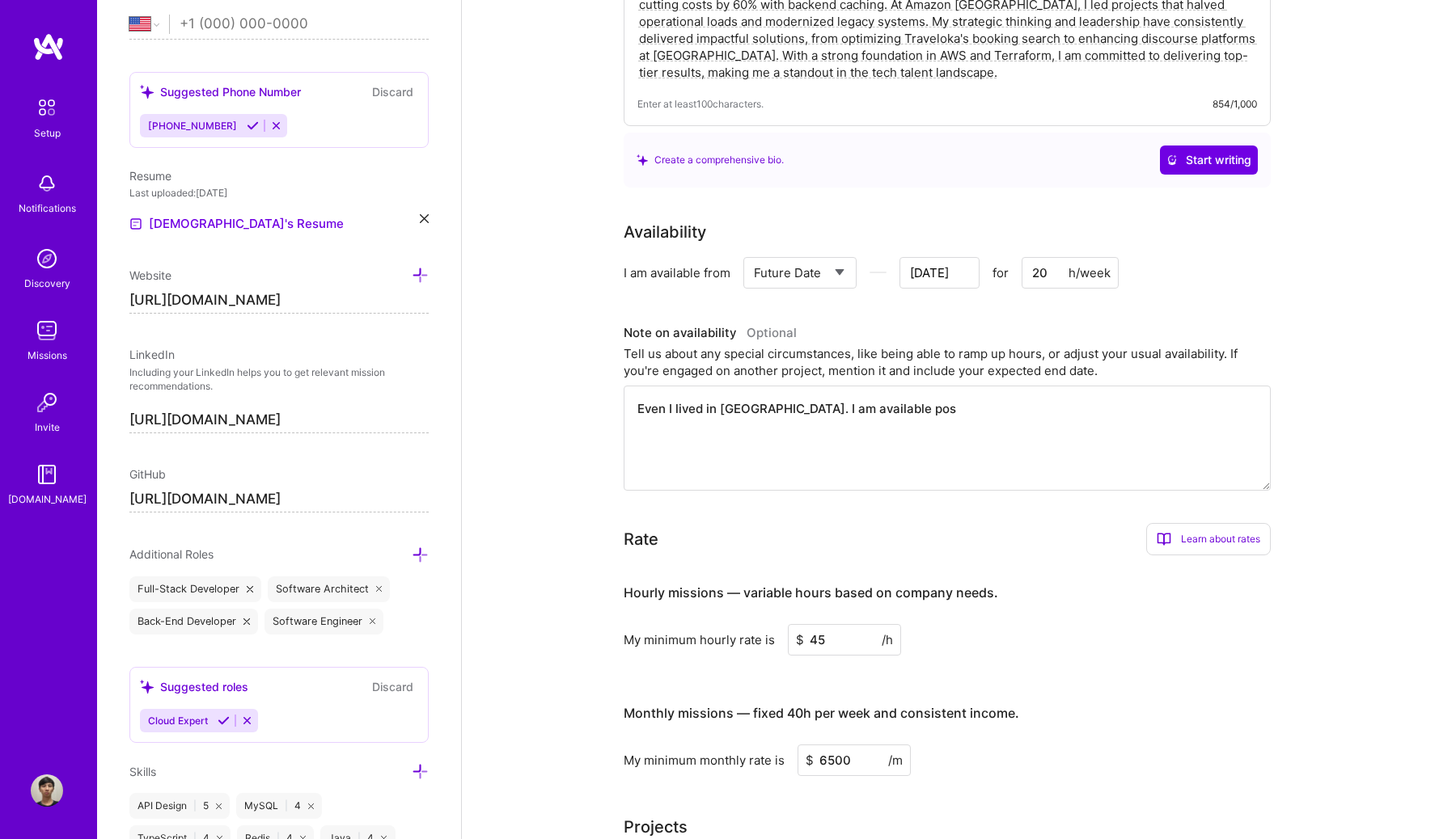
type textarea "Even I lived in [GEOGRAPHIC_DATA]. I am available po"
type input "[DATE]"
type textarea "Even I lived in [GEOGRAPHIC_DATA]. I am available p"
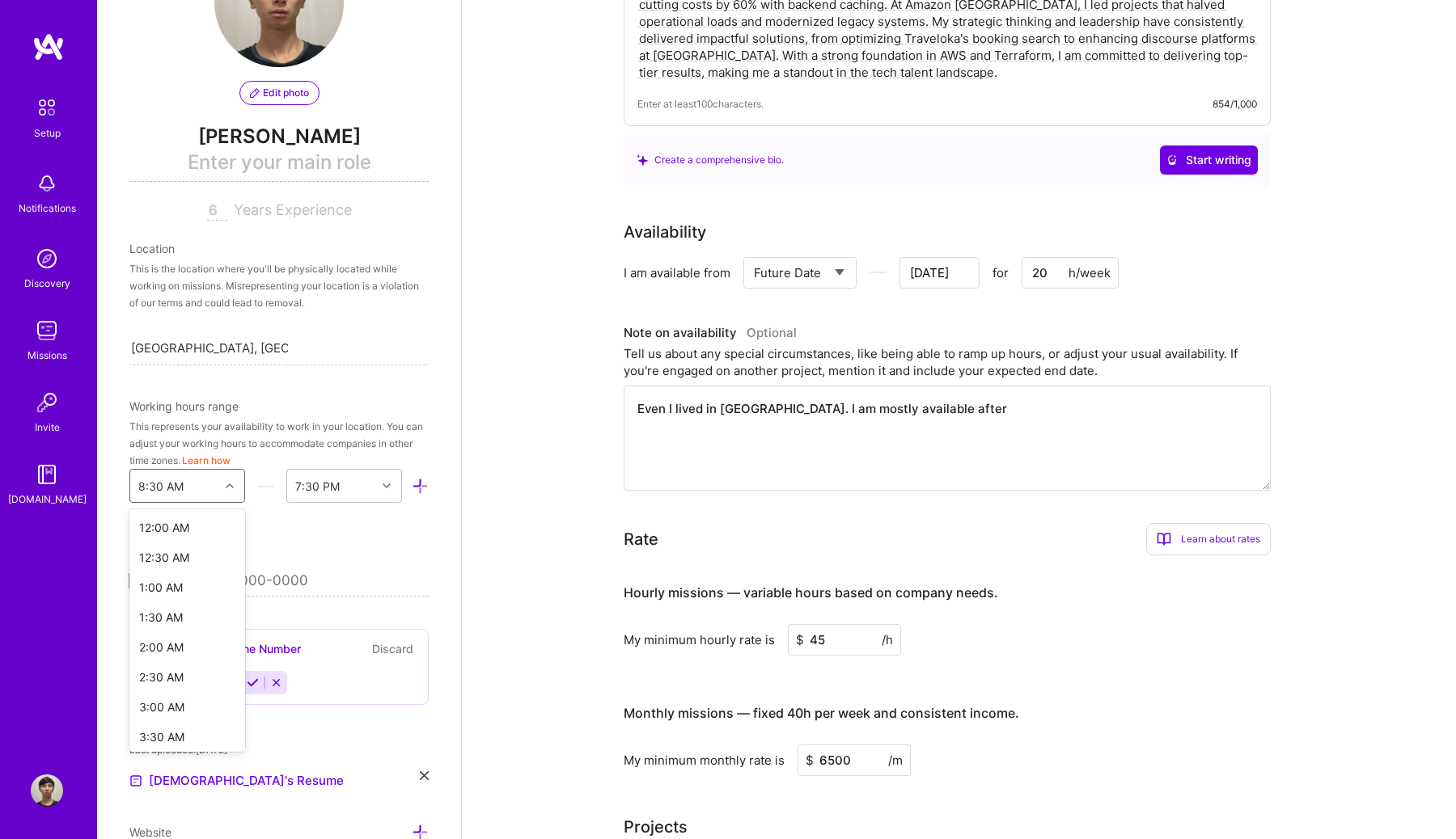
scroll to position [309, 0]
click at [207, 484] on div "8:30 AM" at bounding box center [175, 486] width 89 height 33
click at [199, 682] on div "5:30 PM" at bounding box center [187, 687] width 116 height 30
click at [348, 480] on div "End Time" at bounding box center [331, 486] width 89 height 33
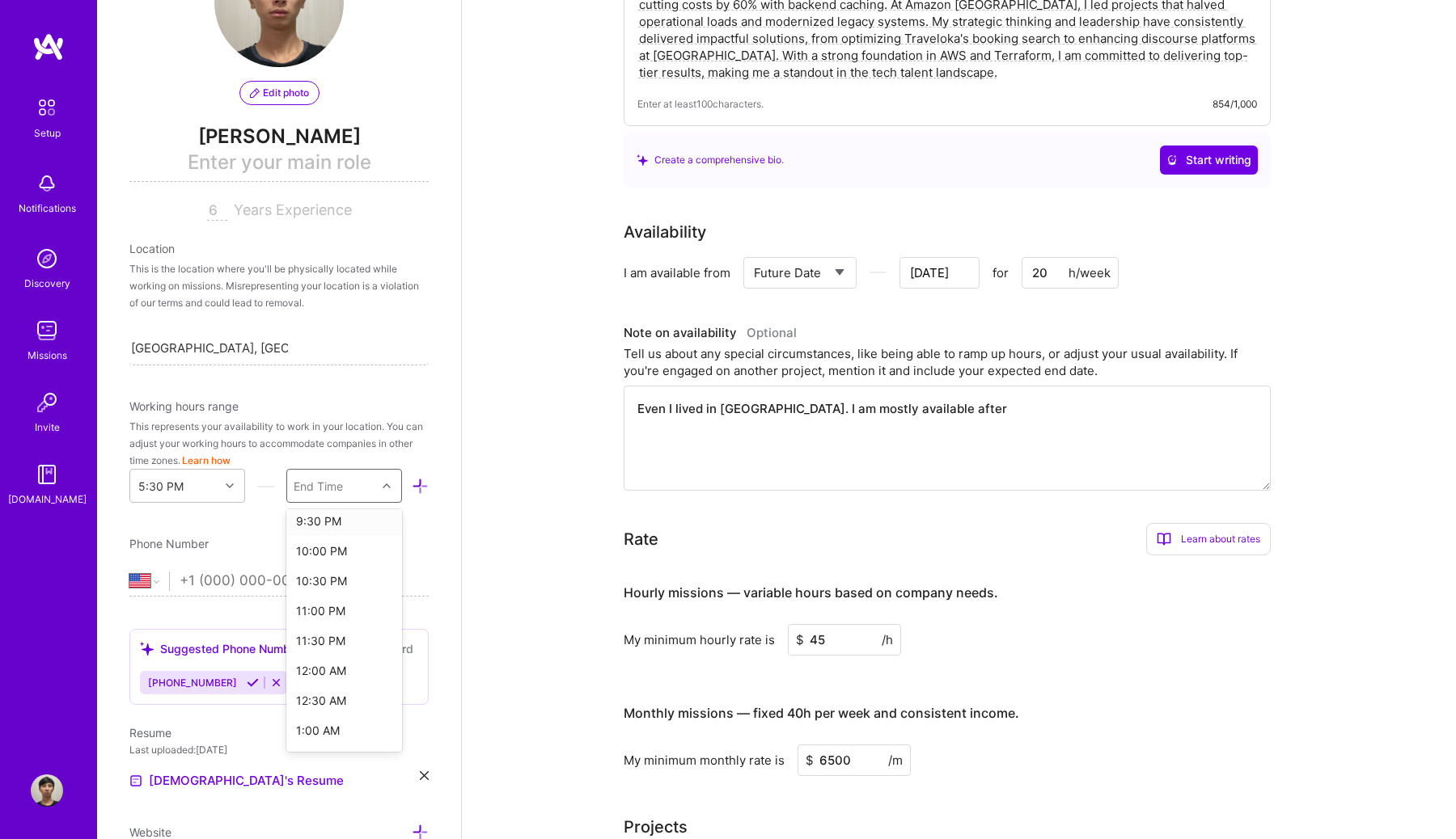
scroll to position [247, 0]
click at [951, 414] on textarea "Even I lived in [GEOGRAPHIC_DATA]. I am mostly available after" at bounding box center [947, 438] width 647 height 105
click at [338, 486] on div "End Time" at bounding box center [318, 486] width 50 height 17
click at [335, 657] on div "12:30 AM" at bounding box center [344, 660] width 116 height 30
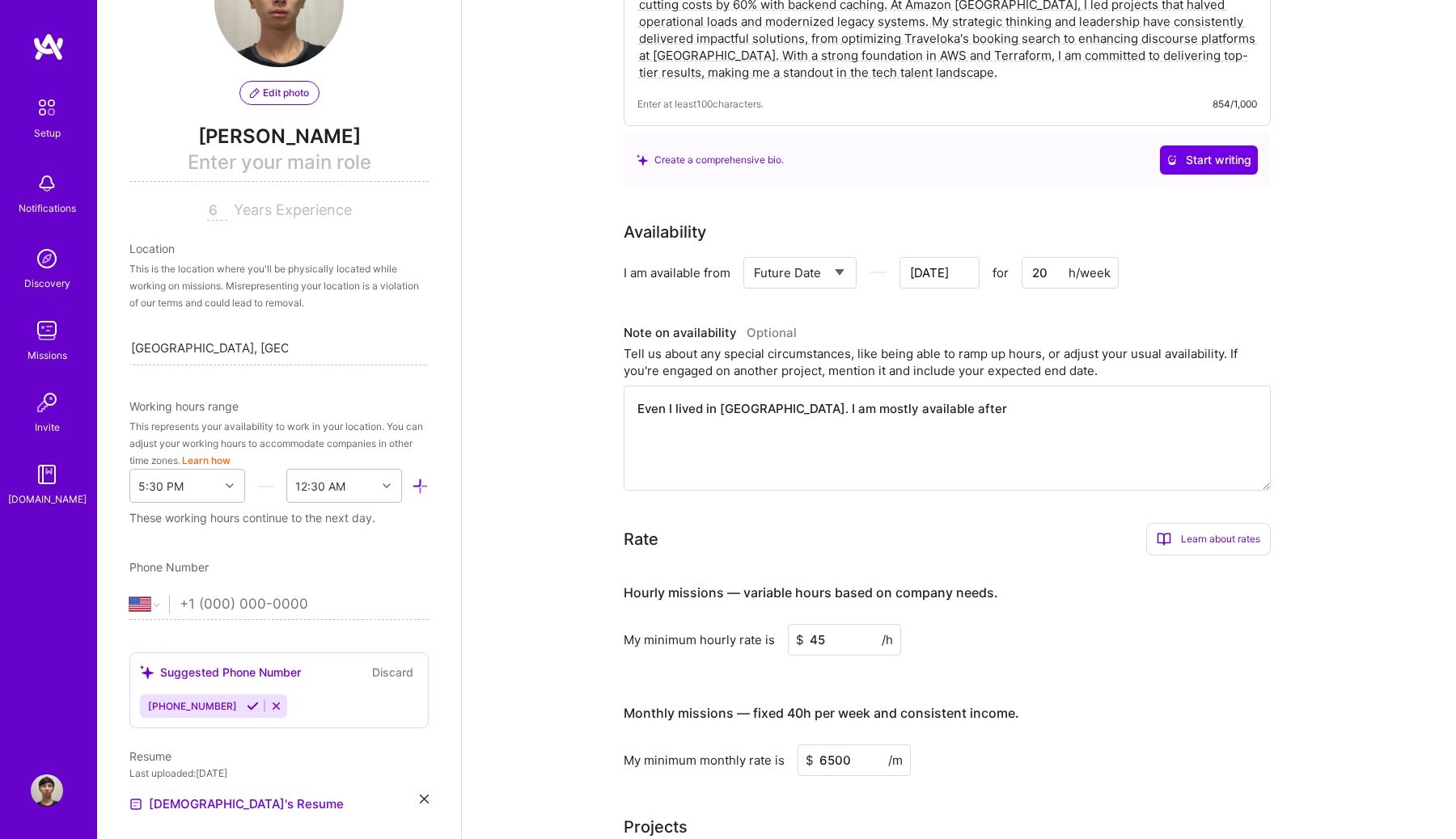
click at [411, 550] on div "Edit photo [PERSON_NAME] Enter your main role 6 Years Experience Location This …" at bounding box center [279, 419] width 364 height 839
click at [326, 605] on input "tel" at bounding box center [304, 604] width 249 height 47
click at [254, 706] on icon at bounding box center [253, 706] width 12 height 12
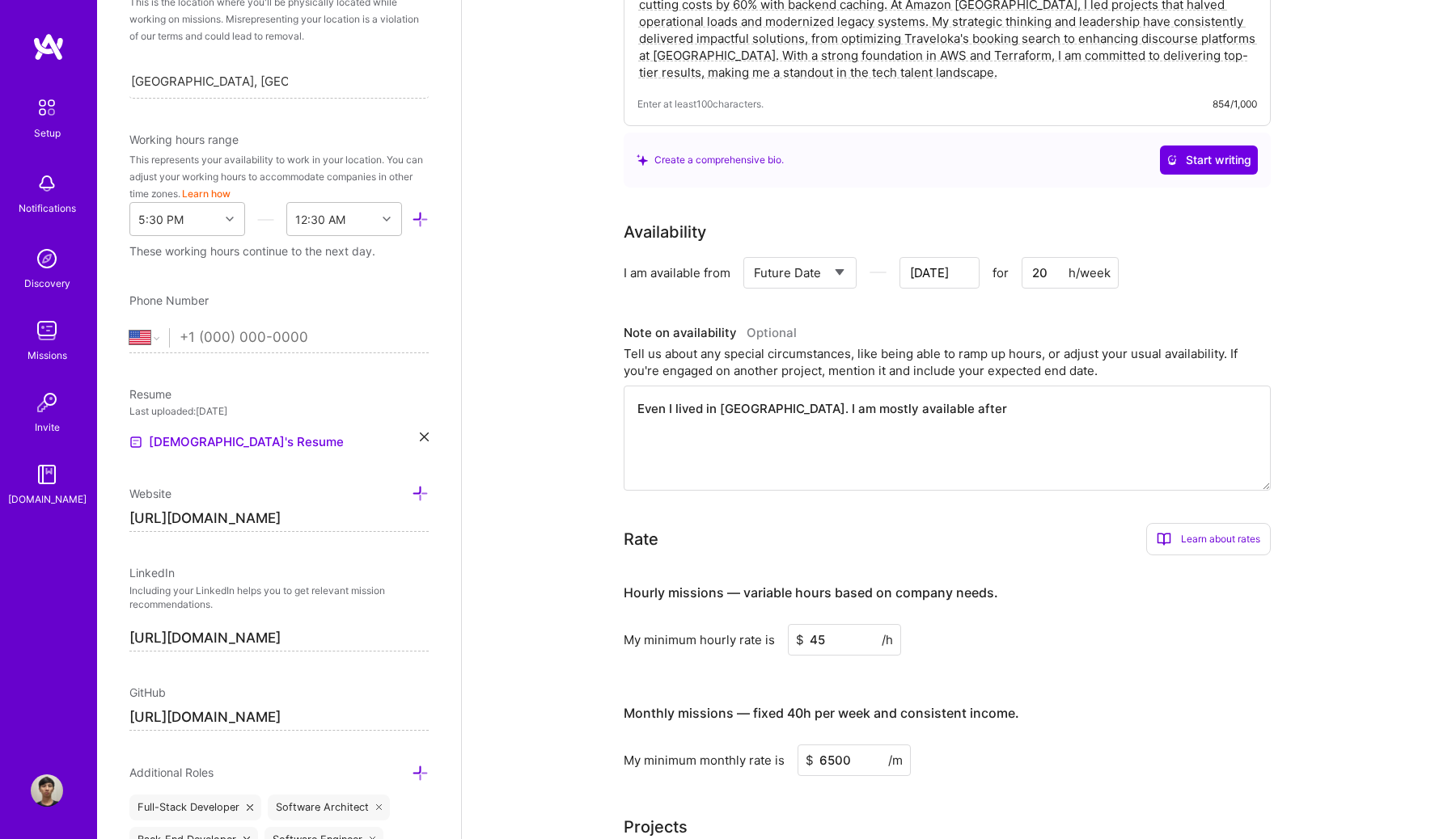
scroll to position [339, 0]
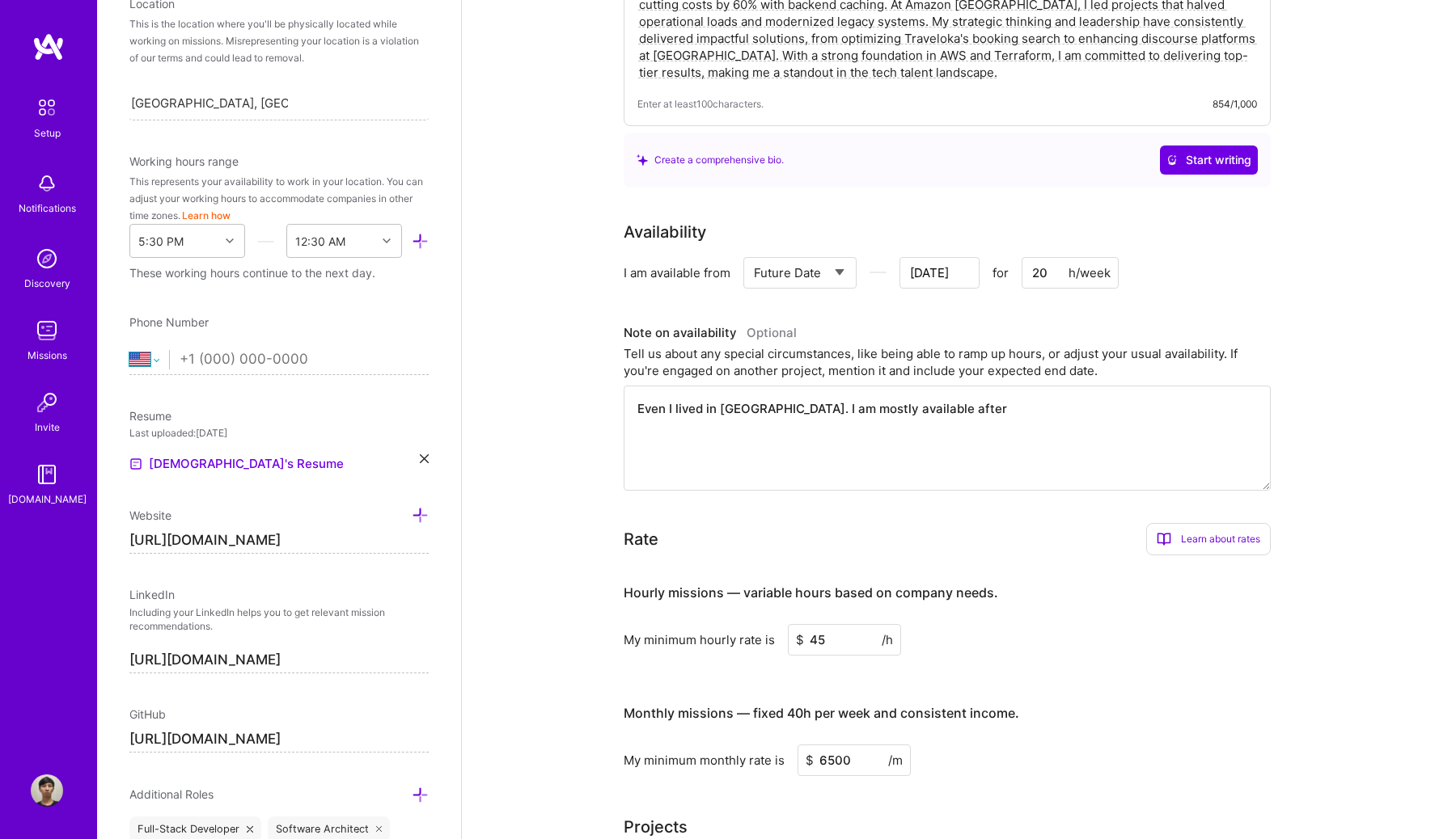
click at [152, 366] on select "[GEOGRAPHIC_DATA] [GEOGRAPHIC_DATA] [GEOGRAPHIC_DATA] [GEOGRAPHIC_DATA] [US_STA…" at bounding box center [149, 360] width 40 height 19
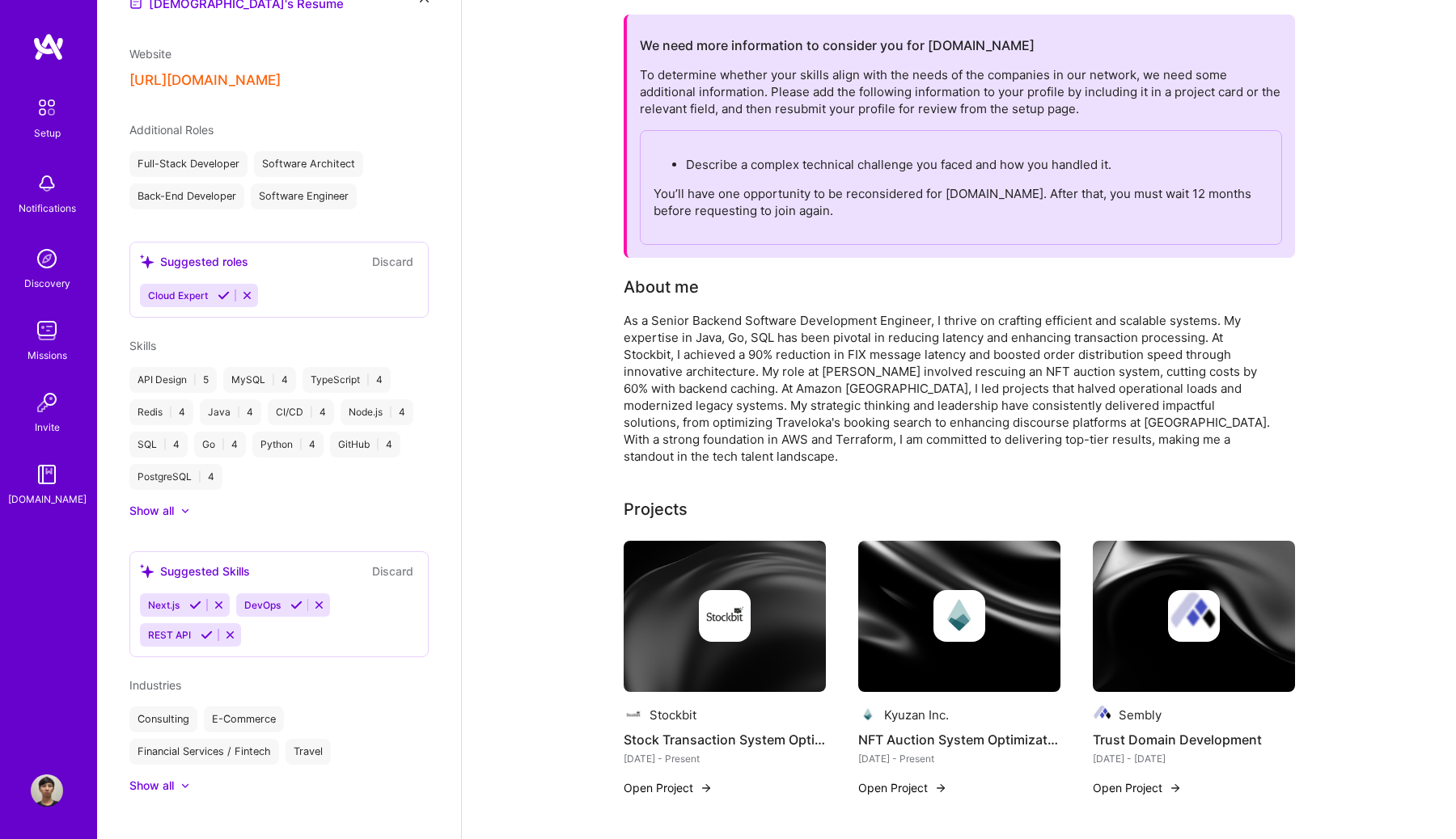
scroll to position [134, 0]
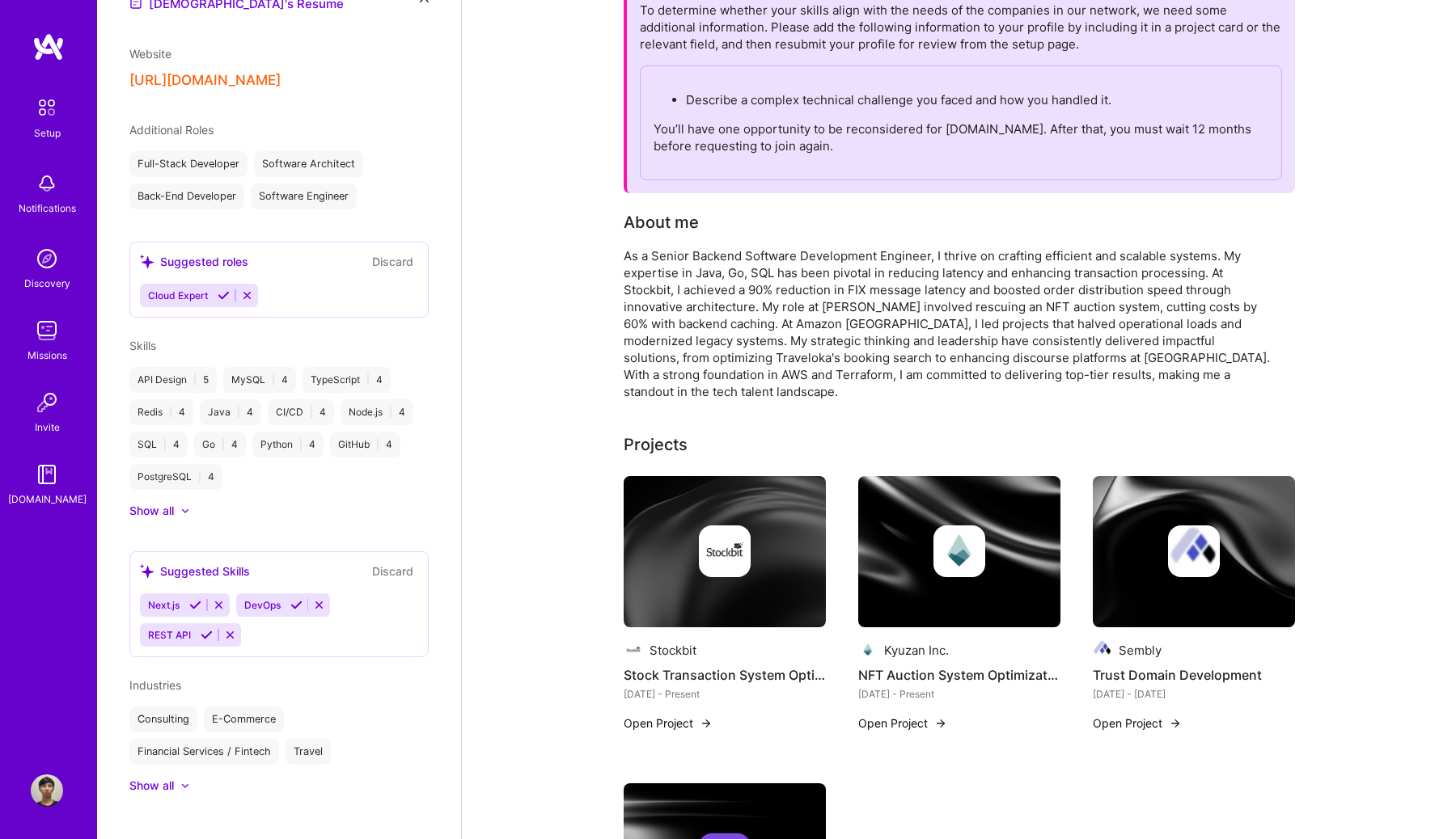
click at [696, 715] on button "Open Project" at bounding box center [668, 723] width 89 height 17
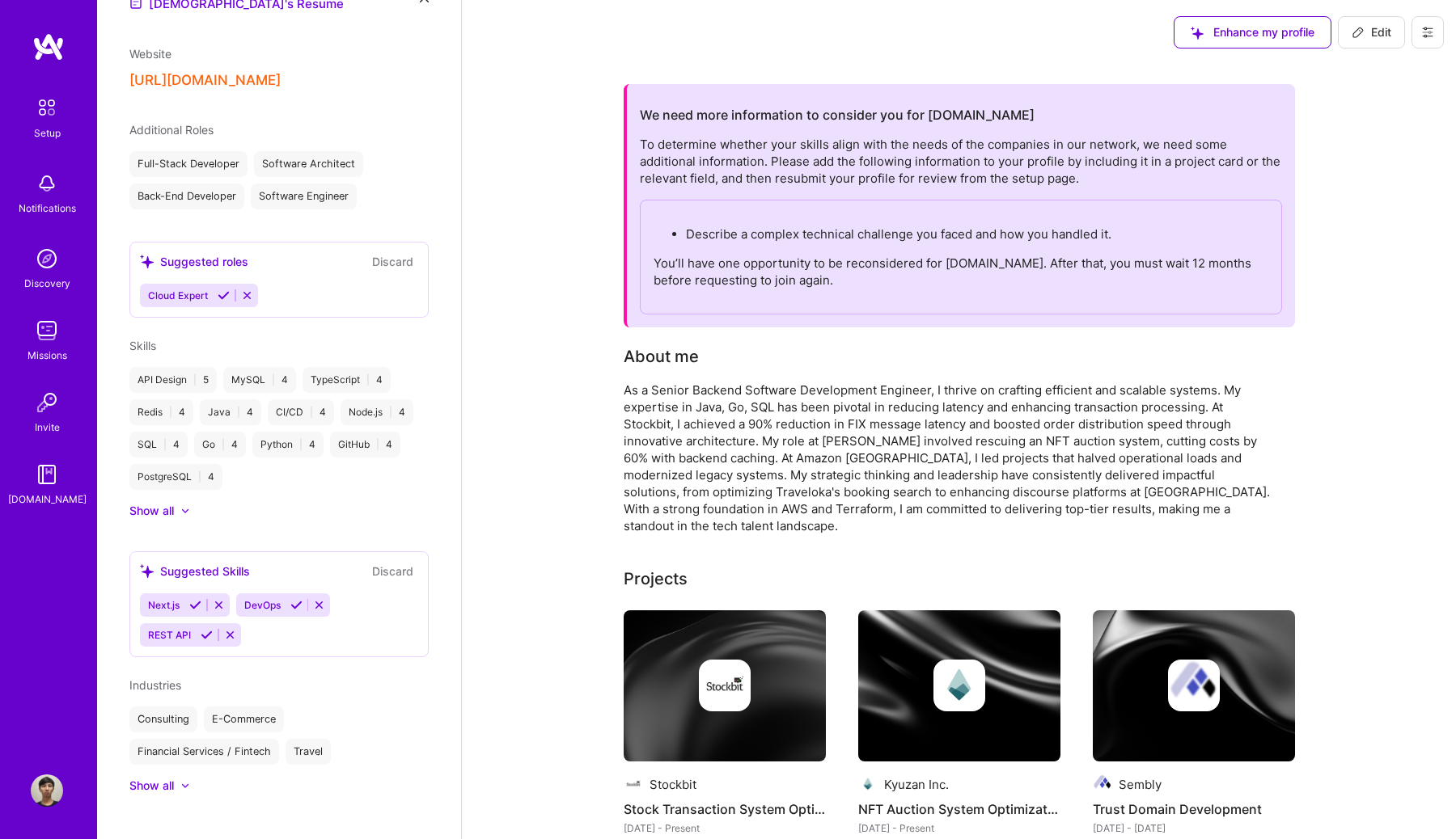
click at [1355, 24] on span "Edit" at bounding box center [1371, 32] width 40 height 16
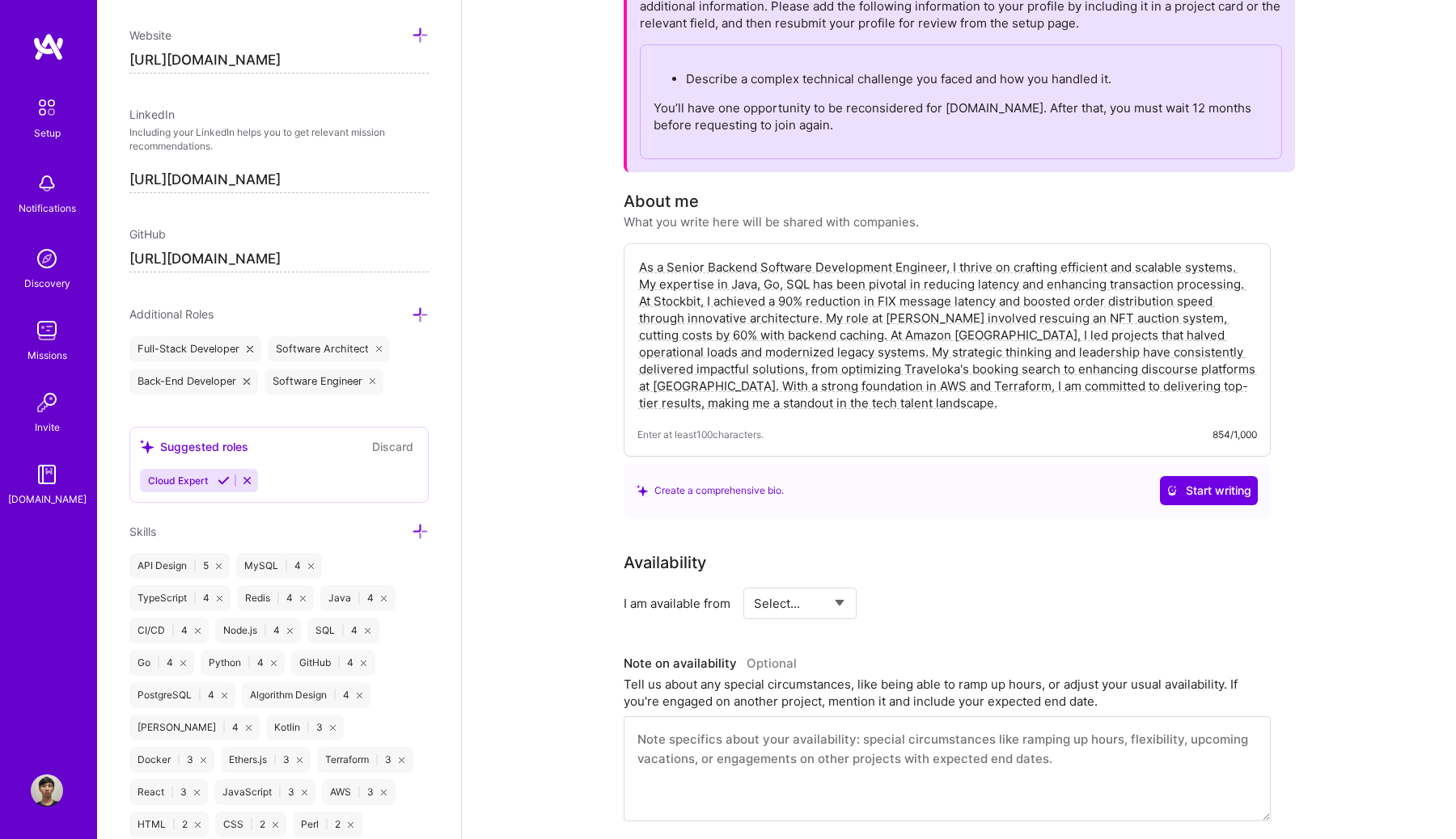
scroll to position [184, 0]
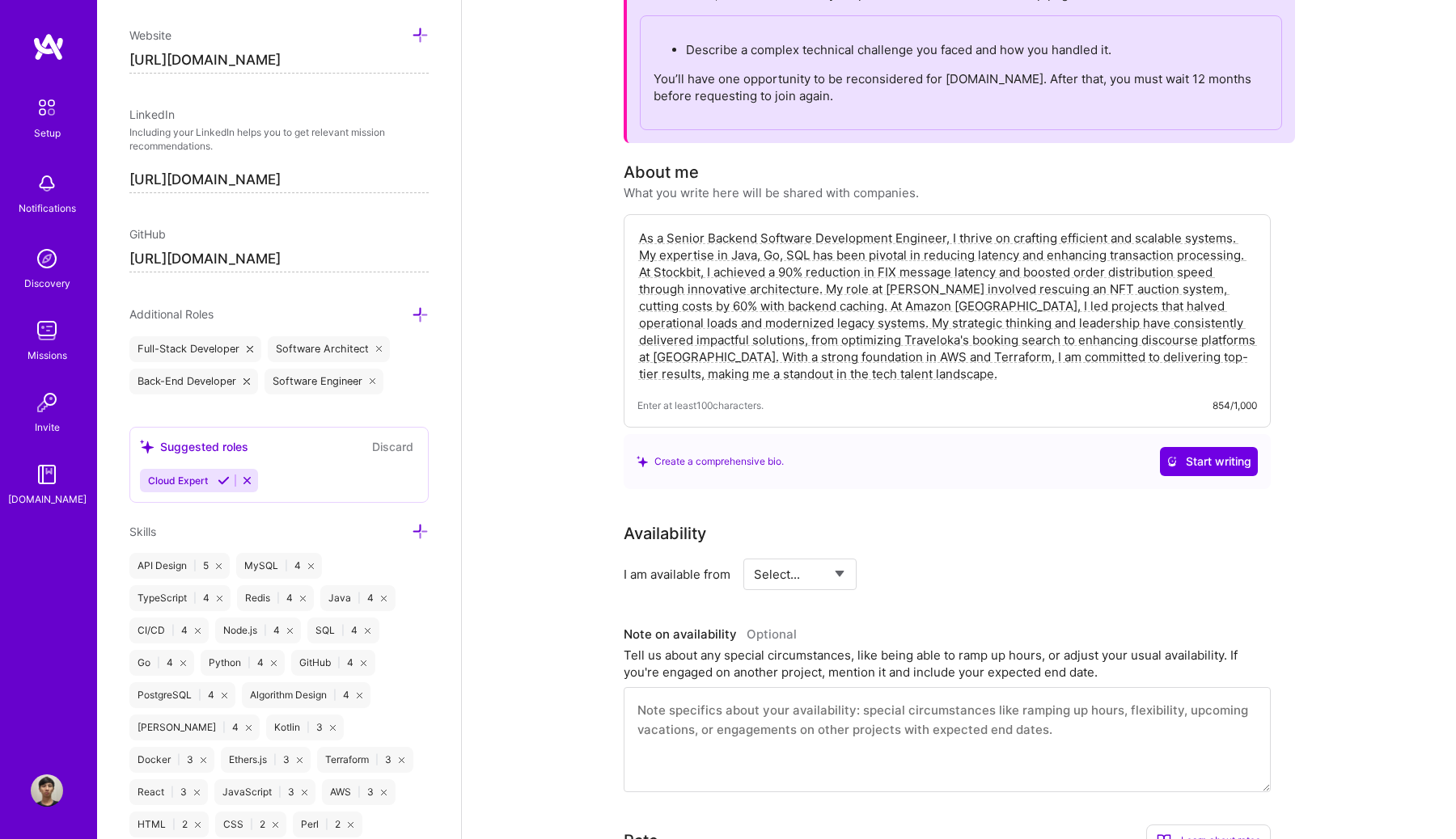
click at [874, 377] on textarea "As a Senior Backend Software Development Engineer, I thrive on crafting efficie…" at bounding box center [946, 306] width 619 height 156
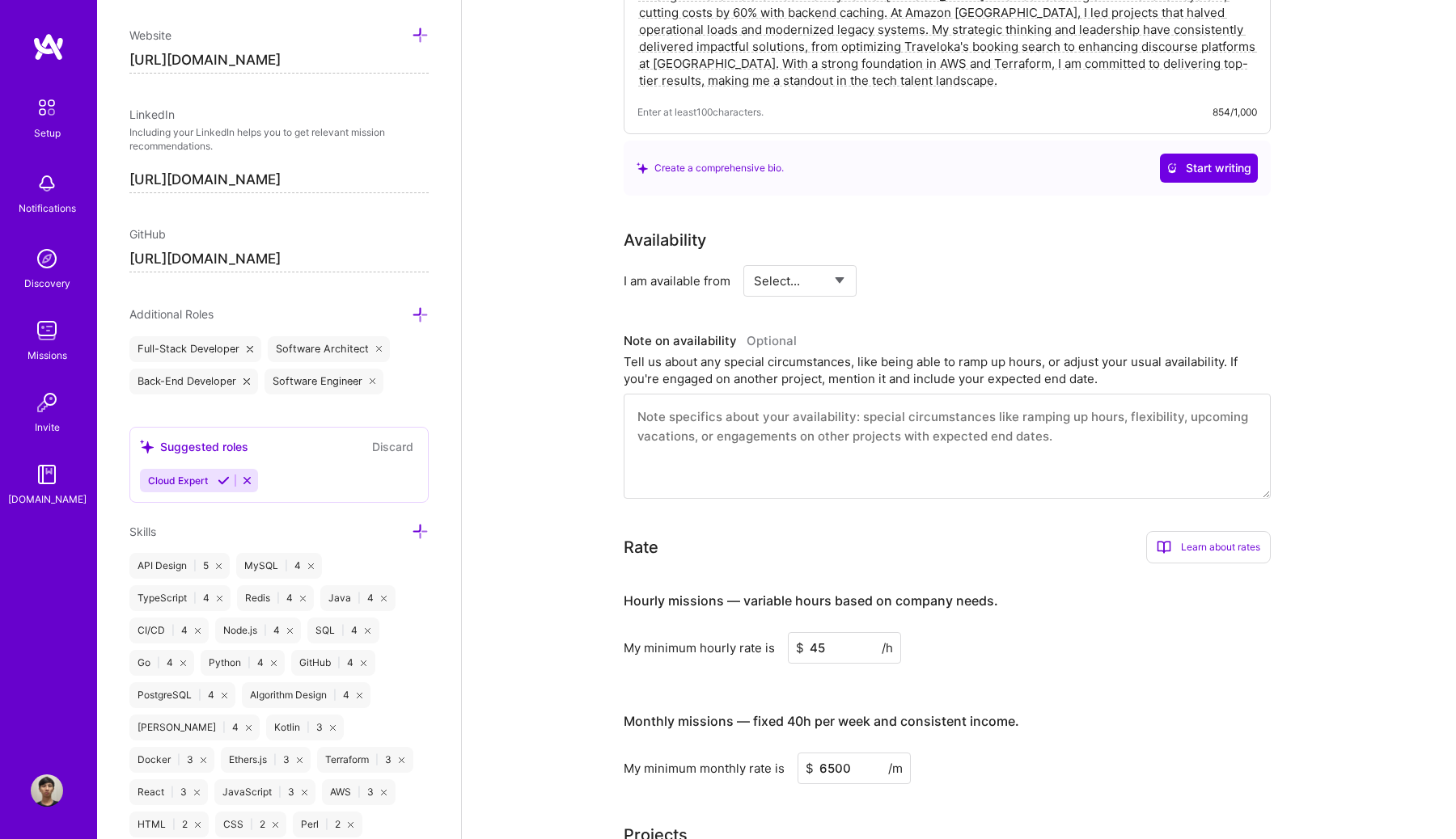
scroll to position [625, 0]
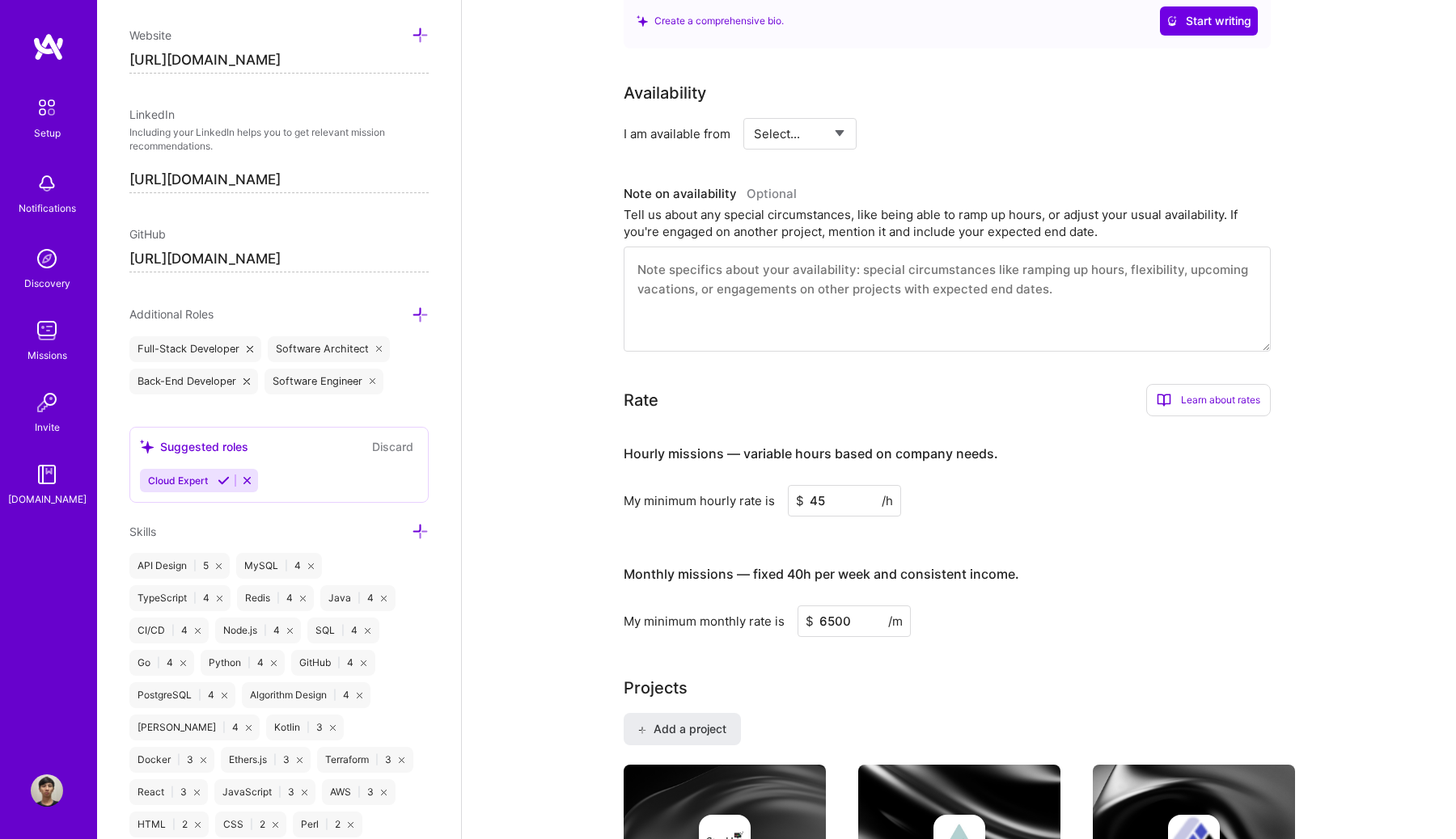
click at [826, 125] on select "Select... Right Now Future Date Not Available" at bounding box center [800, 134] width 93 height 42
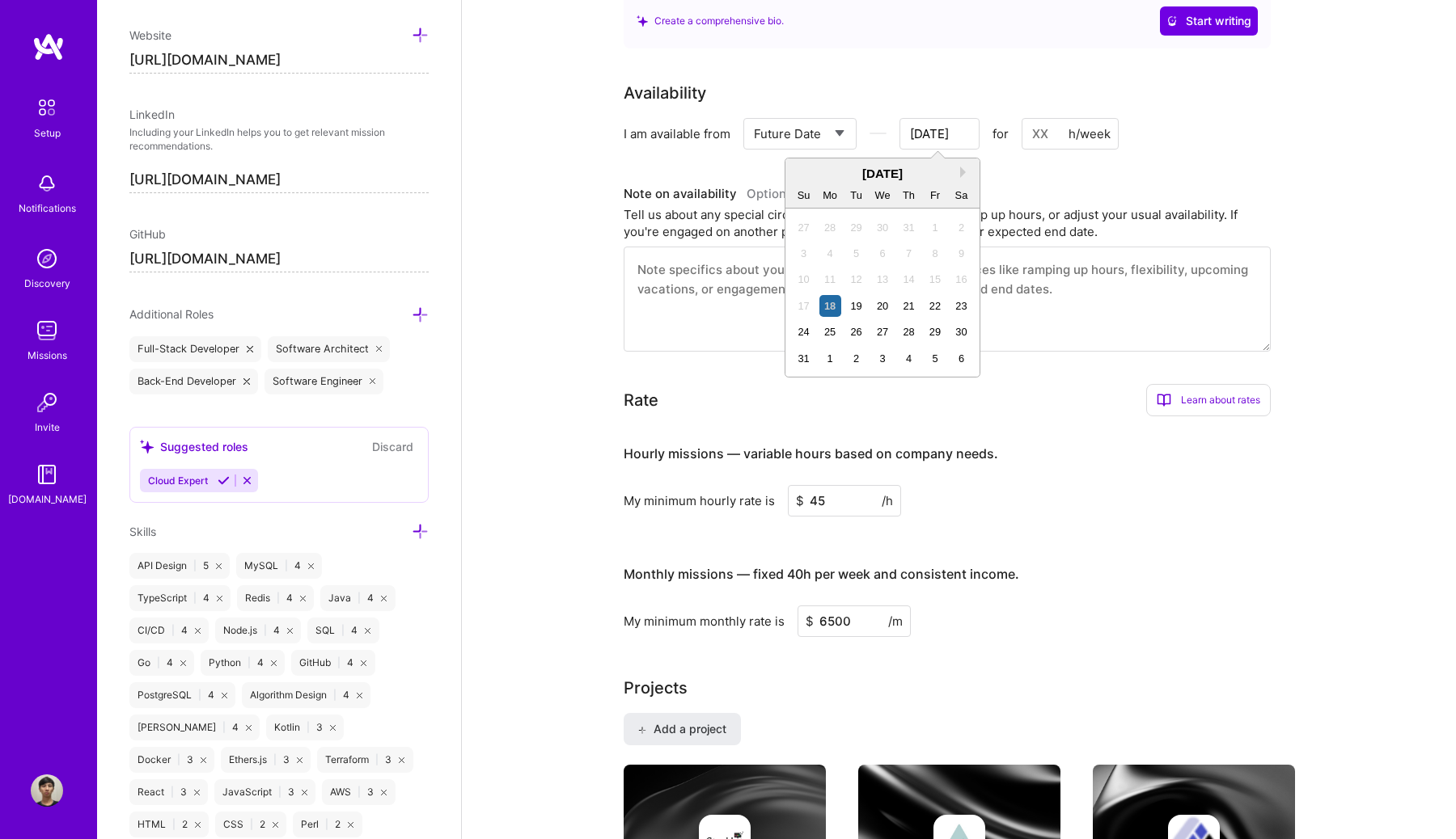
click at [958, 140] on input "[DATE]" at bounding box center [939, 134] width 80 height 32
click at [960, 173] on button "Next Month" at bounding box center [965, 172] width 12 height 12
click at [837, 231] on div "1" at bounding box center [830, 228] width 22 height 22
click at [958, 134] on input "[DATE]" at bounding box center [939, 134] width 80 height 32
click at [849, 357] on div "2" at bounding box center [856, 358] width 22 height 22
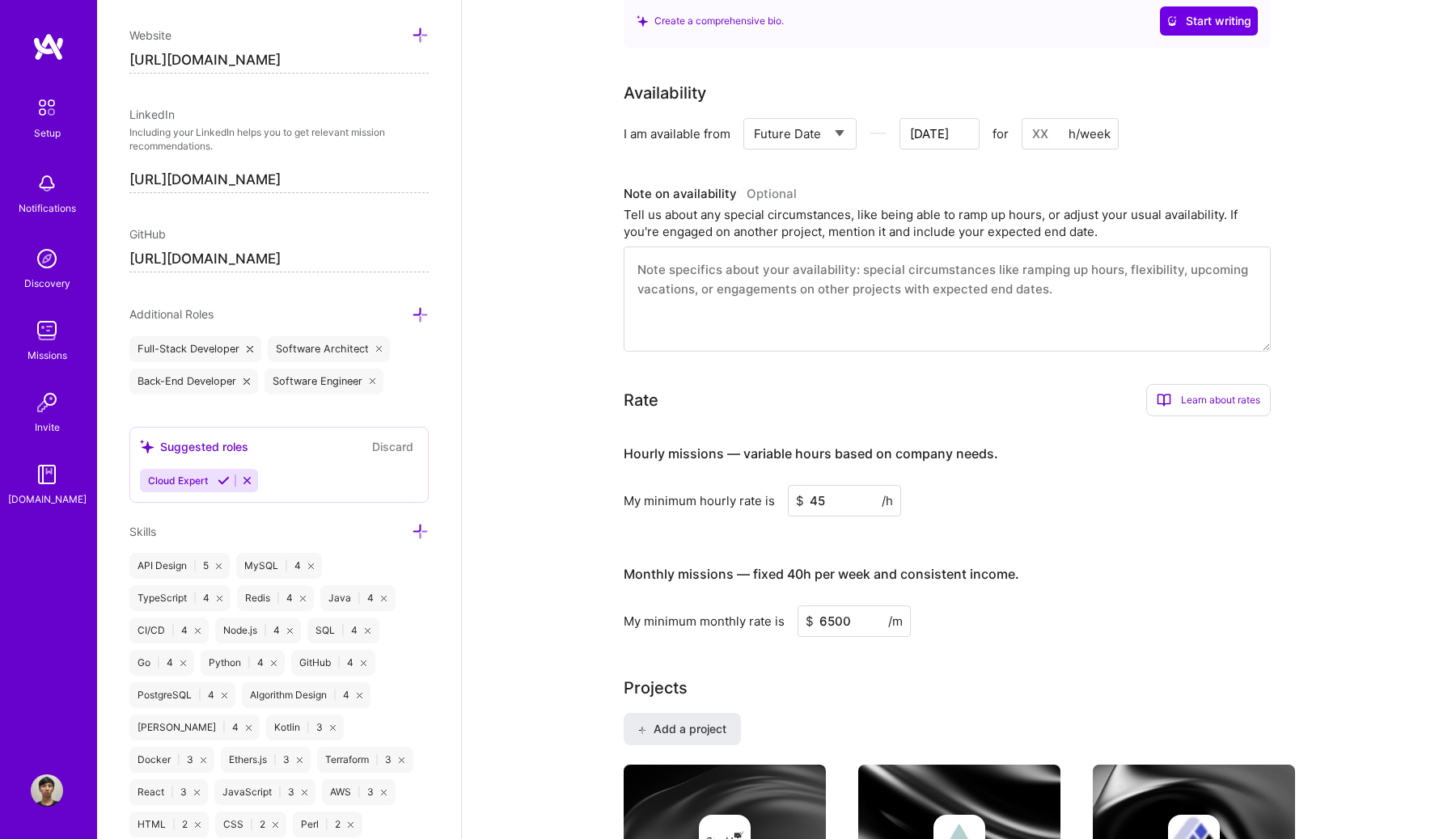
click at [1047, 132] on input at bounding box center [1071, 134] width 97 height 32
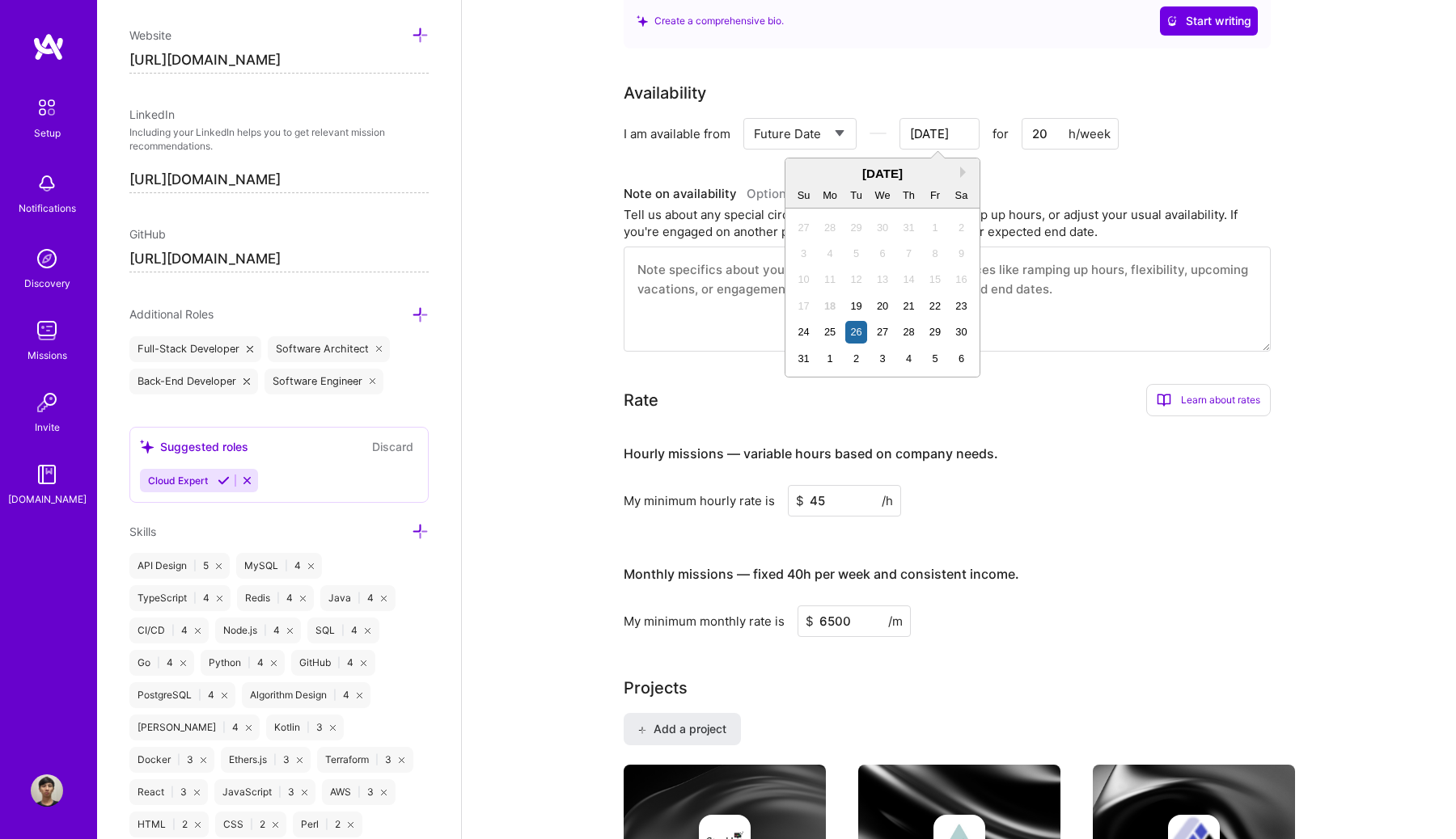
click at [954, 130] on input "[DATE]" at bounding box center [939, 134] width 80 height 32
click at [847, 365] on div "2" at bounding box center [856, 358] width 22 height 22
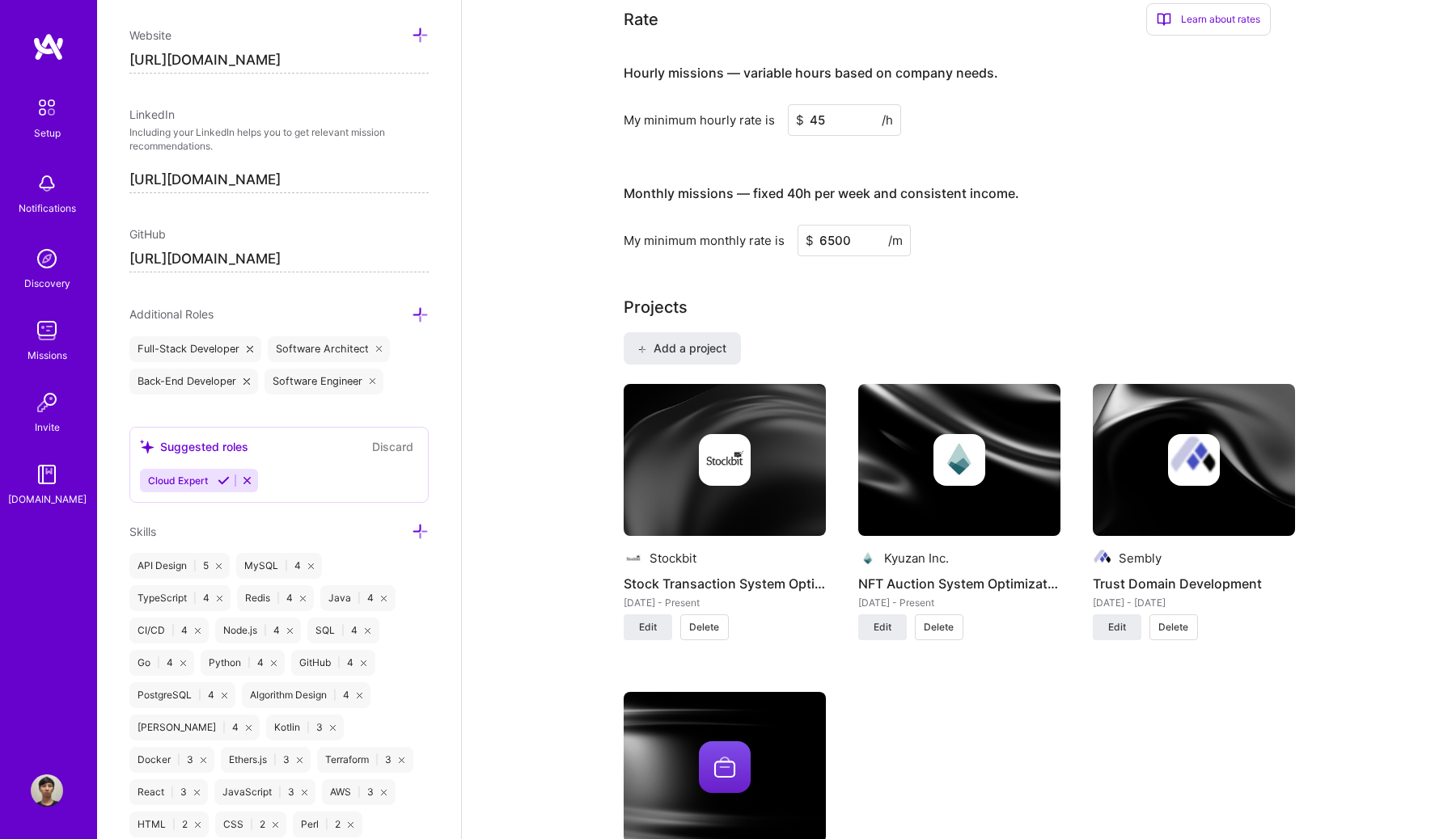
scroll to position [1079, 0]
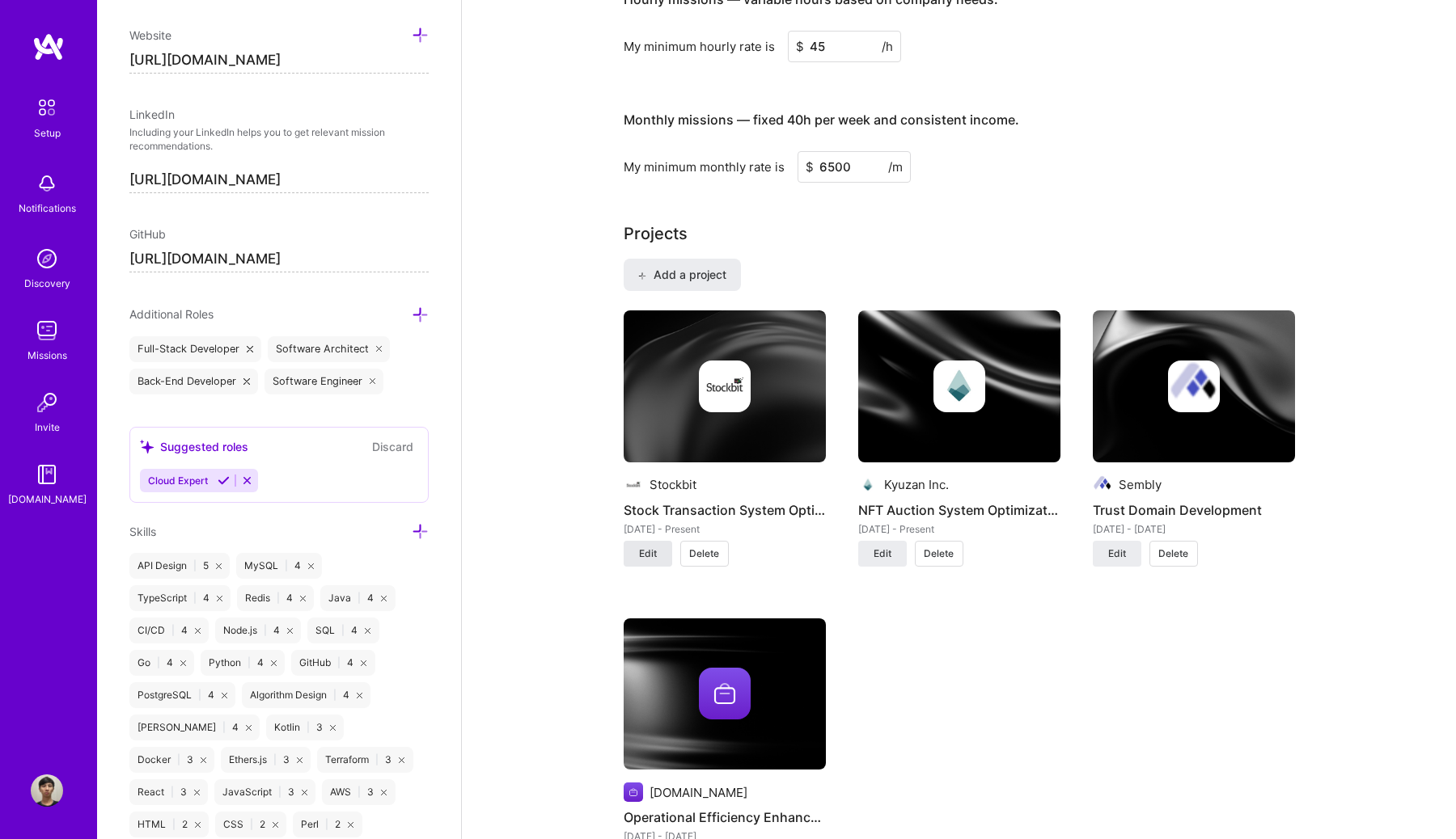
click at [646, 556] on span "Edit" at bounding box center [648, 554] width 18 height 14
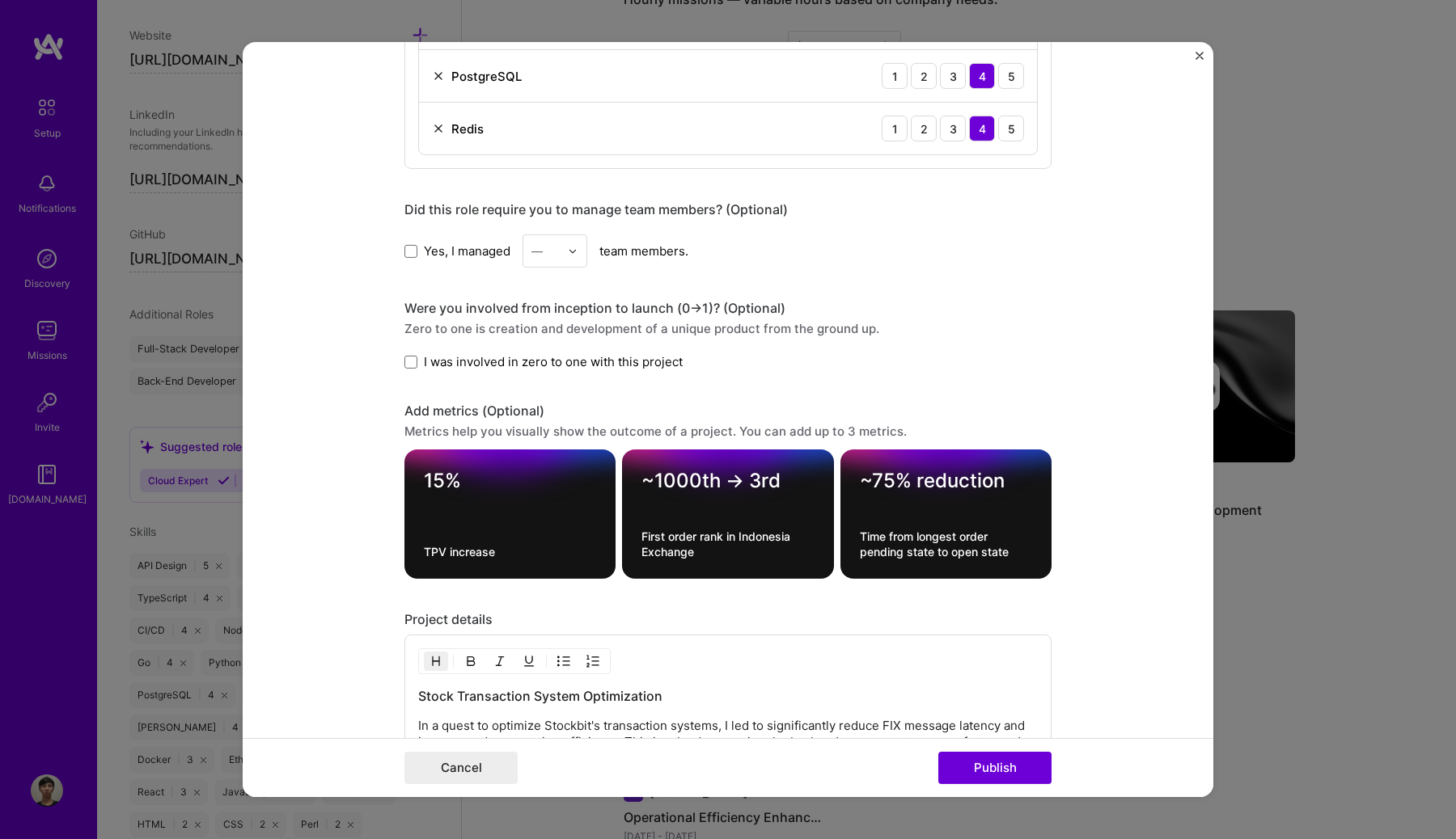
scroll to position [1263, 0]
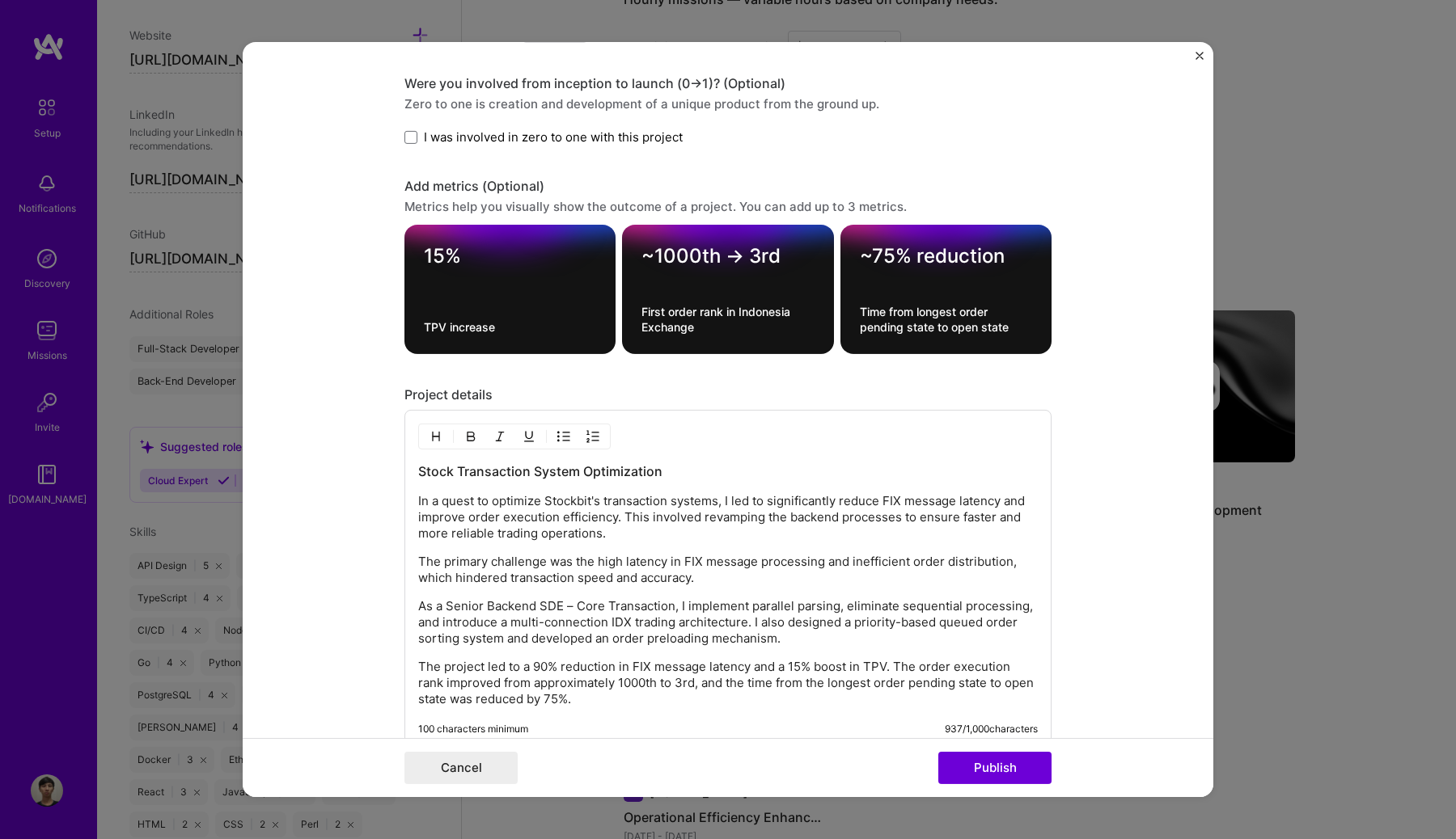
click at [723, 546] on div "Stock Transaction System Optimization In a quest to optimize Stockbit's transac…" at bounding box center [728, 585] width 619 height 245
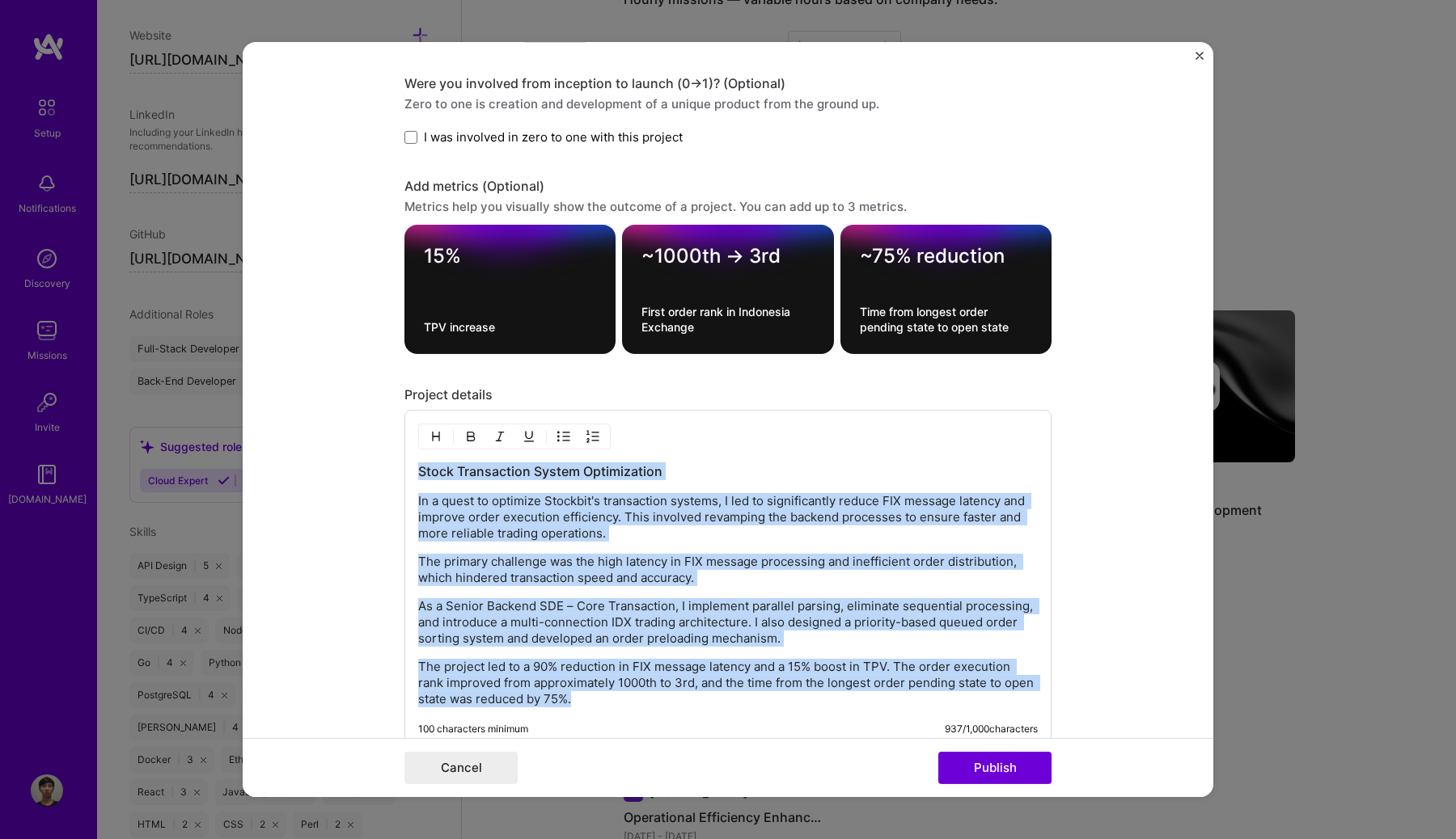
copy div "Stock Transaction System Optimization In a quest to optimize Stockbit's transac…"
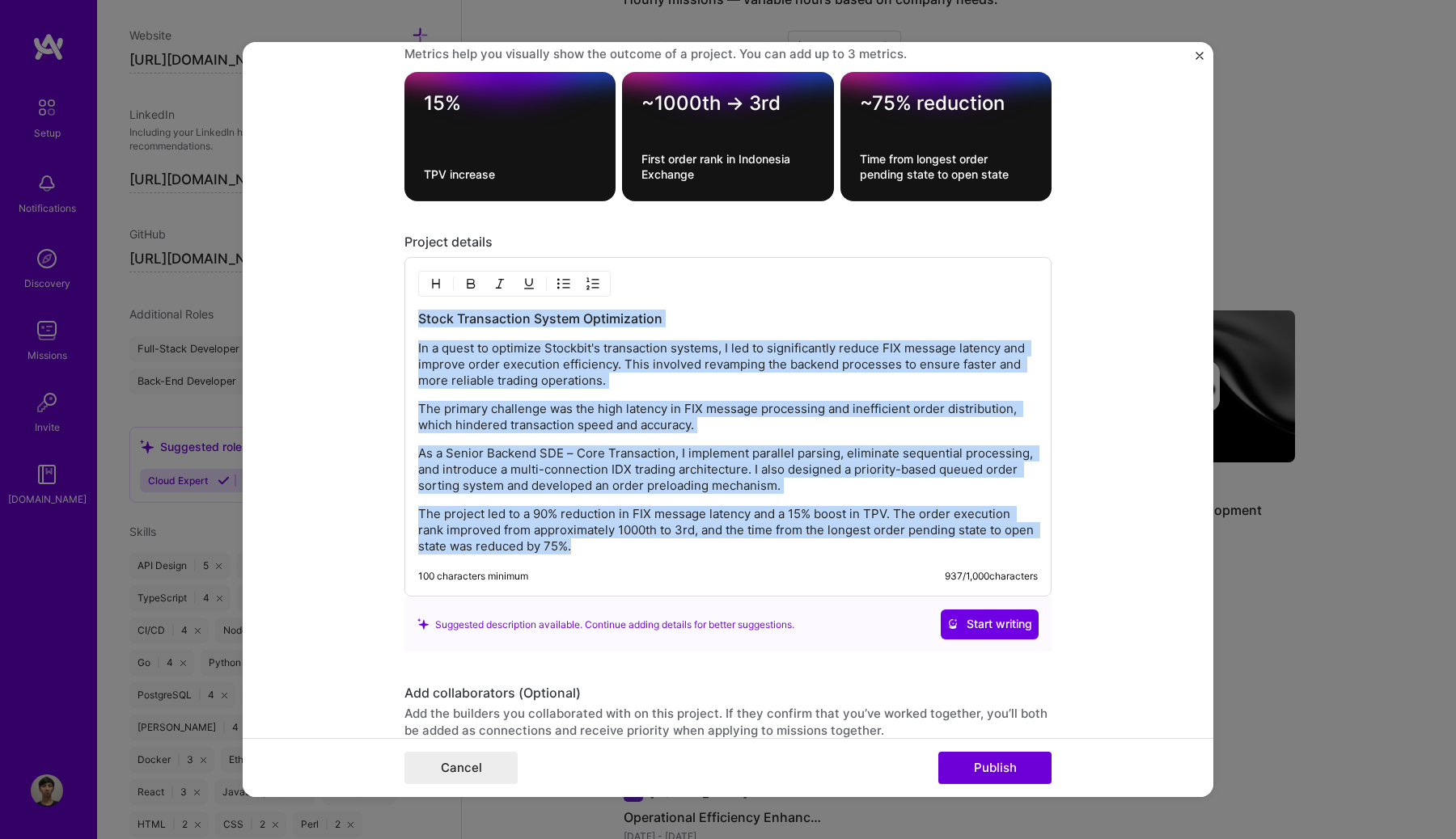
scroll to position [1418, 0]
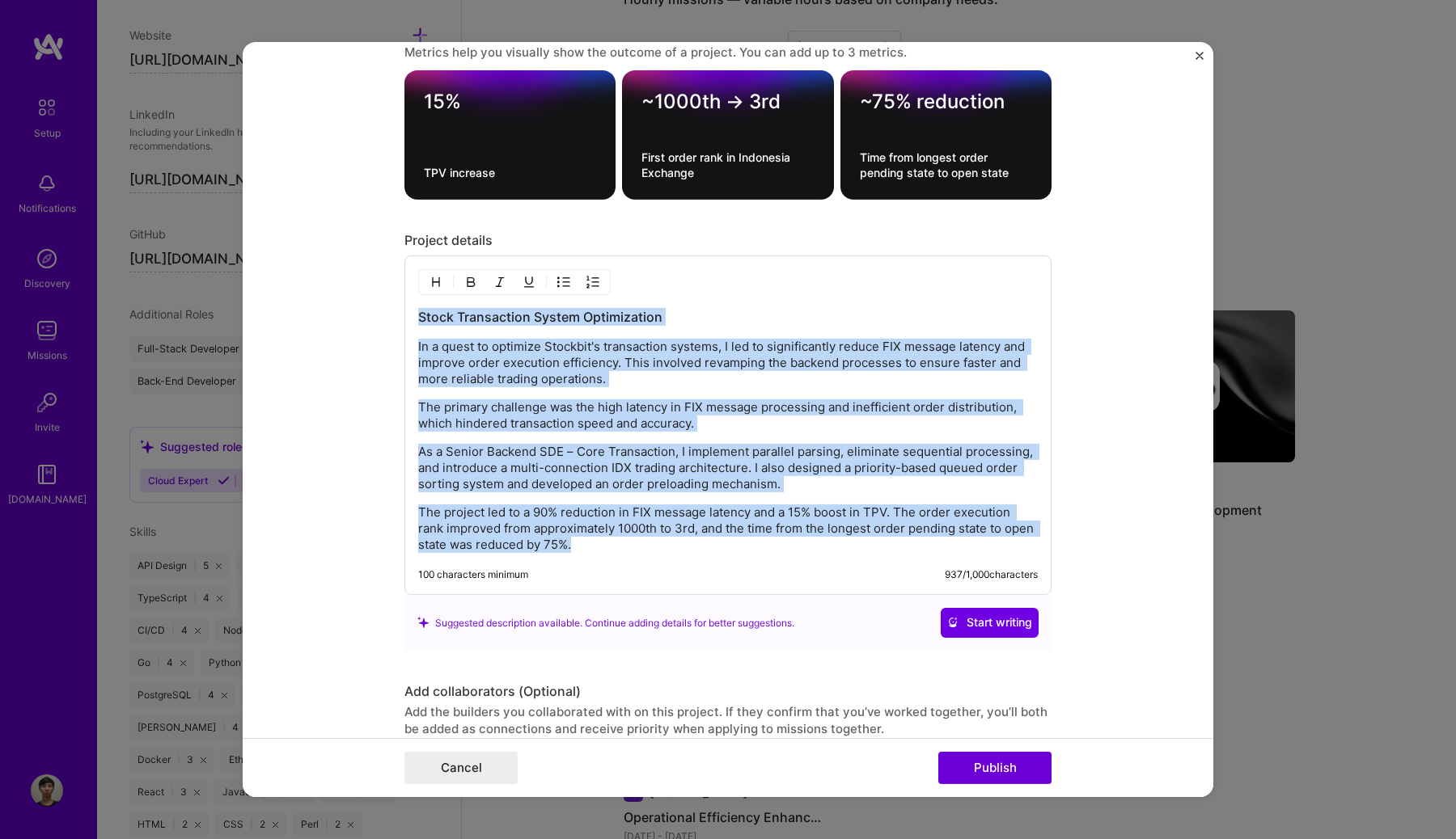
click at [1198, 53] on img "Close" at bounding box center [1199, 55] width 8 height 8
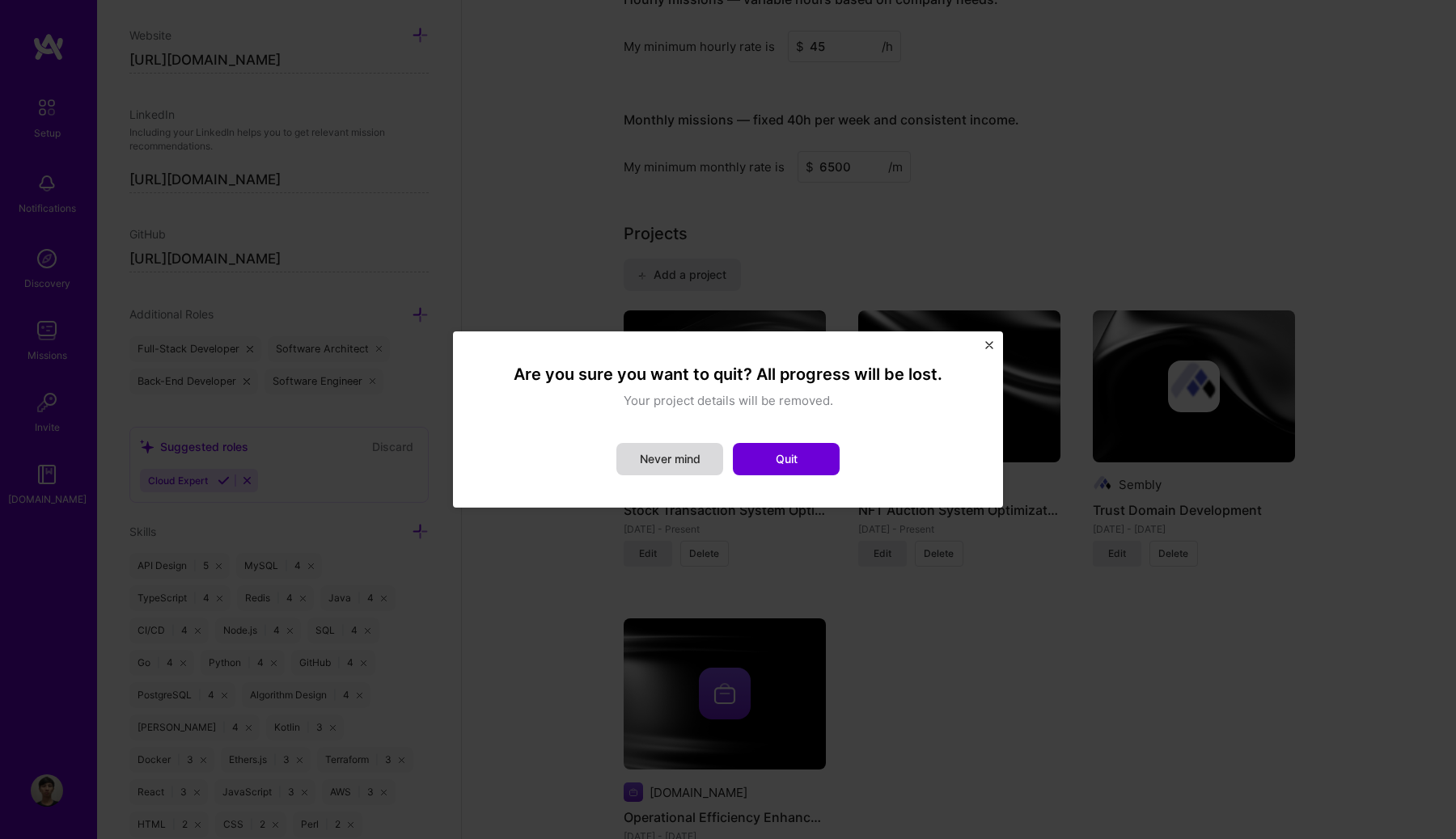
click at [709, 466] on button "Never mind" at bounding box center [669, 459] width 106 height 33
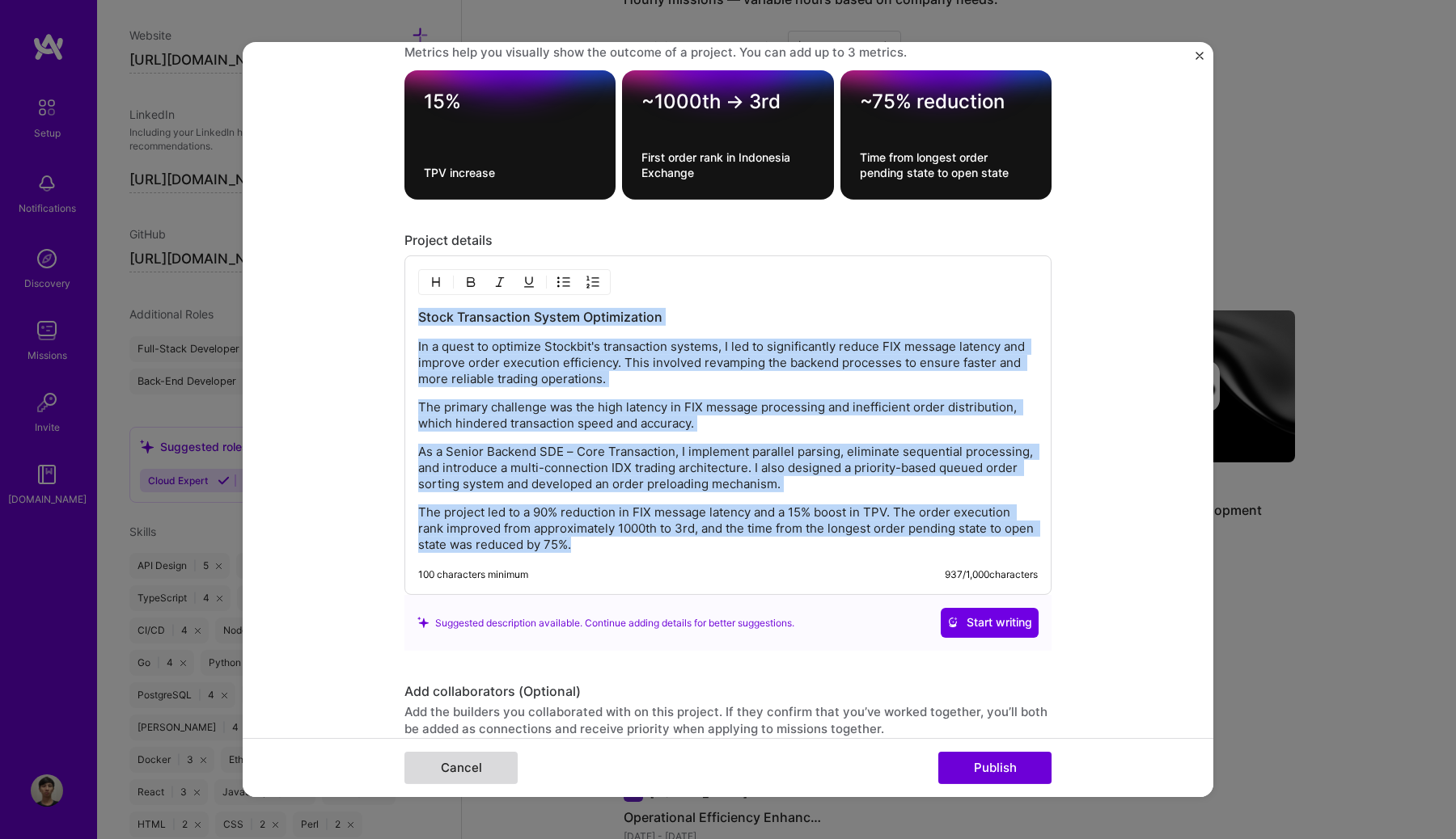
click at [498, 773] on button "Cancel" at bounding box center [461, 768] width 113 height 33
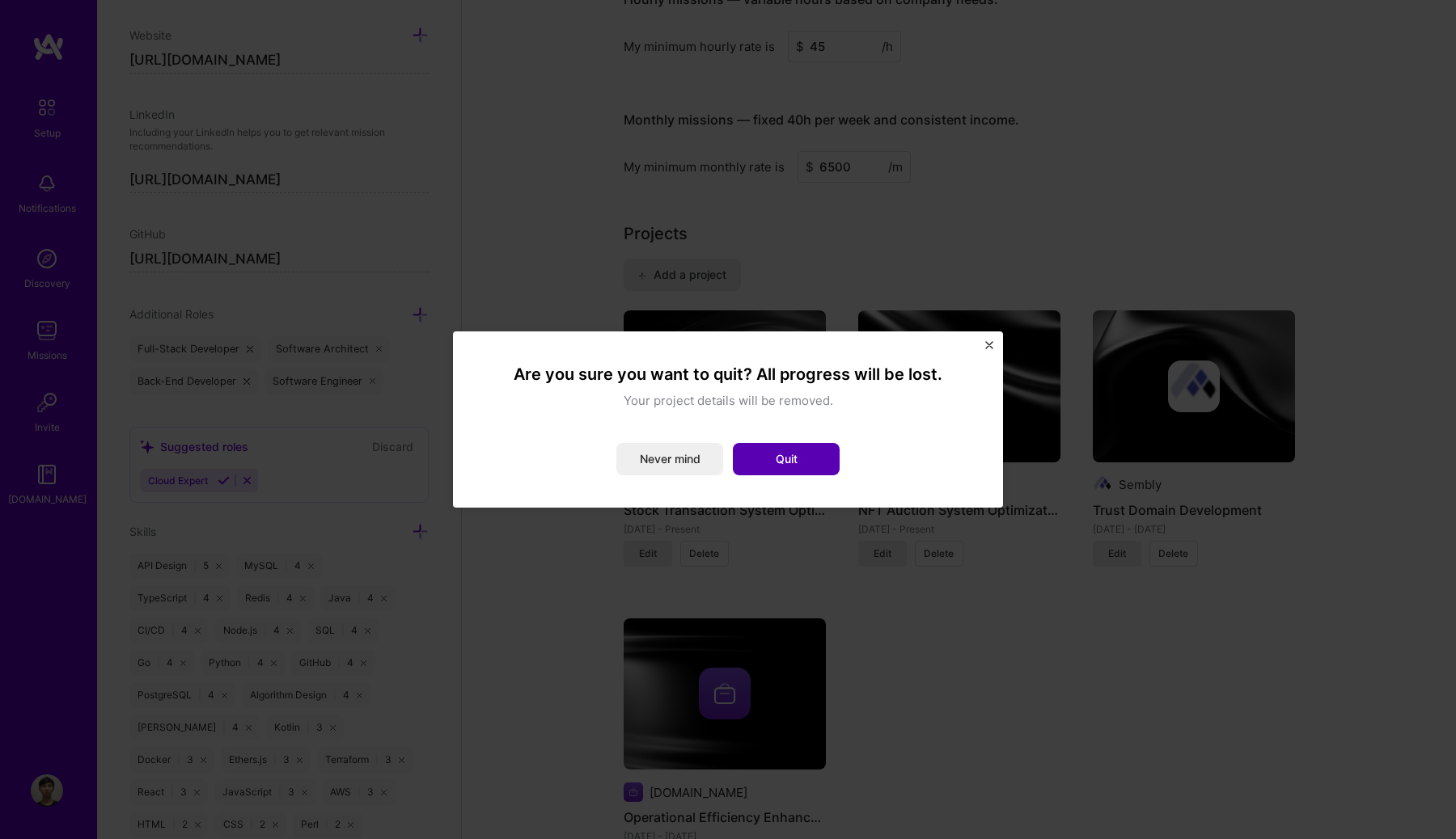
click at [761, 453] on button "Quit" at bounding box center [786, 459] width 106 height 33
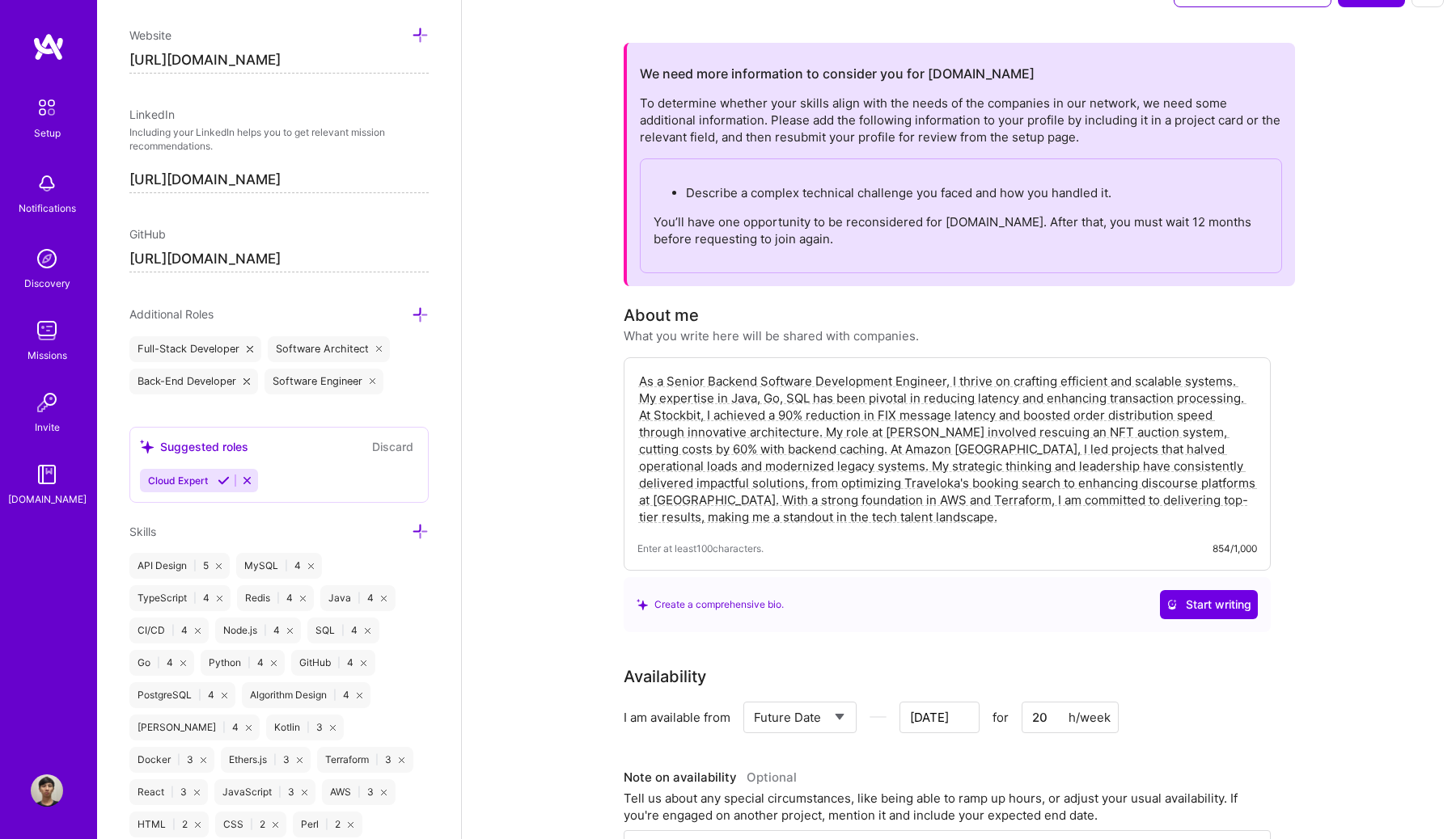
scroll to position [35, 0]
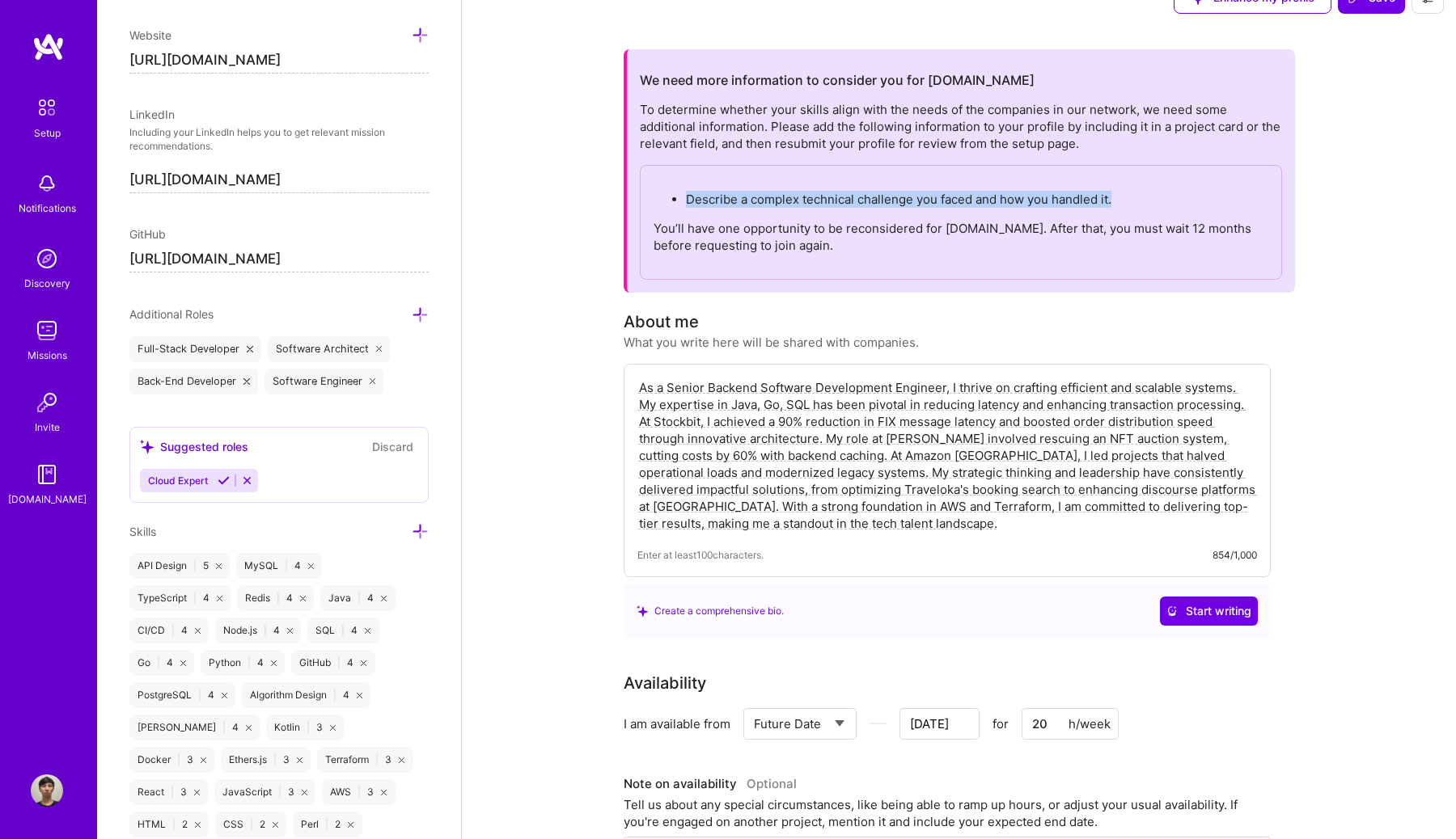
drag, startPoint x: 1124, startPoint y: 200, endPoint x: 685, endPoint y: 199, distance: 439.0
click at [686, 199] on p "Describe a complex technical challenge you faced and how you handled it." at bounding box center [977, 198] width 582 height 17
copy p "Describe a complex technical challenge you faced and how you handled it."
